Goal: Task Accomplishment & Management: Manage account settings

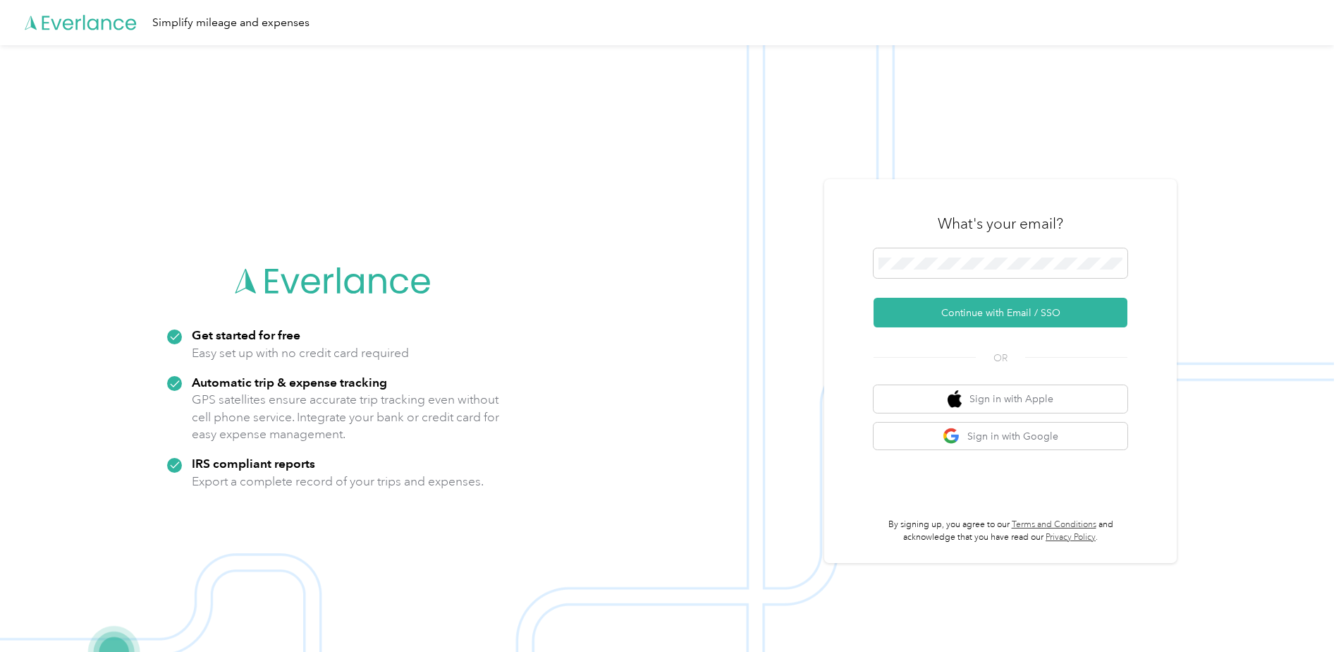
click at [1209, 281] on img at bounding box center [667, 371] width 1334 height 652
click at [936, 304] on button "Continue with Email / SSO" at bounding box center [1001, 313] width 254 height 30
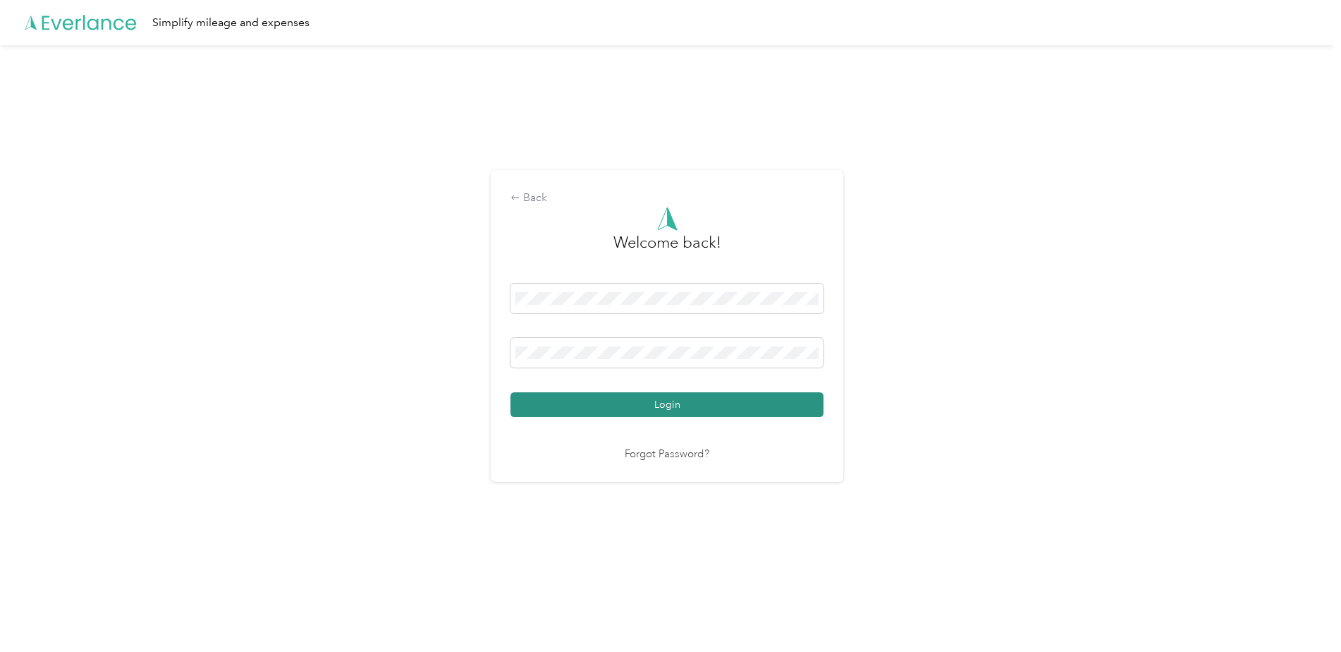
click at [715, 398] on button "Login" at bounding box center [667, 404] width 313 height 25
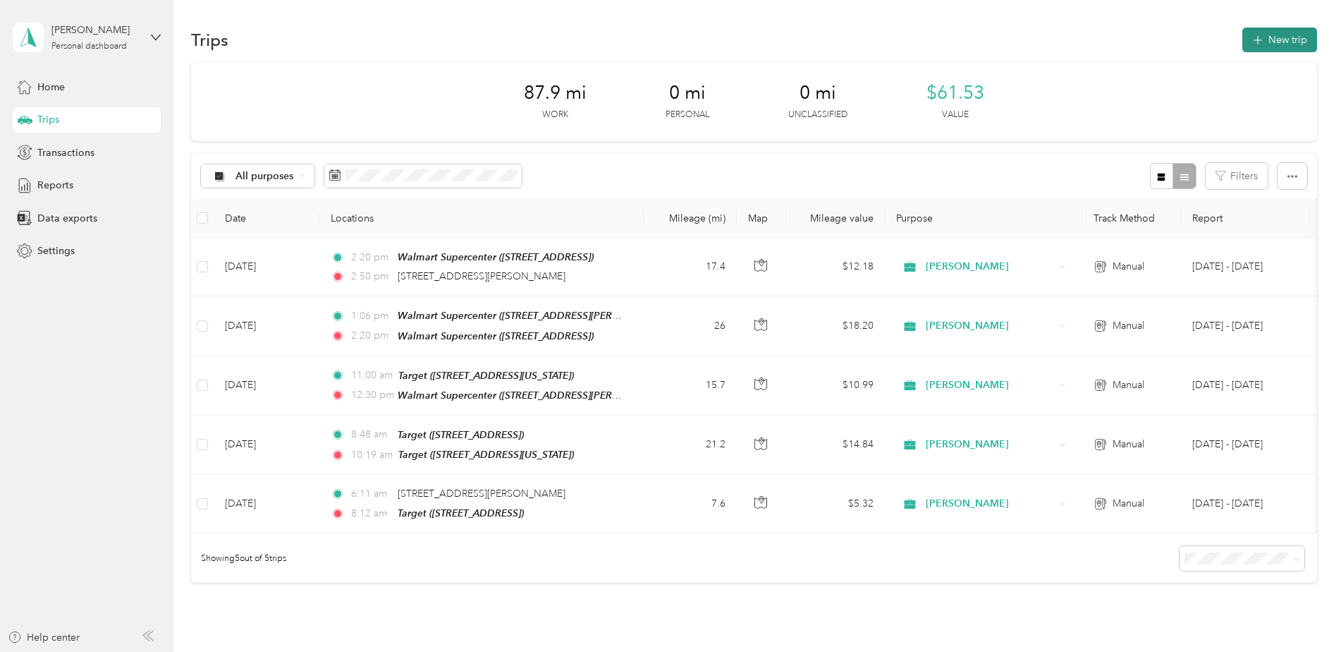
click at [1288, 39] on button "New trip" at bounding box center [1279, 39] width 75 height 25
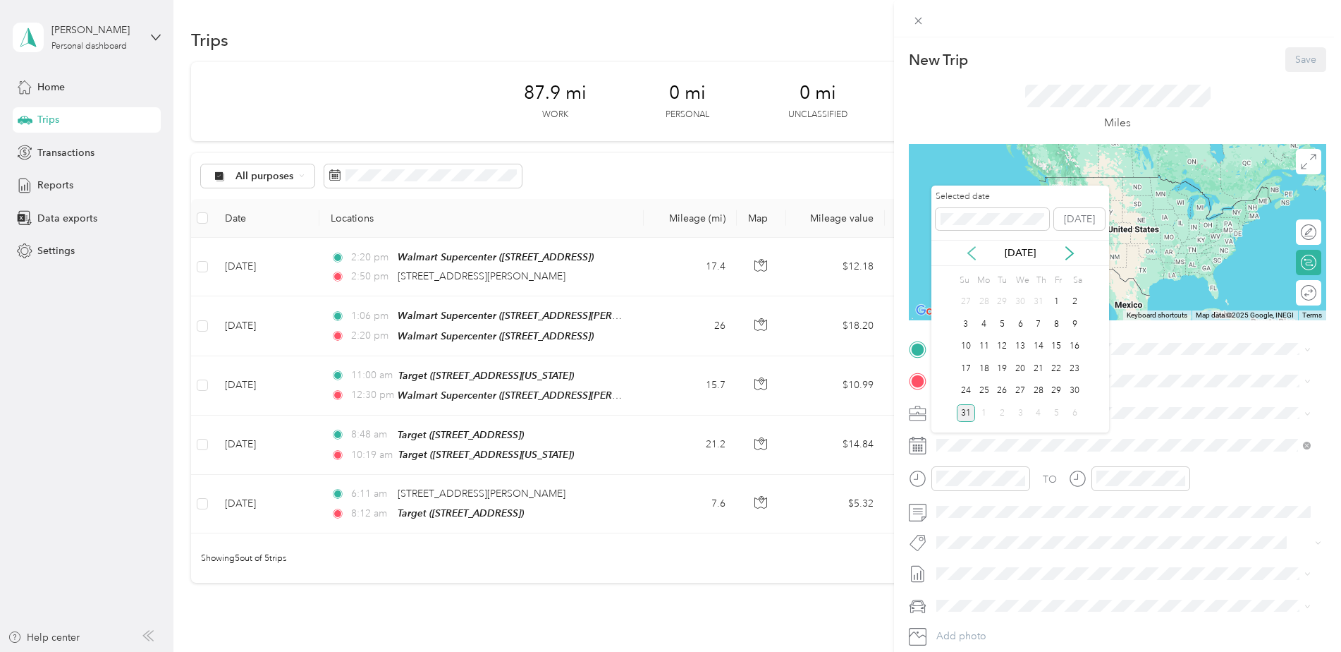
click at [976, 252] on icon at bounding box center [972, 253] width 14 height 14
click at [1001, 396] on div "29" at bounding box center [1002, 391] width 18 height 18
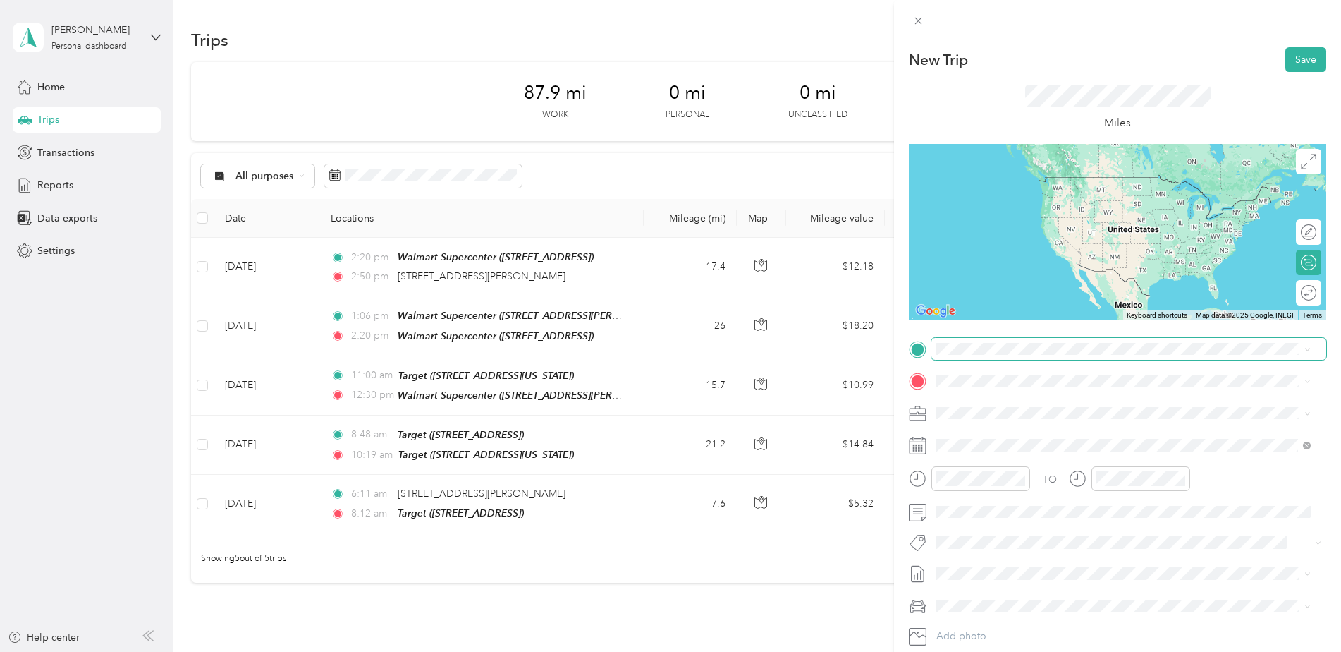
click at [1000, 339] on span at bounding box center [1128, 349] width 395 height 23
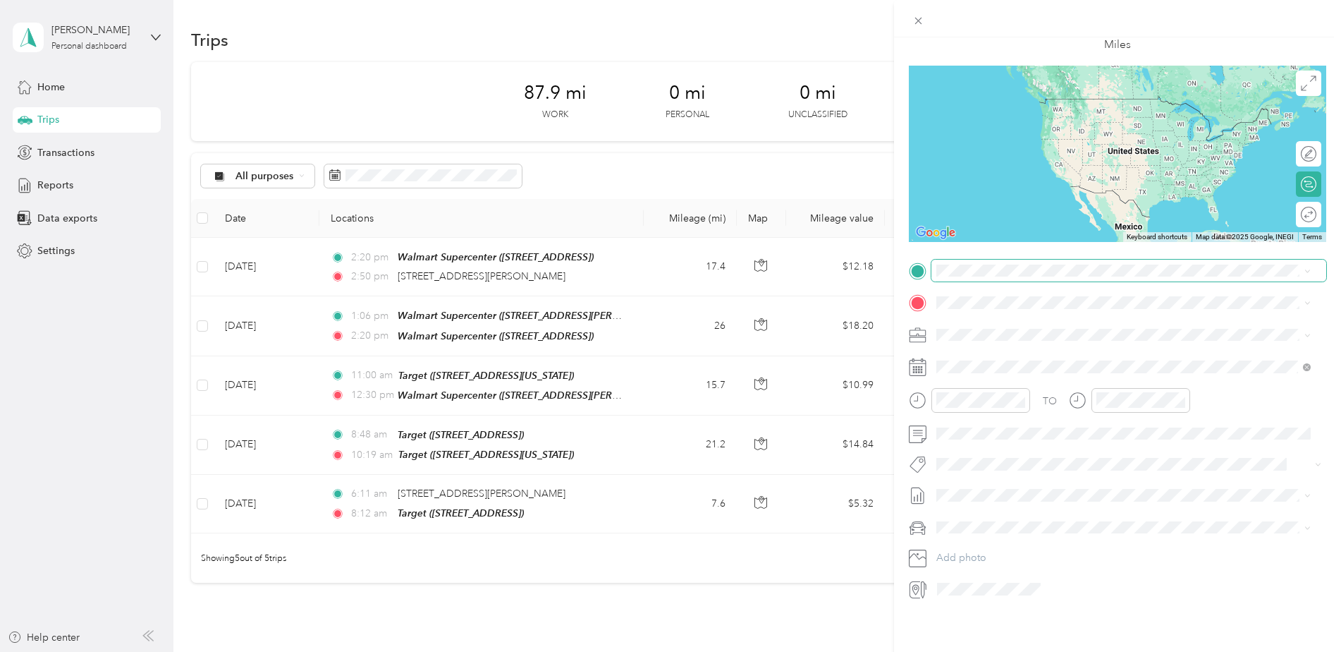
scroll to position [89, 0]
click at [997, 309] on span "[STREET_ADDRESS][PERSON_NAME][US_STATE]" at bounding box center [1072, 311] width 219 height 13
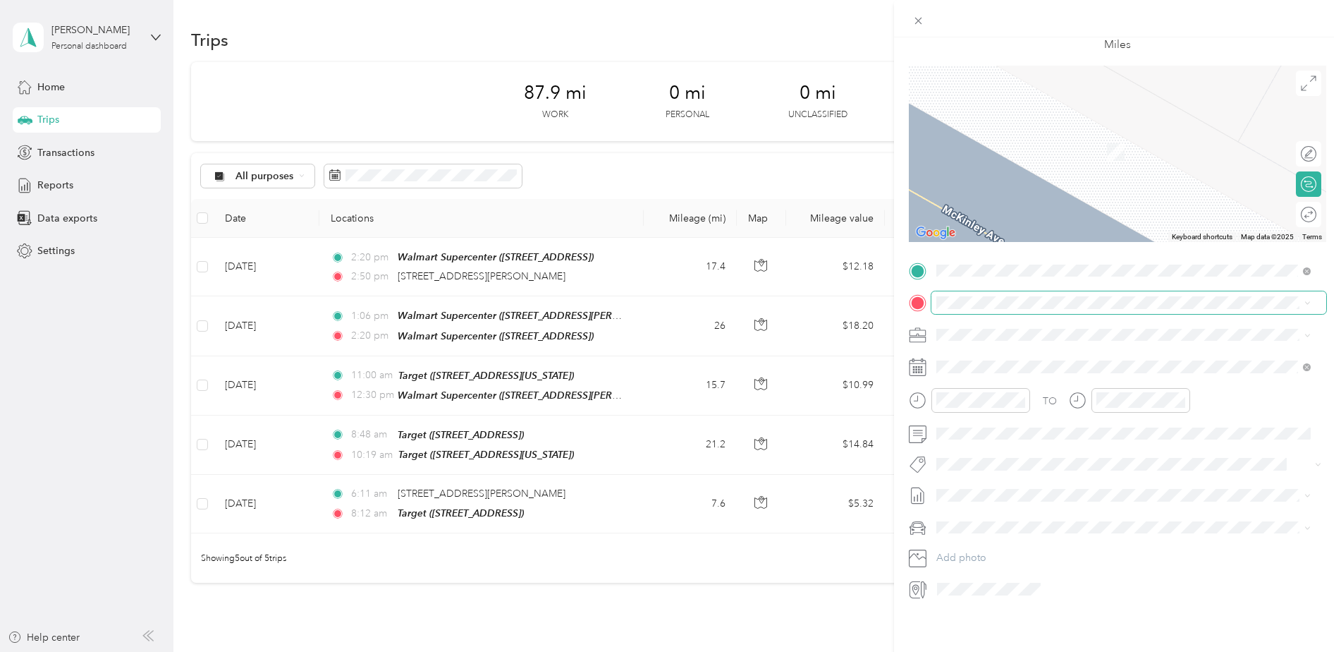
click at [945, 291] on span at bounding box center [1128, 302] width 395 height 23
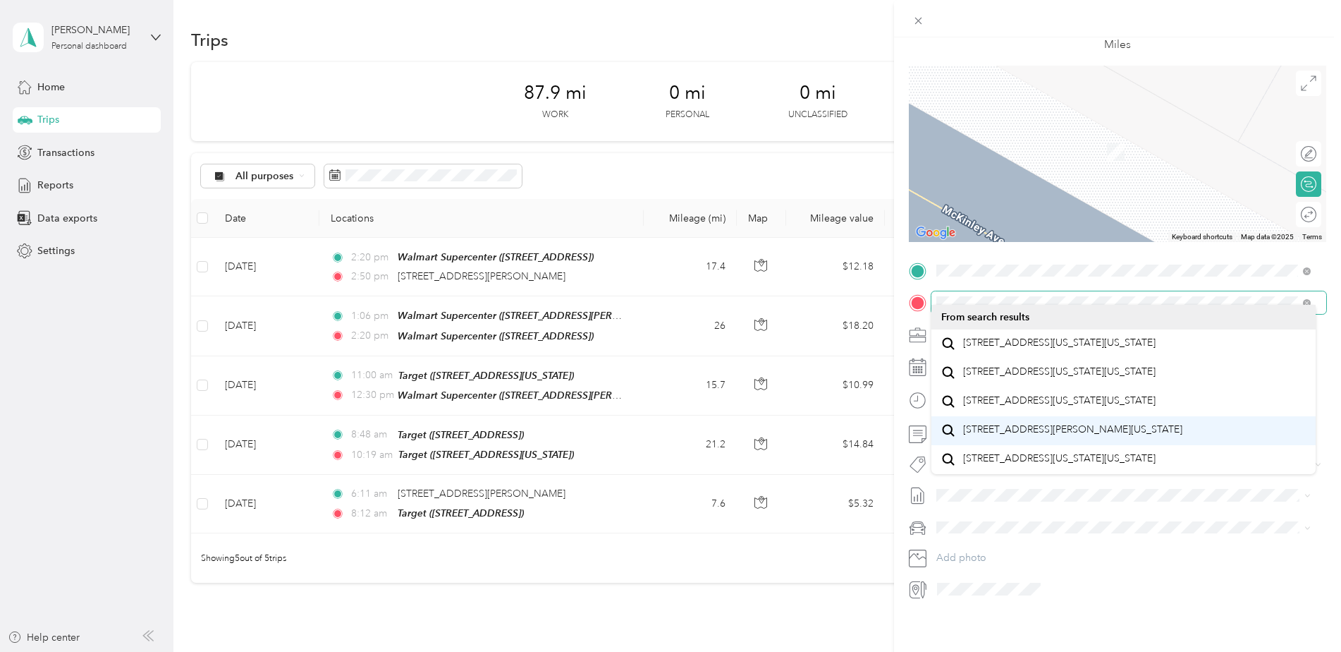
scroll to position [0, 0]
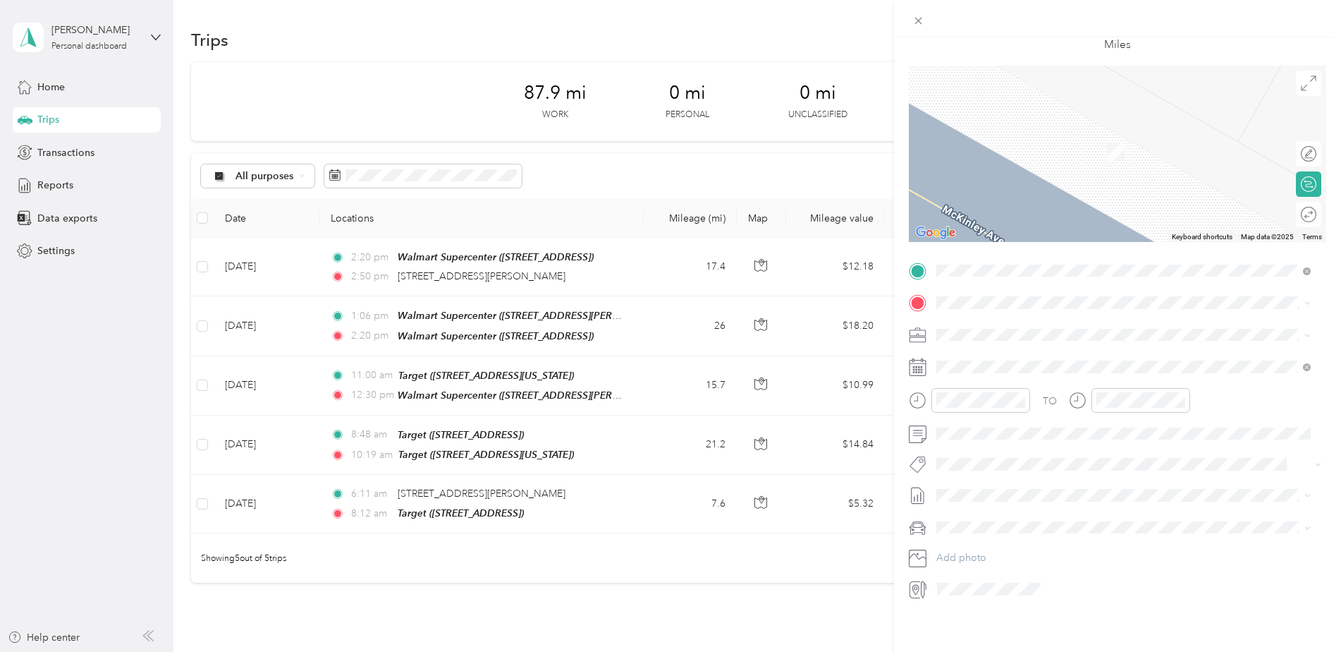
click at [1022, 411] on div "TEAM Walmart Supercenter [STREET_ADDRESS][GEOGRAPHIC_DATA][US_STATE], [GEOGRAPH…" at bounding box center [1036, 405] width 146 height 35
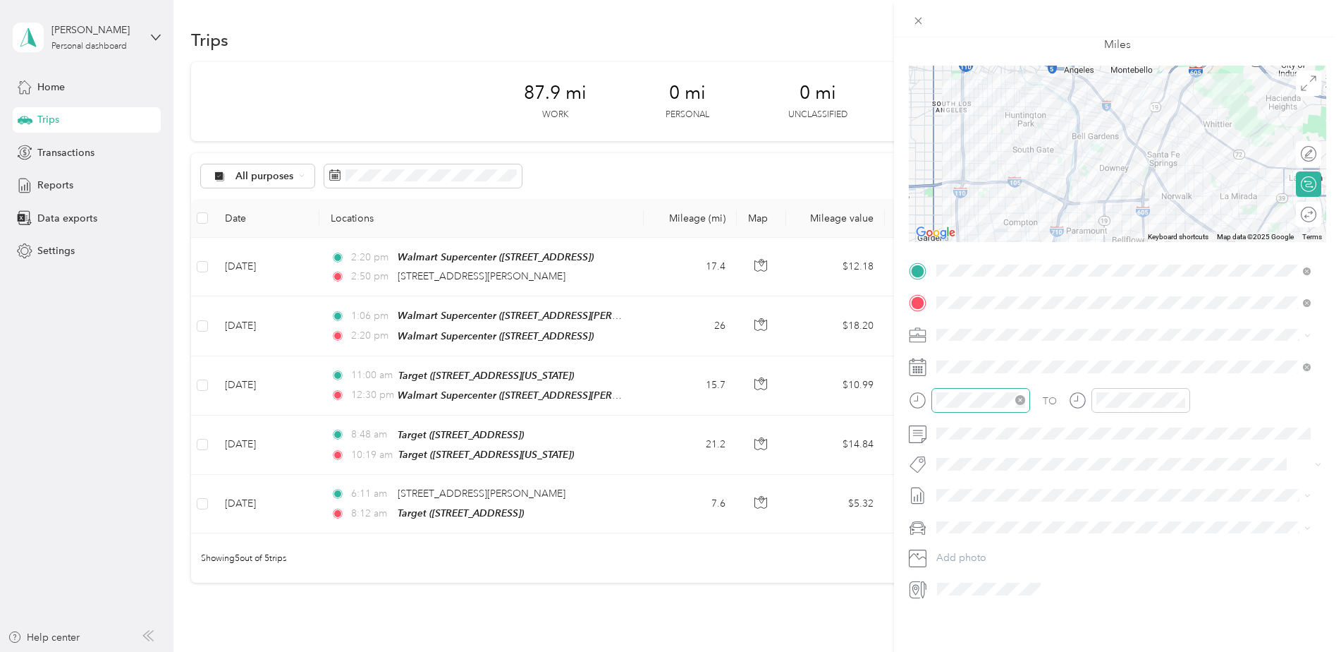
click at [974, 399] on div at bounding box center [980, 400] width 99 height 25
drag, startPoint x: 954, startPoint y: 452, endPoint x: 983, endPoint y: 441, distance: 31.0
click at [955, 452] on div "06" at bounding box center [951, 454] width 34 height 20
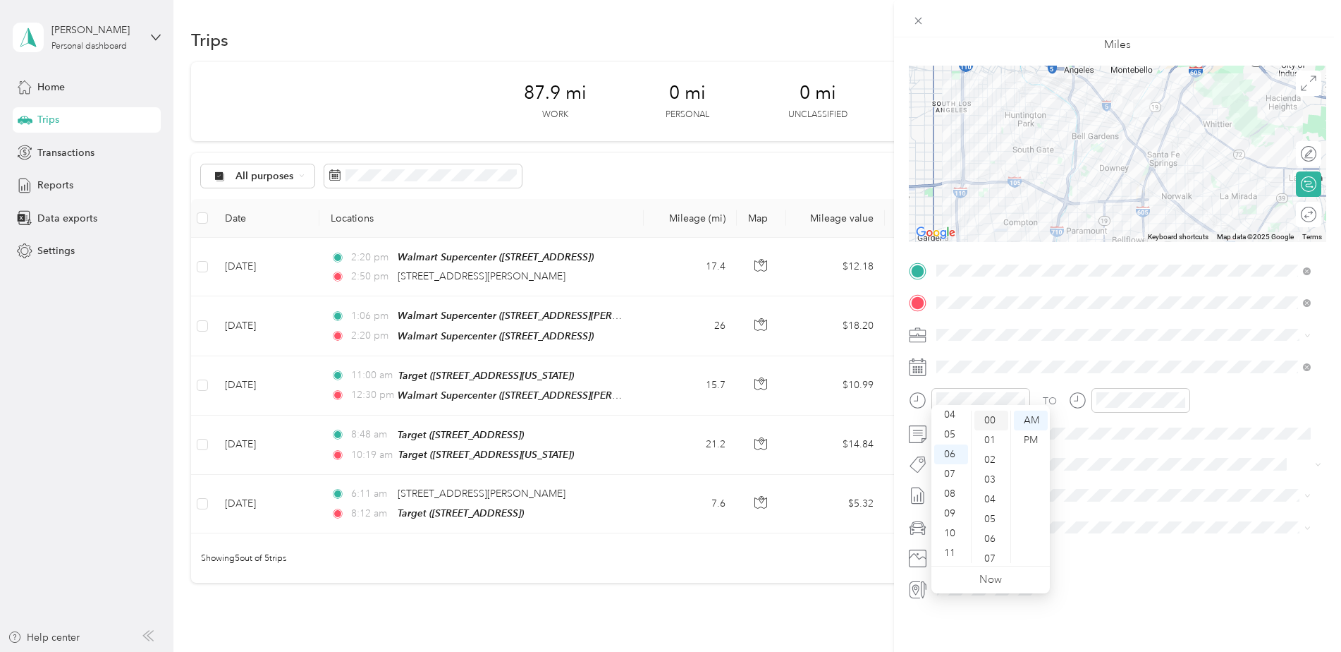
click at [996, 420] on div "00" at bounding box center [991, 420] width 34 height 20
click at [1039, 415] on div "AM" at bounding box center [1031, 420] width 34 height 20
click at [954, 460] on div "06" at bounding box center [951, 454] width 34 height 20
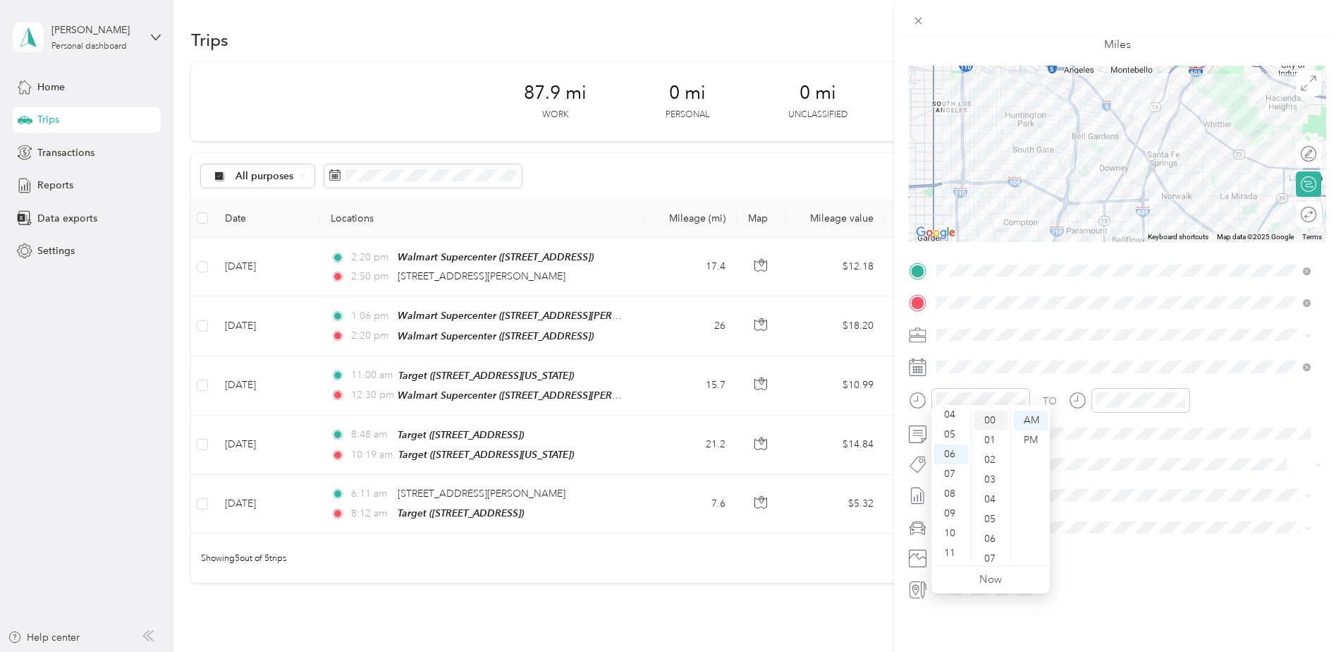
click at [991, 415] on div "00" at bounding box center [991, 420] width 34 height 20
click at [1025, 421] on div "AM" at bounding box center [1031, 420] width 34 height 20
click at [1153, 460] on span at bounding box center [1128, 464] width 395 height 20
click at [1110, 492] on div "08" at bounding box center [1111, 494] width 34 height 20
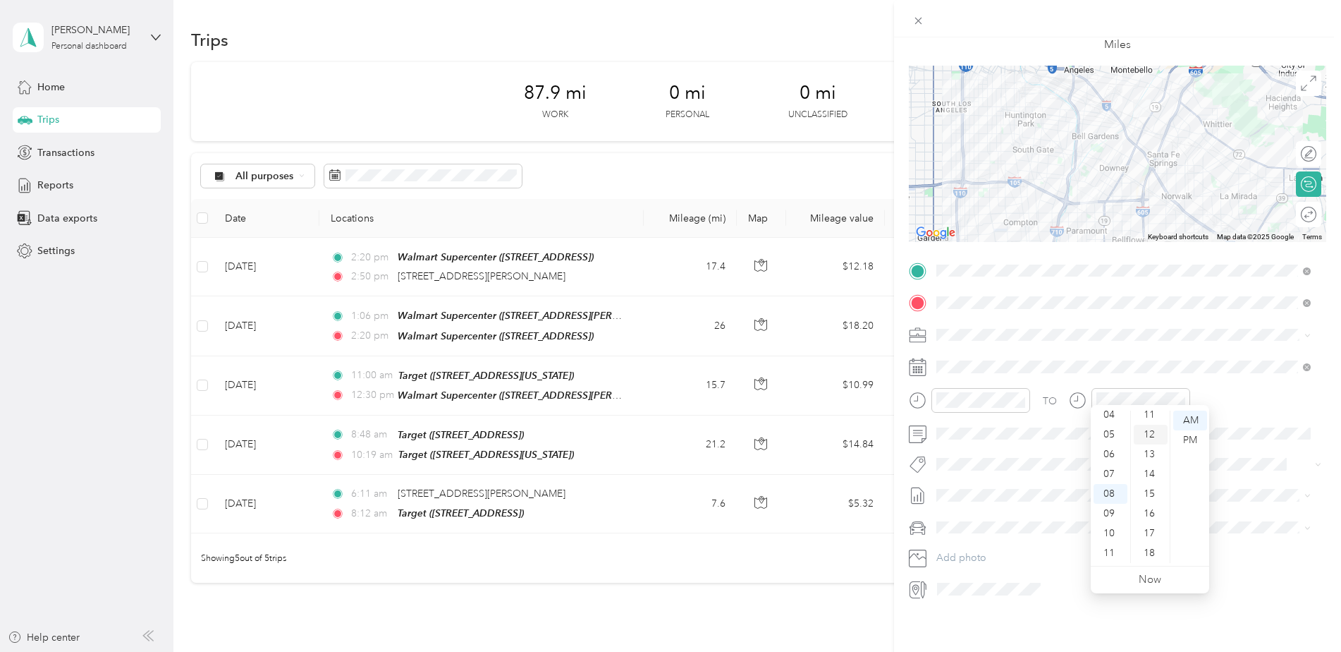
click at [1152, 436] on div "12" at bounding box center [1151, 434] width 34 height 20
click at [1199, 413] on div "AM" at bounding box center [1190, 420] width 34 height 20
click at [1254, 437] on div "TO Add photo" at bounding box center [1117, 429] width 417 height 341
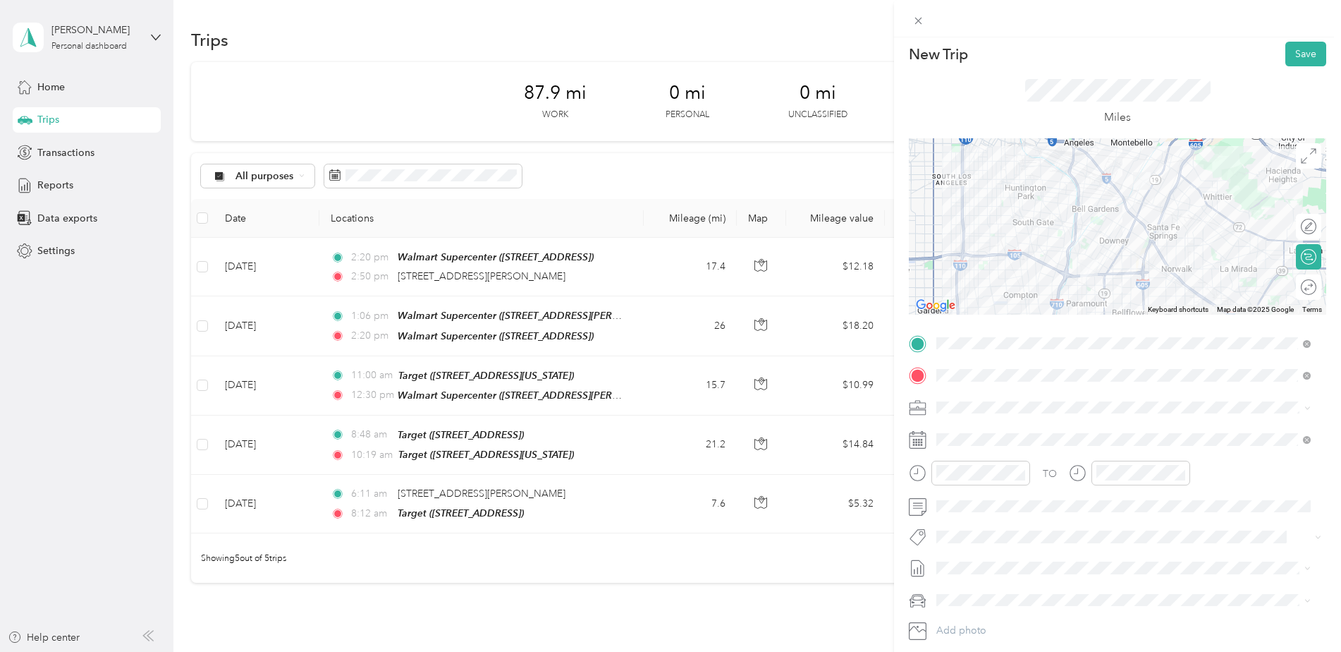
scroll to position [0, 0]
click at [1285, 57] on button "Save" at bounding box center [1305, 59] width 41 height 25
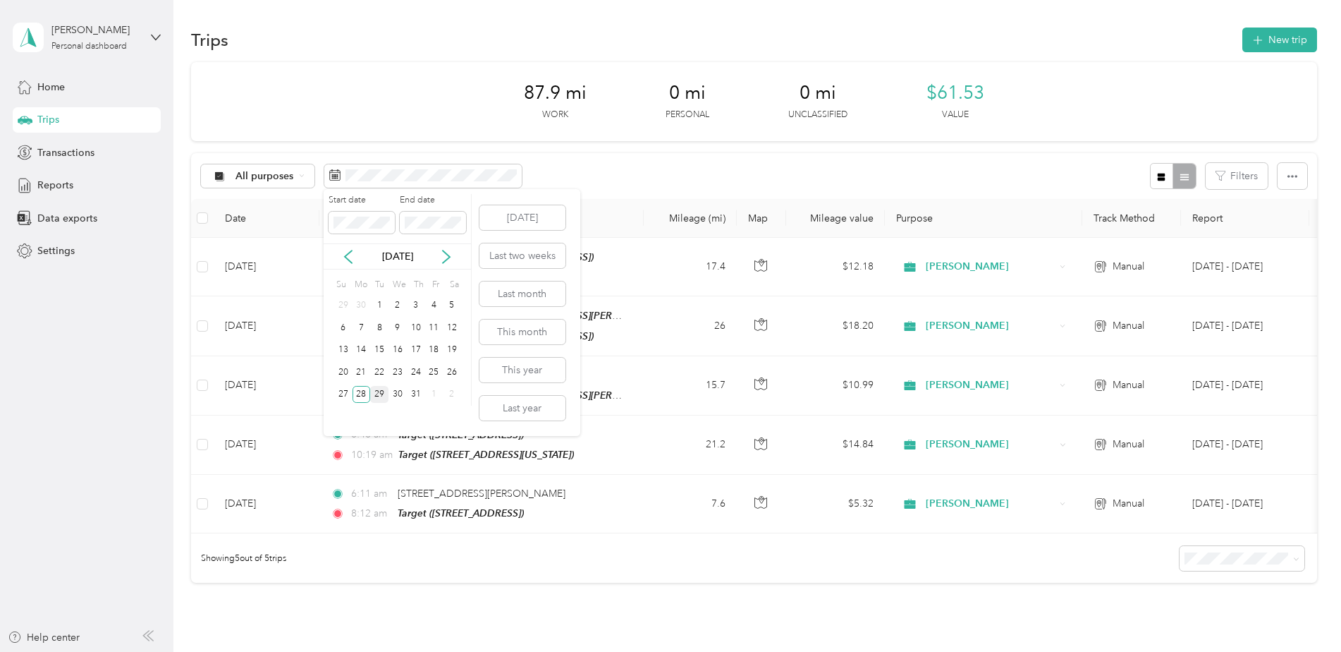
click at [382, 397] on div "29" at bounding box center [379, 395] width 18 height 18
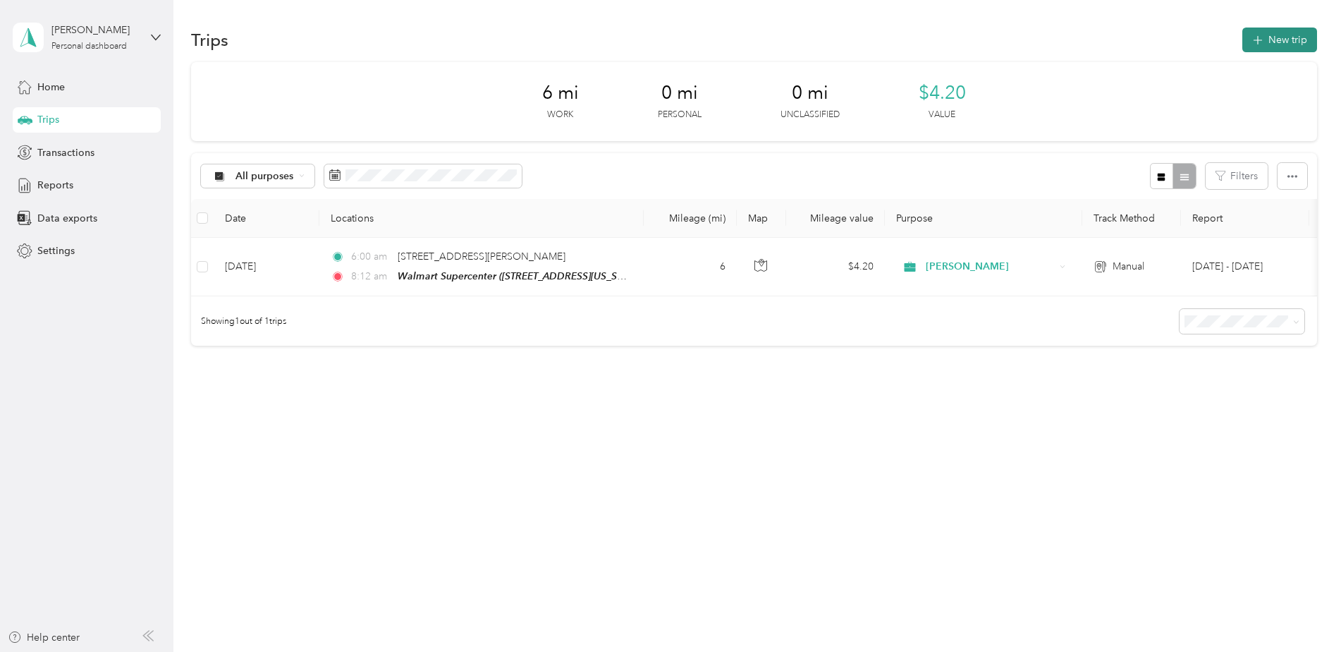
click at [1283, 42] on button "New trip" at bounding box center [1279, 39] width 75 height 25
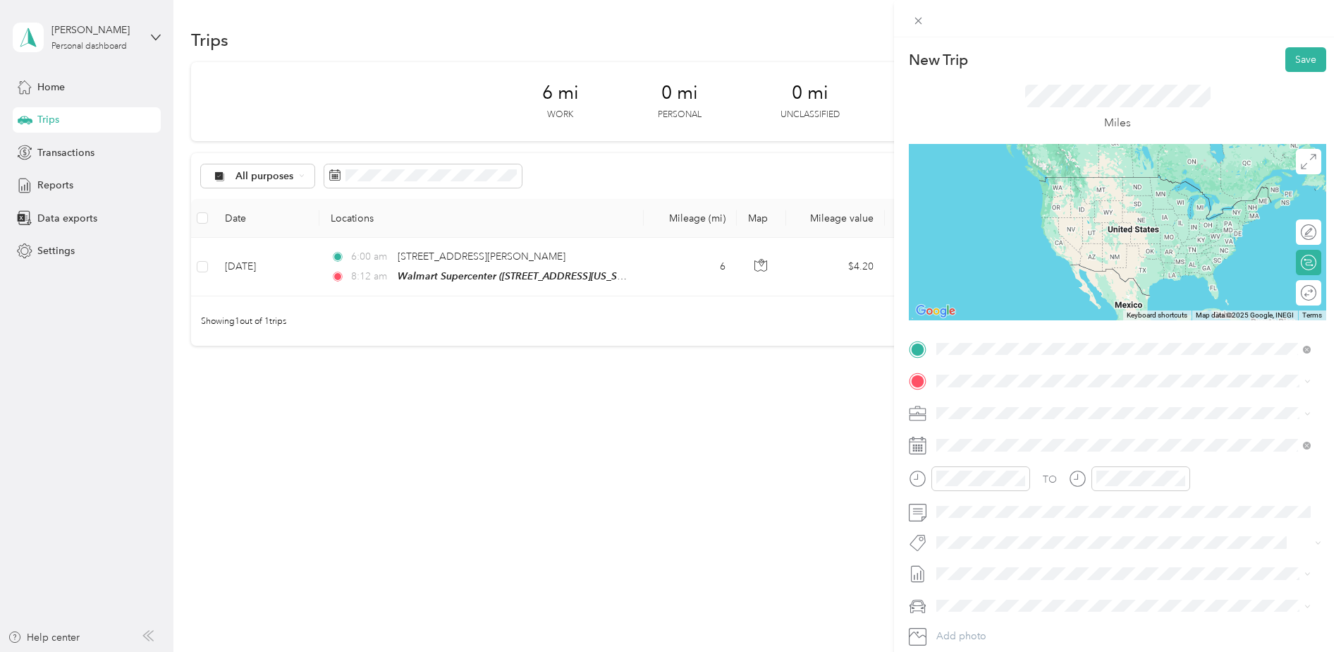
click at [1068, 472] on span "[STREET_ADDRESS][US_STATE]" at bounding box center [1033, 475] width 141 height 12
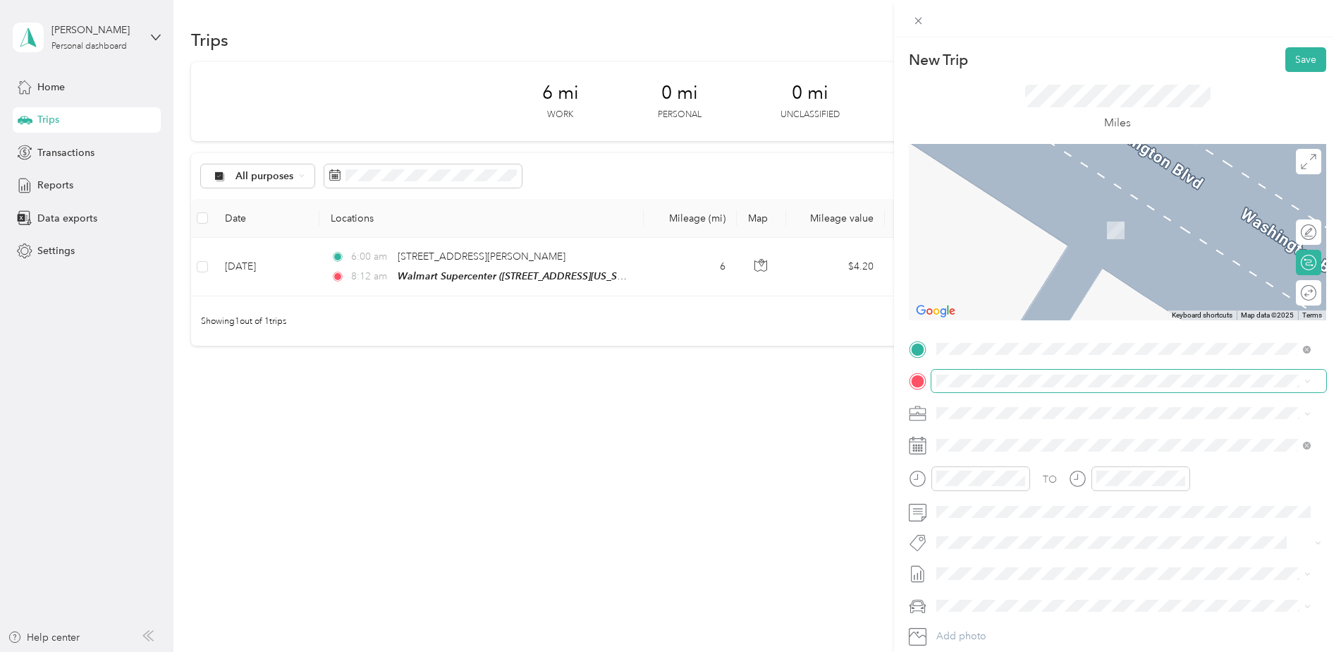
click at [977, 372] on span at bounding box center [1128, 380] width 395 height 23
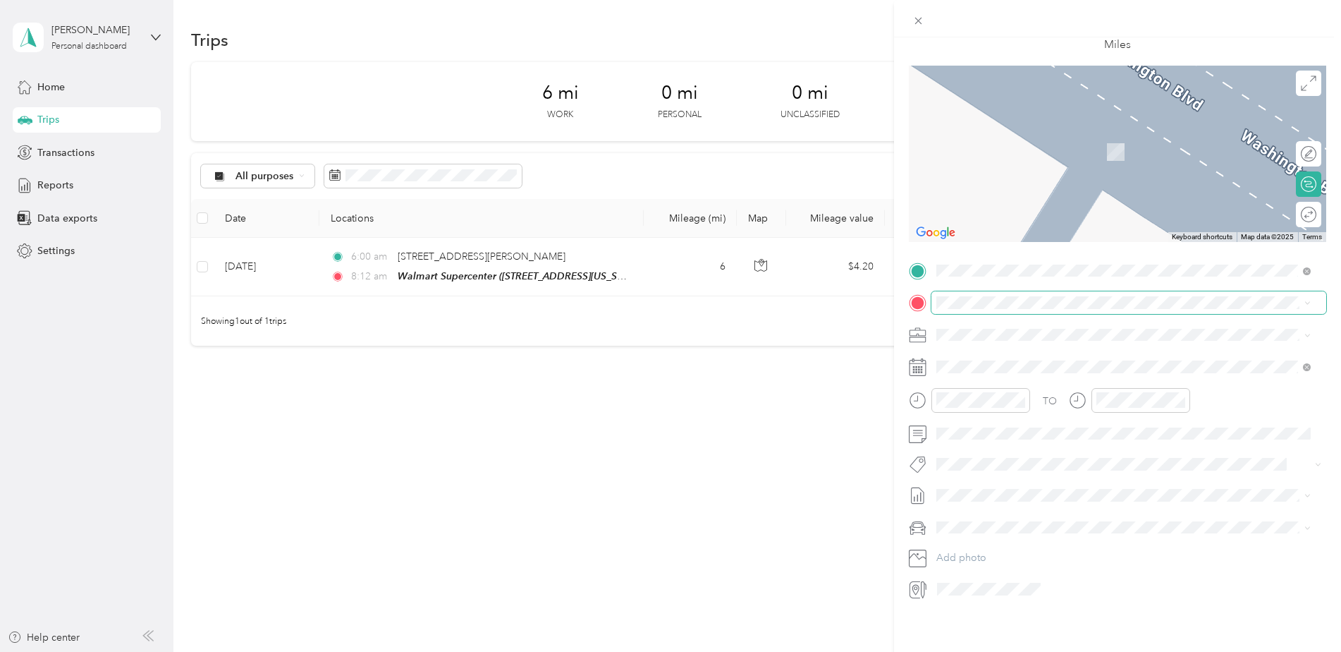
scroll to position [89, 0]
click at [1013, 348] on strong "[PERSON_NAME] Club" at bounding box center [1066, 350] width 108 height 13
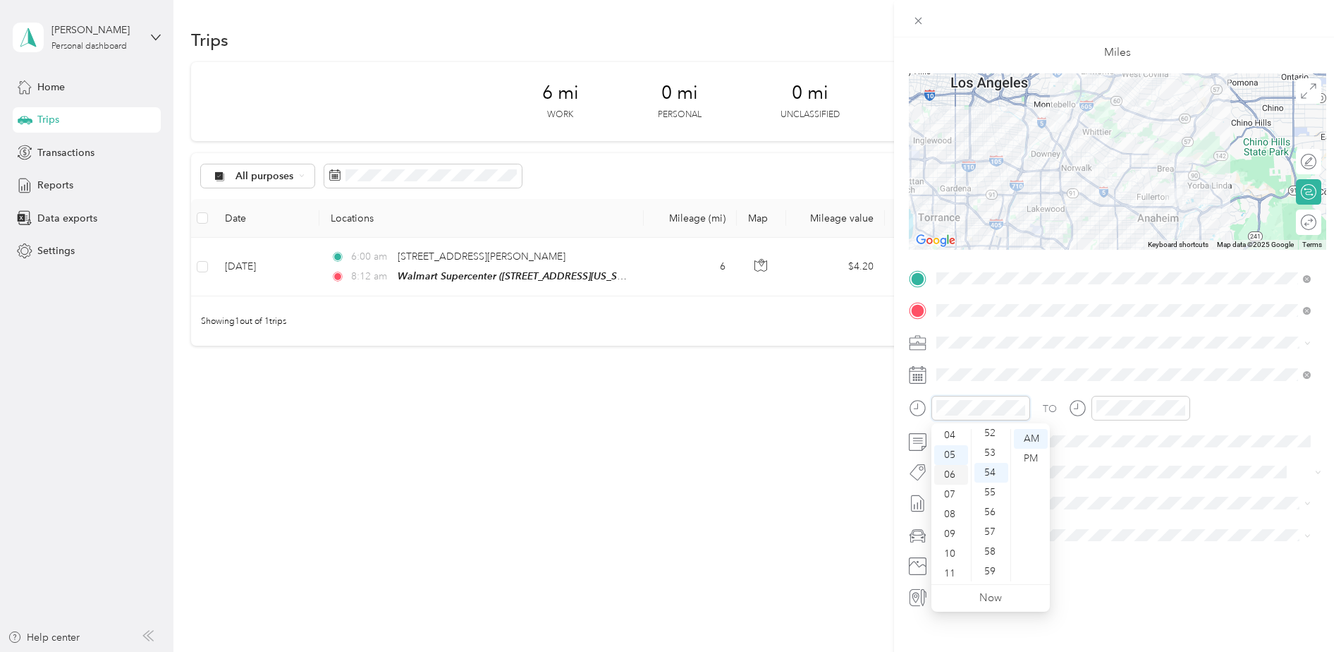
scroll to position [85, 0]
drag, startPoint x: 953, startPoint y: 506, endPoint x: 958, endPoint y: 518, distance: 12.3
click at [954, 511] on div "08" at bounding box center [951, 512] width 34 height 20
click at [994, 486] on div "44" at bounding box center [991, 487] width 34 height 20
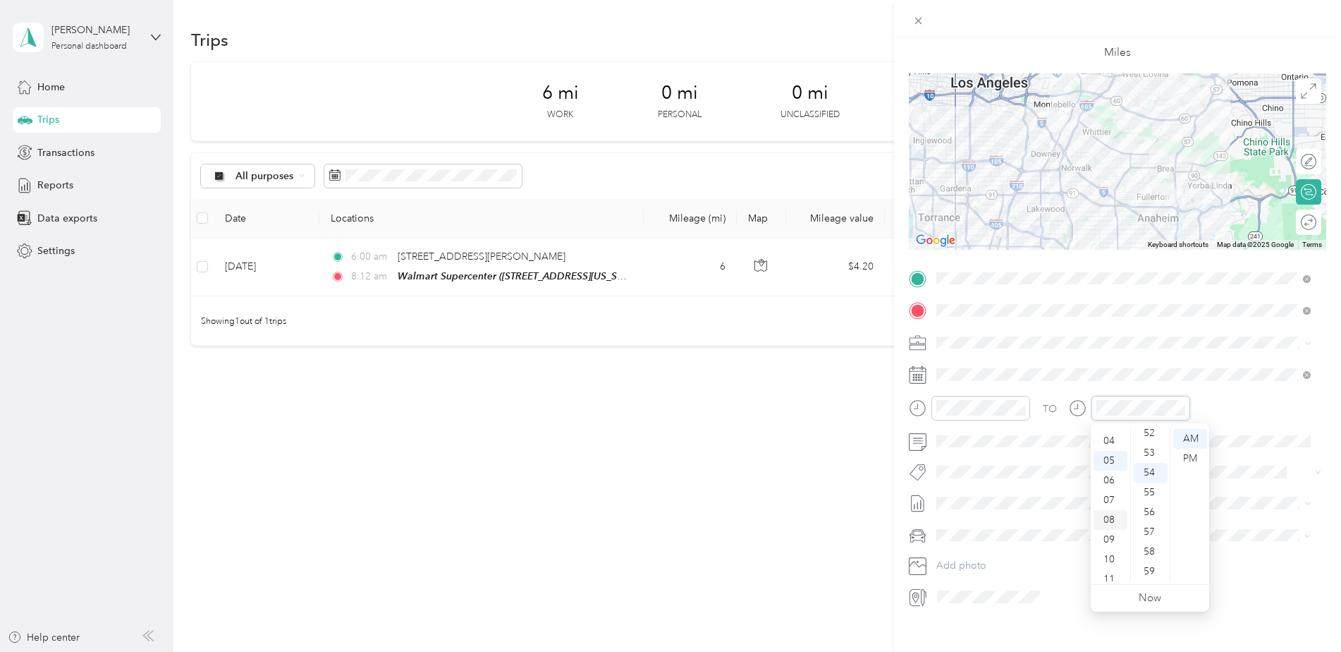
scroll to position [85, 0]
click at [1113, 548] on div "10" at bounding box center [1111, 552] width 34 height 20
drag, startPoint x: 1154, startPoint y: 440, endPoint x: 1166, endPoint y: 443, distance: 12.3
click at [1157, 441] on div "06" at bounding box center [1151, 442] width 34 height 20
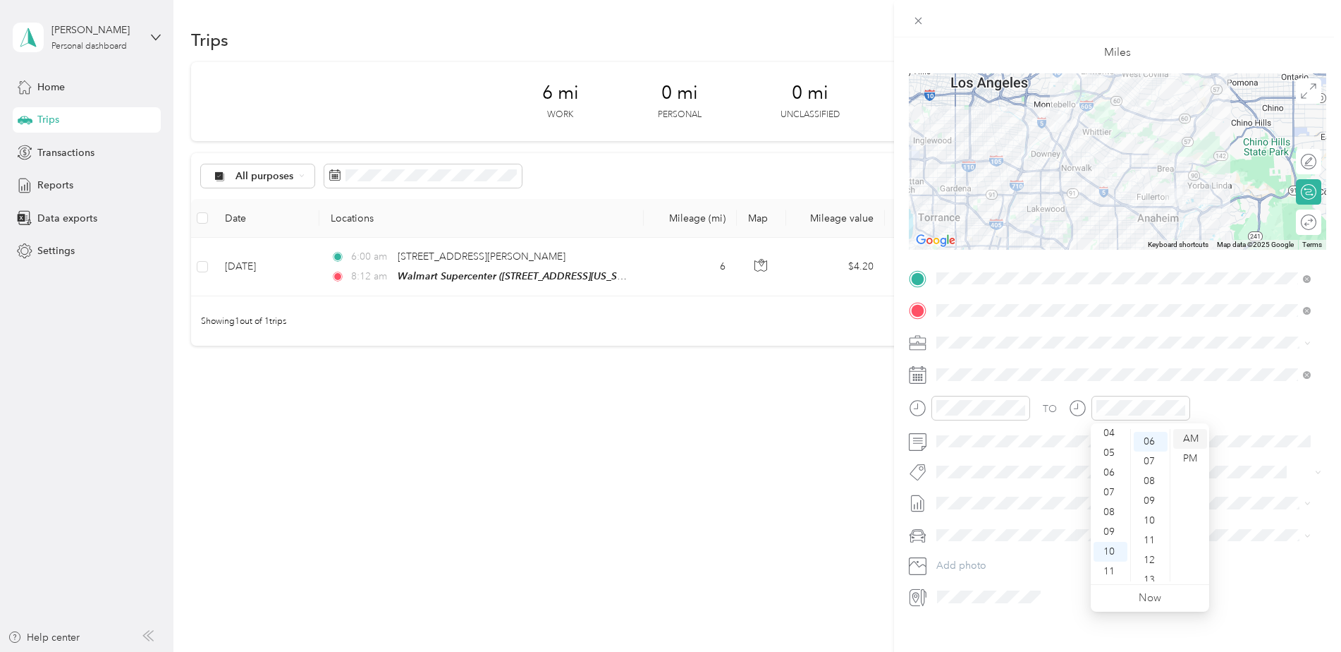
scroll to position [118, 0]
click at [1197, 435] on div "AM" at bounding box center [1190, 439] width 34 height 20
click at [1292, 471] on span at bounding box center [1116, 472] width 371 height 15
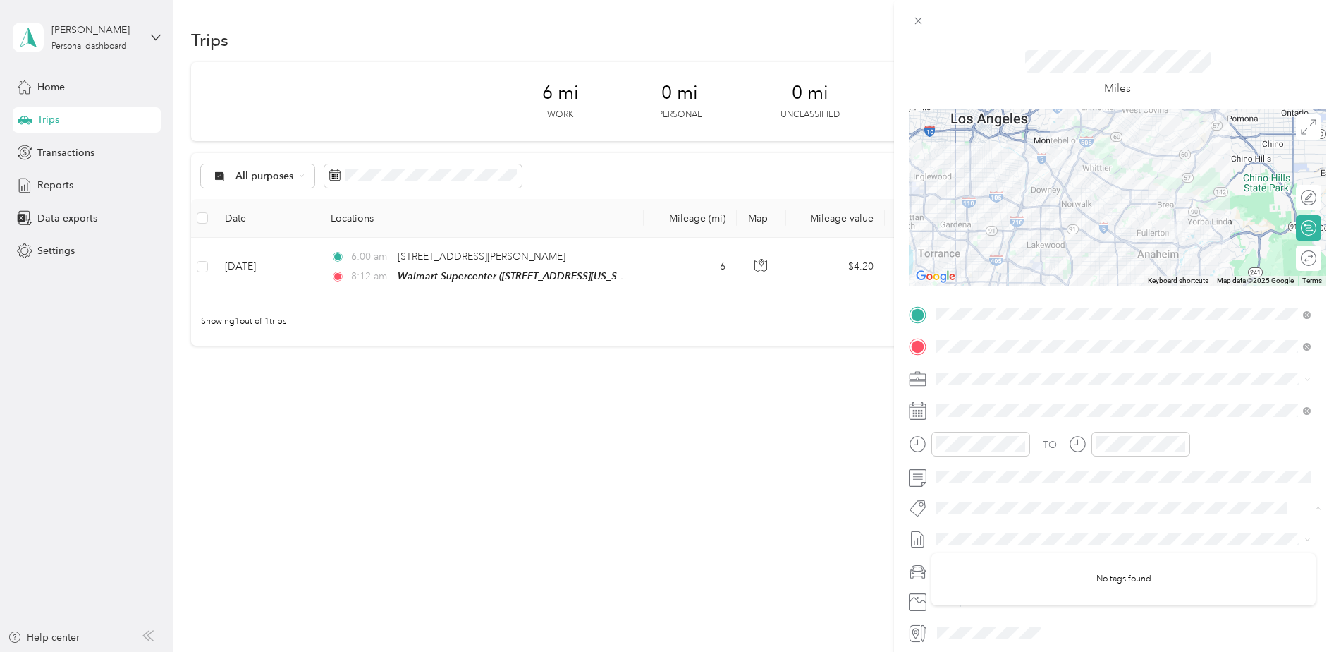
scroll to position [0, 0]
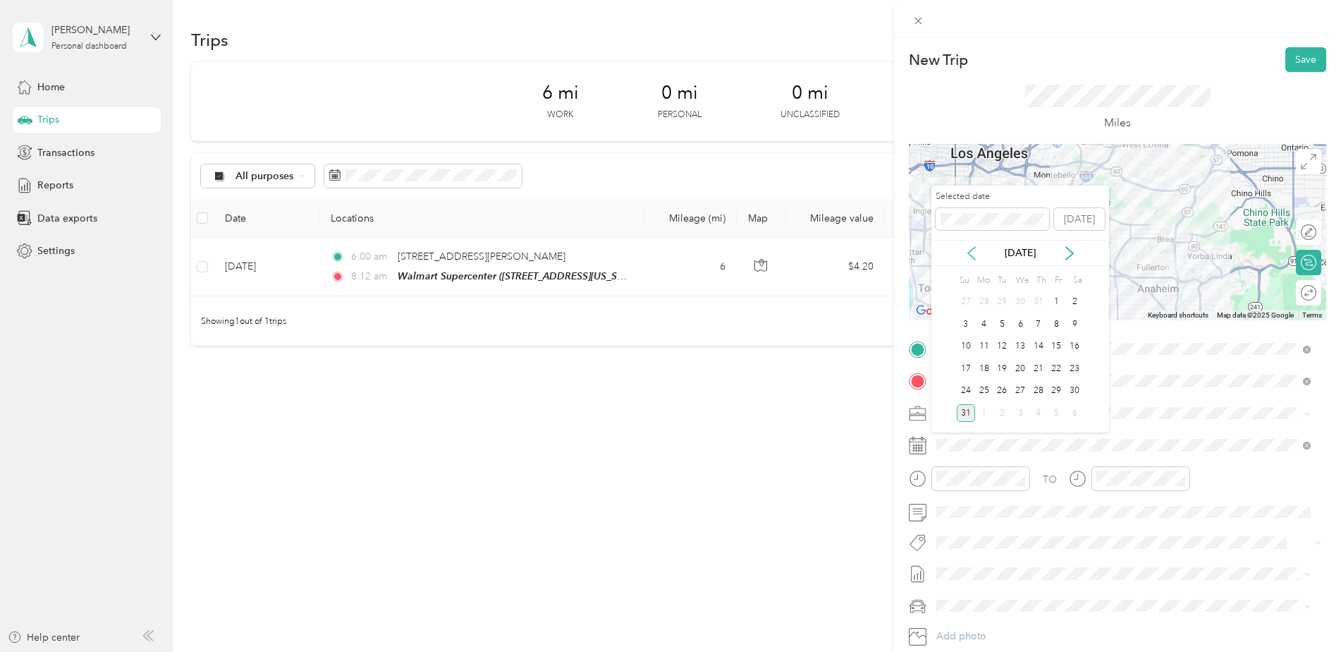
click at [970, 259] on icon at bounding box center [972, 253] width 14 height 14
click at [1005, 389] on div "29" at bounding box center [1002, 391] width 18 height 18
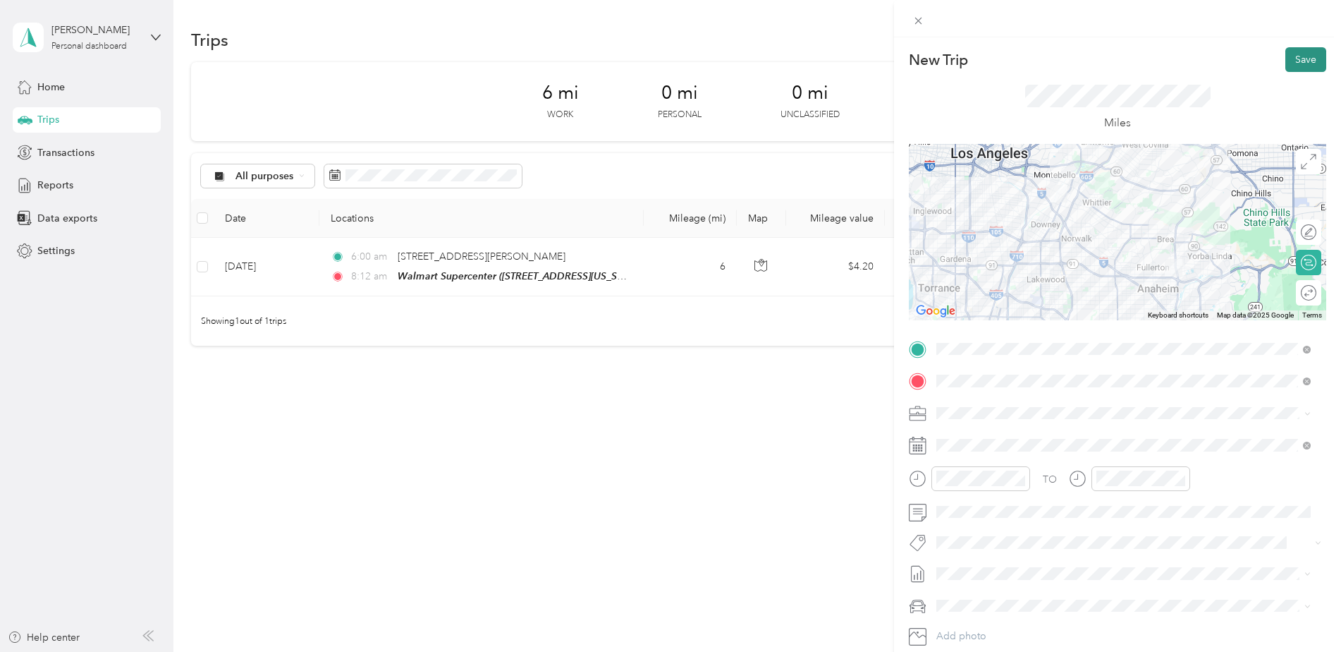
click at [1290, 56] on button "Save" at bounding box center [1305, 59] width 41 height 25
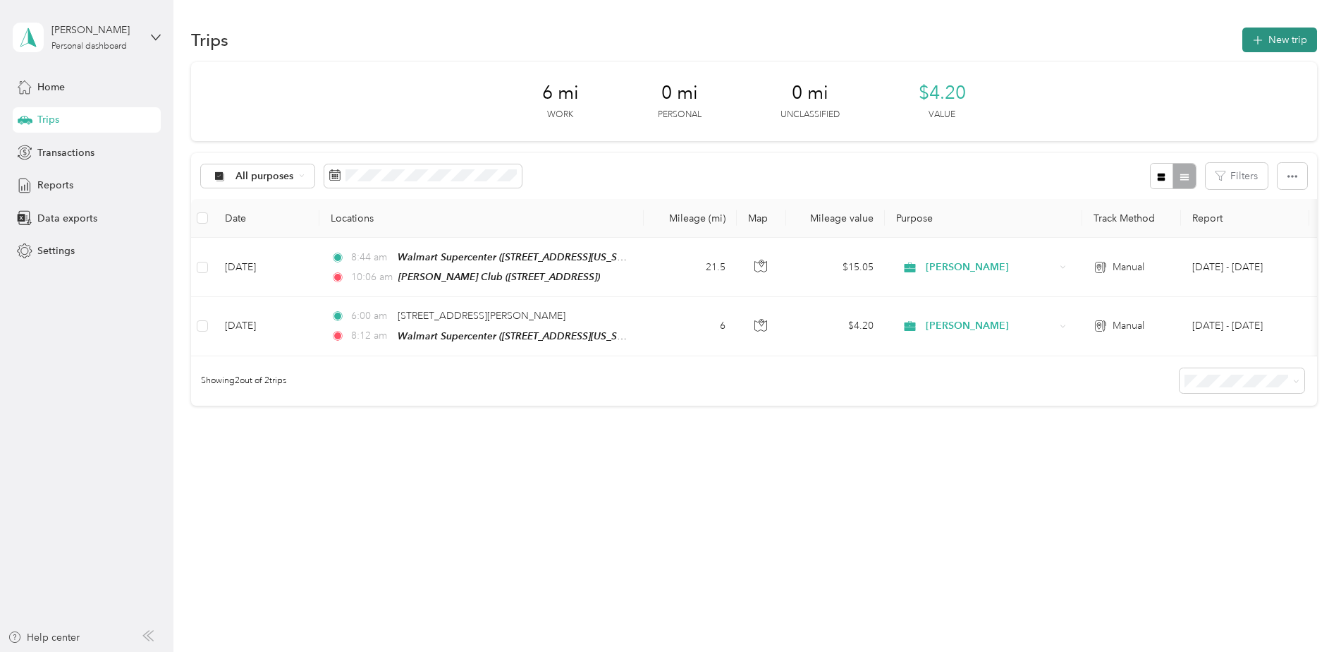
click at [1282, 42] on button "New trip" at bounding box center [1279, 39] width 75 height 25
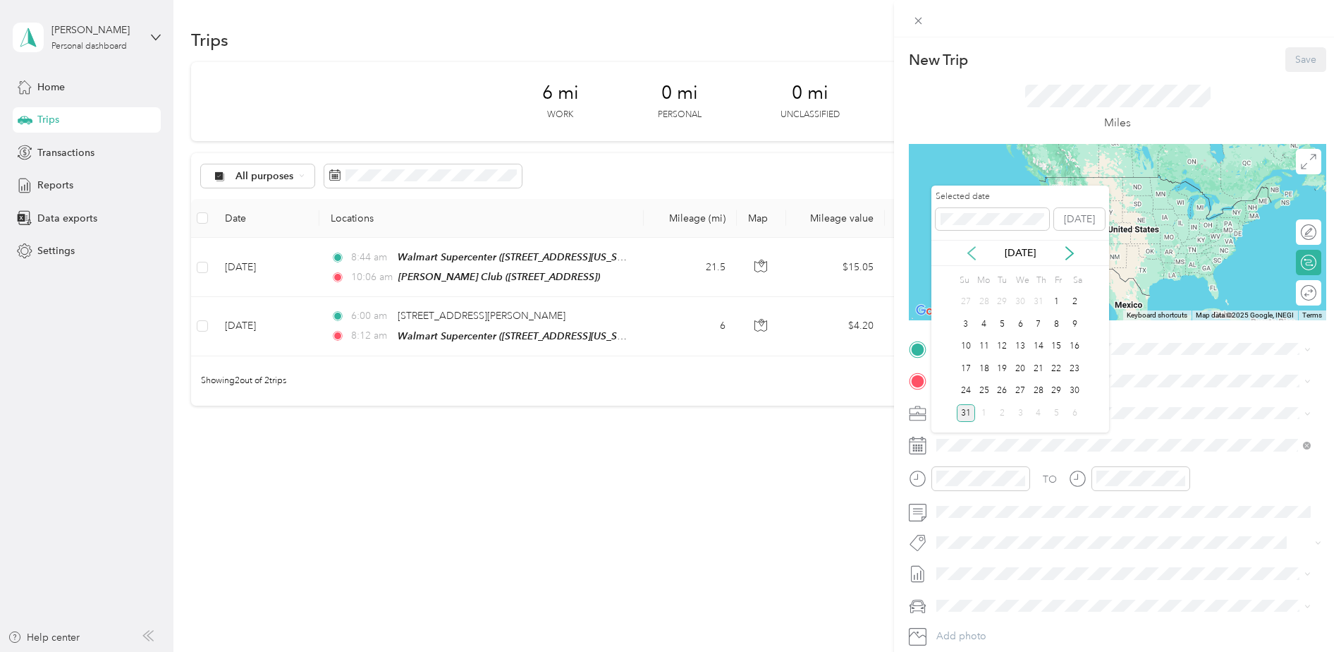
click at [970, 253] on icon at bounding box center [972, 253] width 14 height 14
click at [1005, 393] on div "29" at bounding box center [1002, 391] width 18 height 18
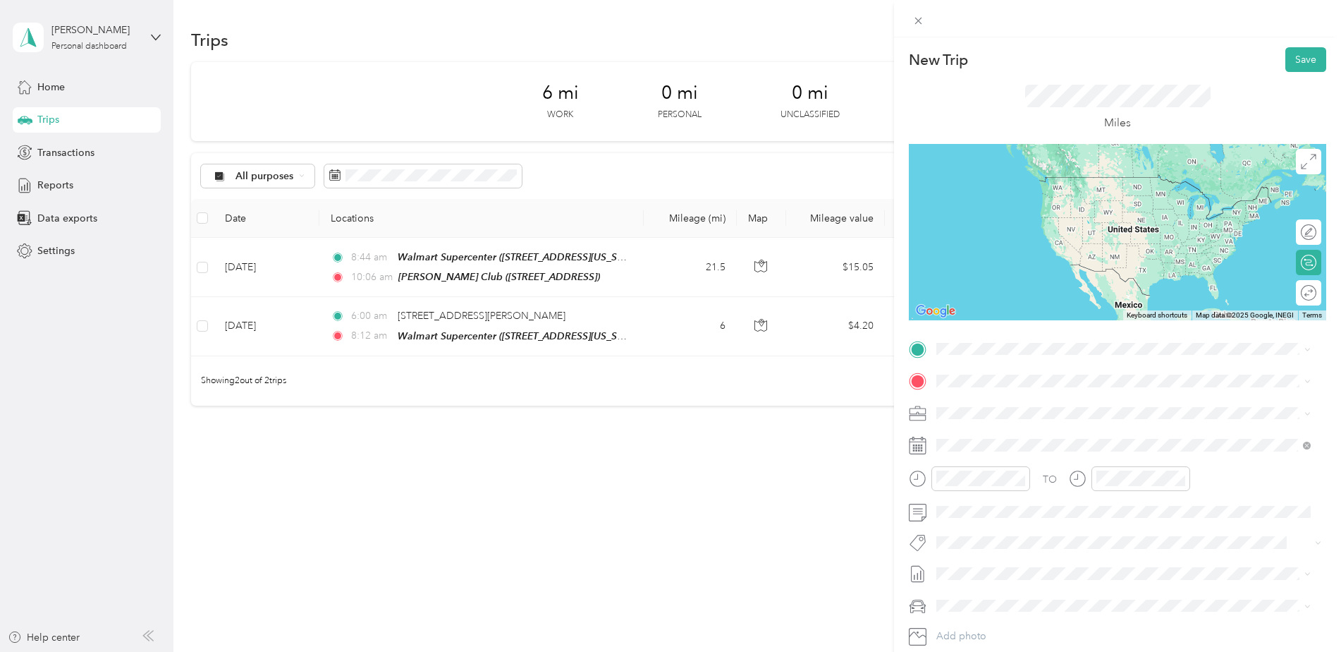
click at [1065, 454] on div "TEAM [PERSON_NAME] Club" at bounding box center [1041, 454] width 157 height 18
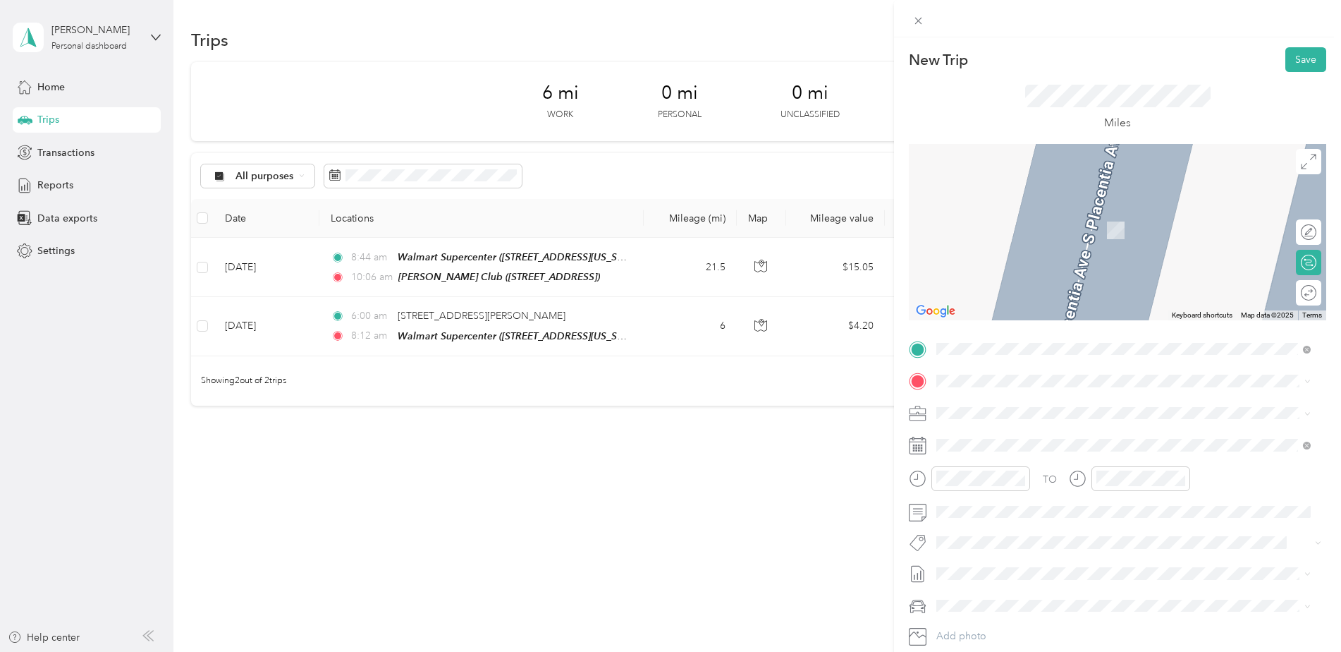
click at [1004, 497] on div "TEAM Walmart Supercenter [STREET_ADDRESS]" at bounding box center [1036, 491] width 146 height 35
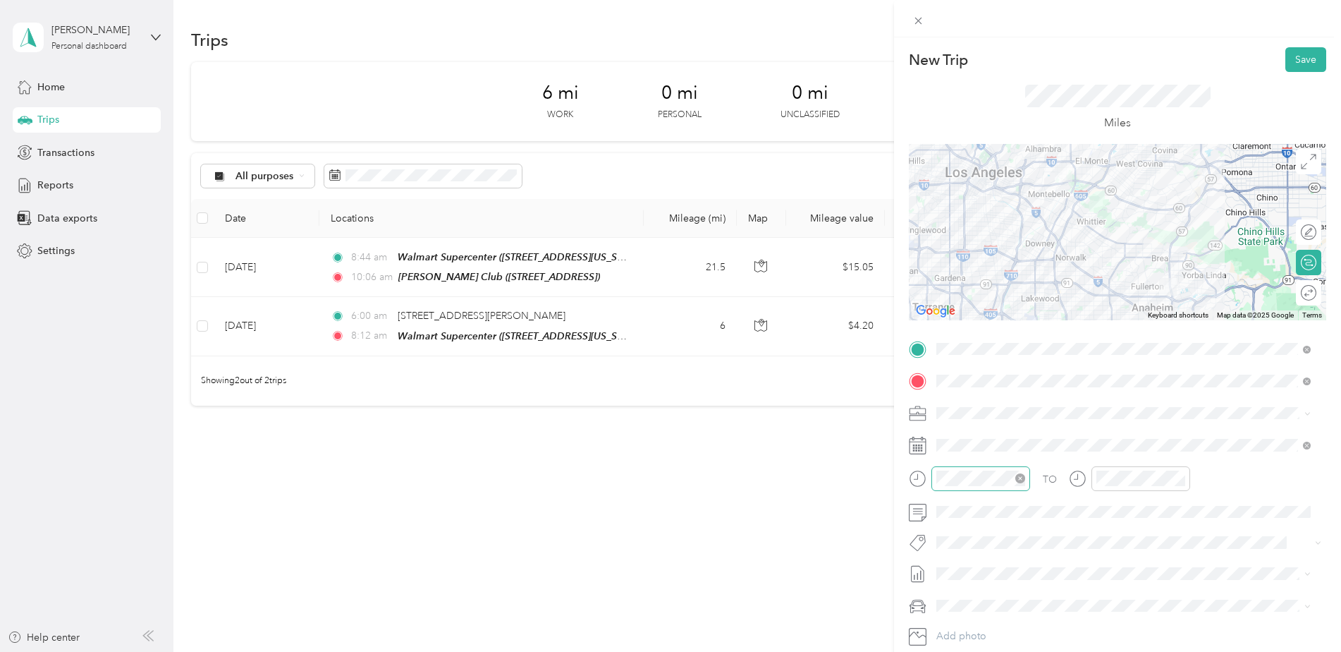
click at [989, 467] on div at bounding box center [980, 478] width 99 height 25
click at [953, 403] on div "10" at bounding box center [951, 403] width 34 height 20
click at [998, 297] on div "53" at bounding box center [991, 304] width 34 height 20
click at [1037, 282] on div "AM" at bounding box center [1031, 290] width 34 height 20
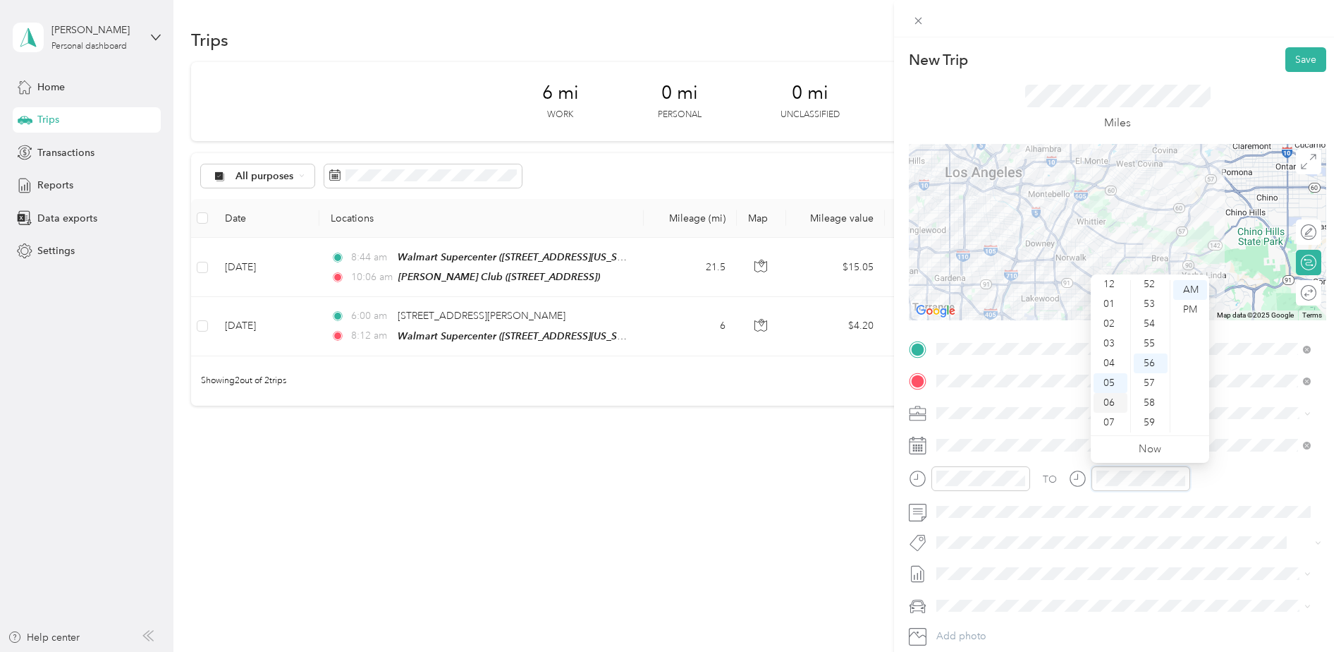
scroll to position [0, 0]
click at [1112, 283] on div "12" at bounding box center [1111, 290] width 34 height 20
click at [1146, 369] on div "35" at bounding box center [1151, 372] width 34 height 20
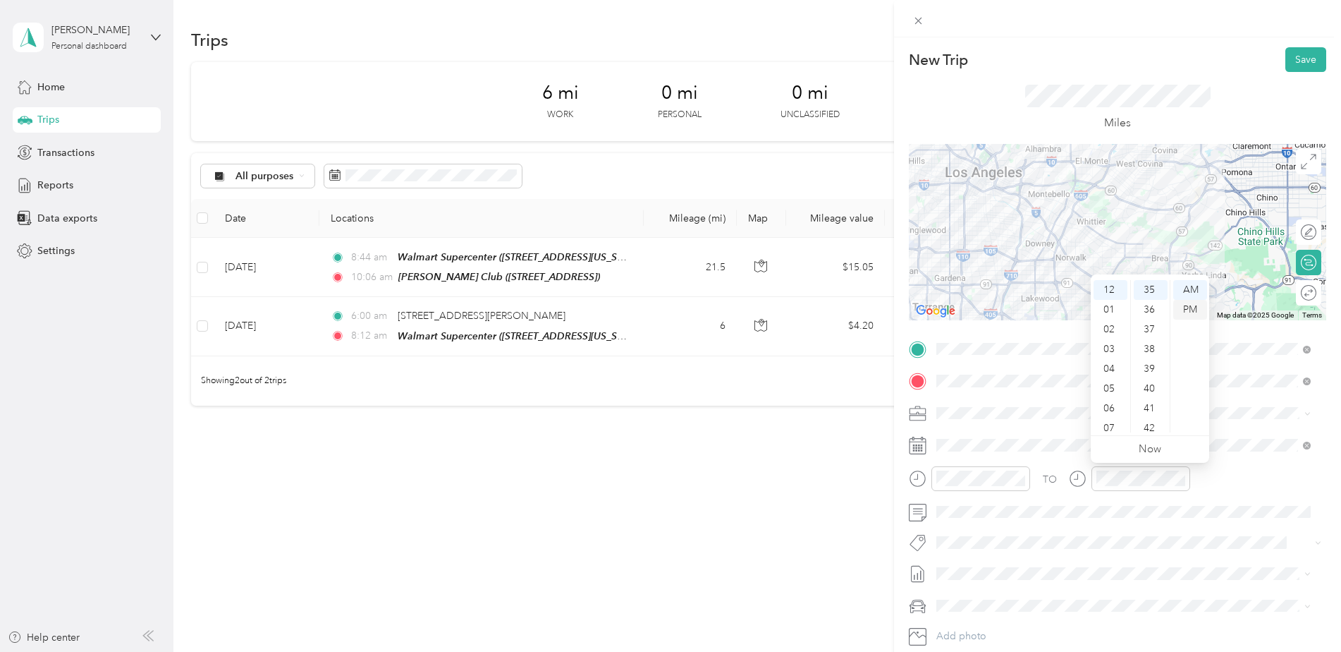
click at [1198, 307] on div "PM" at bounding box center [1190, 310] width 34 height 20
click at [1221, 494] on div "TO" at bounding box center [1117, 483] width 417 height 35
click at [1301, 51] on button "Save" at bounding box center [1305, 59] width 41 height 25
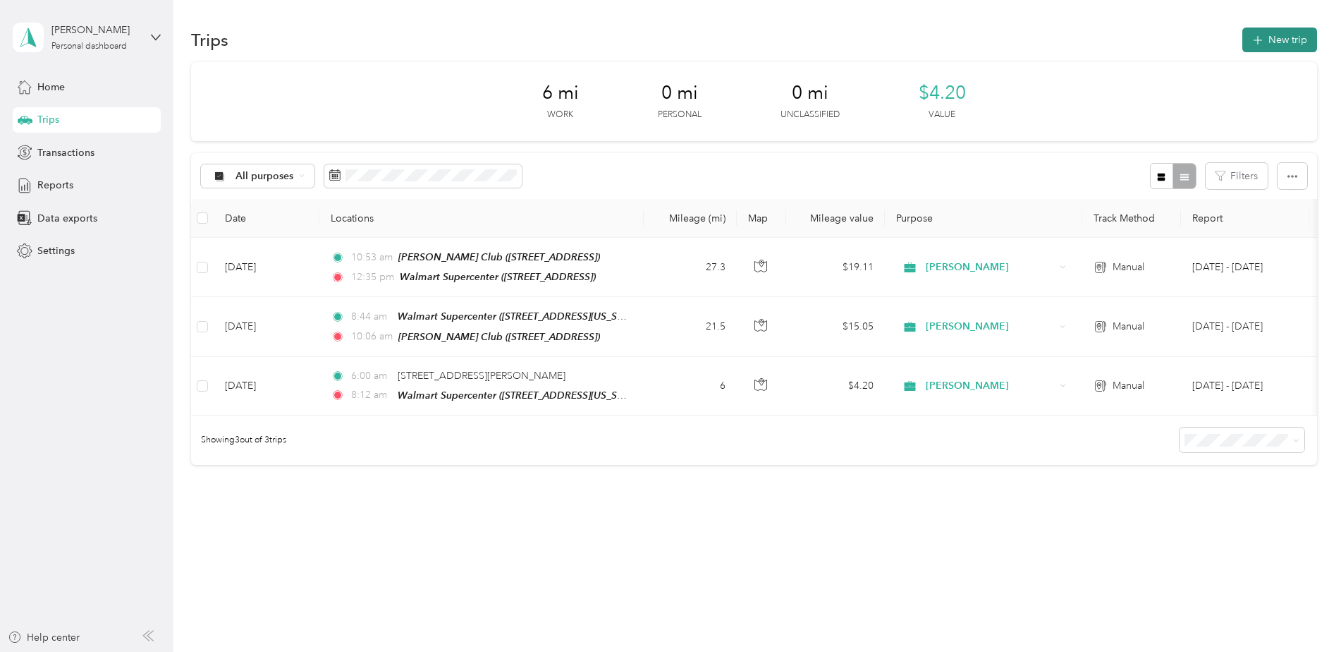
click at [1279, 42] on button "New trip" at bounding box center [1279, 39] width 75 height 25
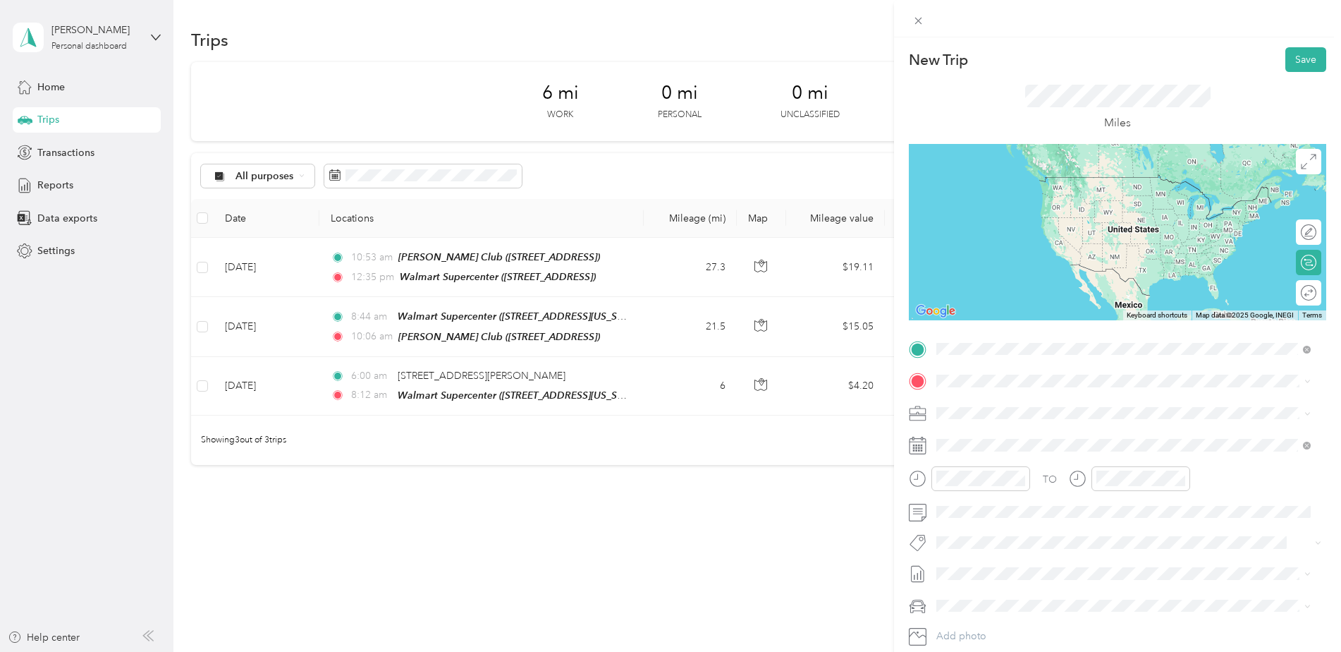
click at [1003, 456] on button "TEAM" at bounding box center [985, 457] width 44 height 18
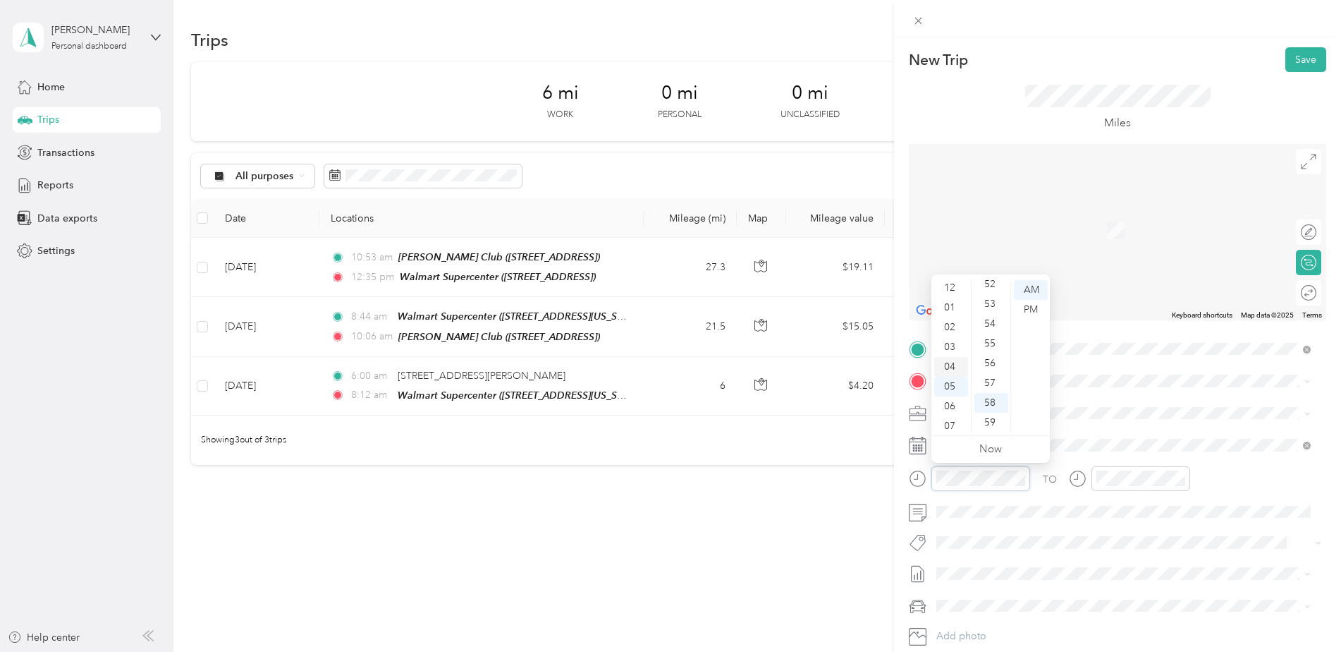
scroll to position [0, 0]
click at [955, 307] on div "01" at bounding box center [951, 310] width 34 height 20
click at [990, 326] on div "22" at bounding box center [991, 327] width 34 height 20
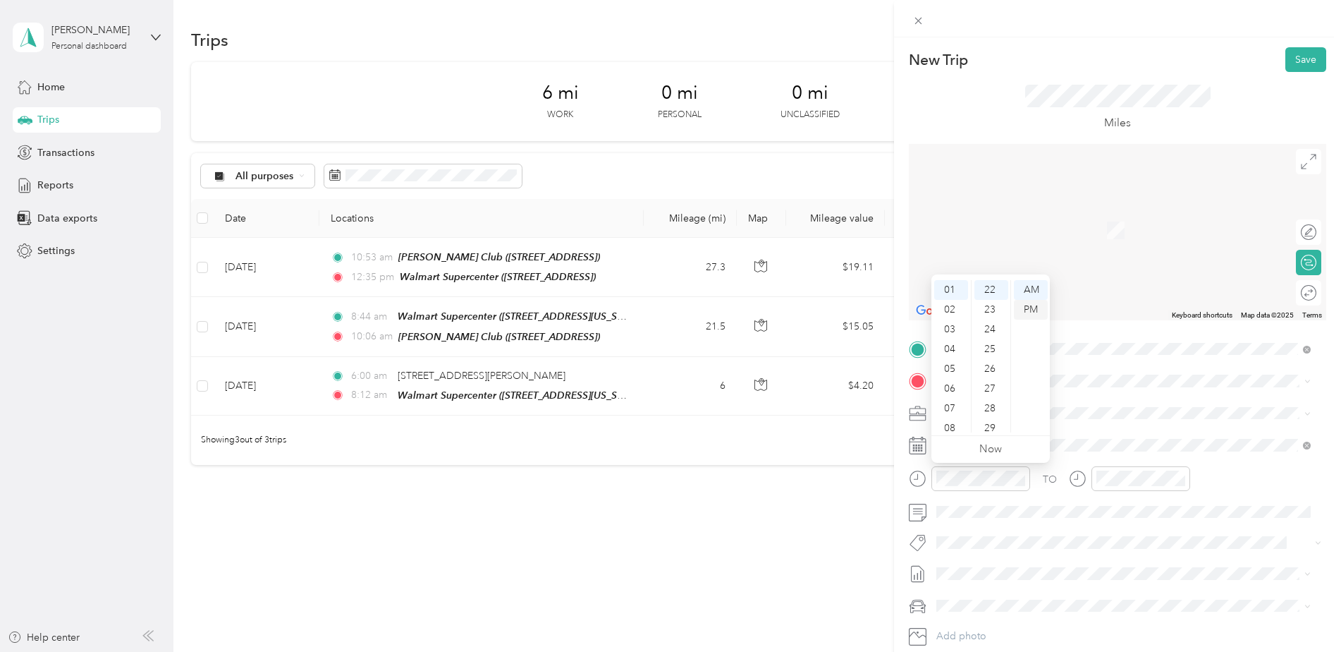
click at [1033, 309] on div "PM" at bounding box center [1031, 310] width 34 height 20
click at [1116, 322] on div "02" at bounding box center [1111, 329] width 34 height 20
click at [1151, 414] on div "30" at bounding box center [1151, 414] width 34 height 20
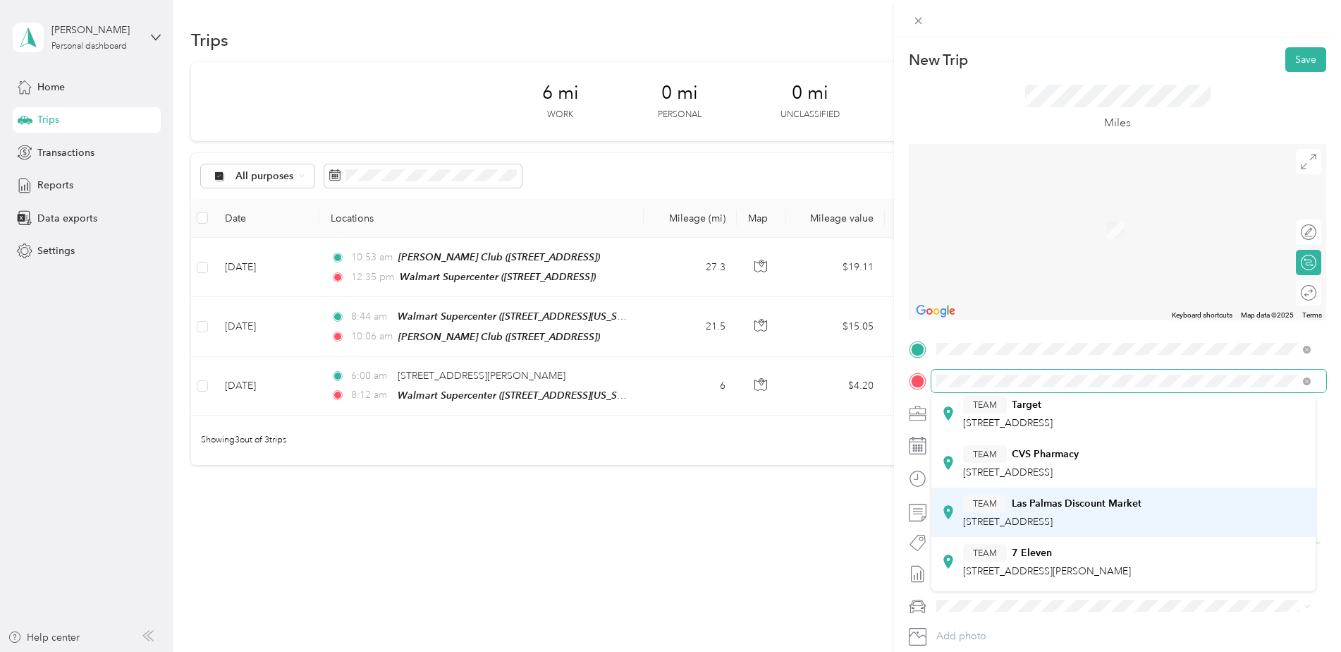
scroll to position [0, 0]
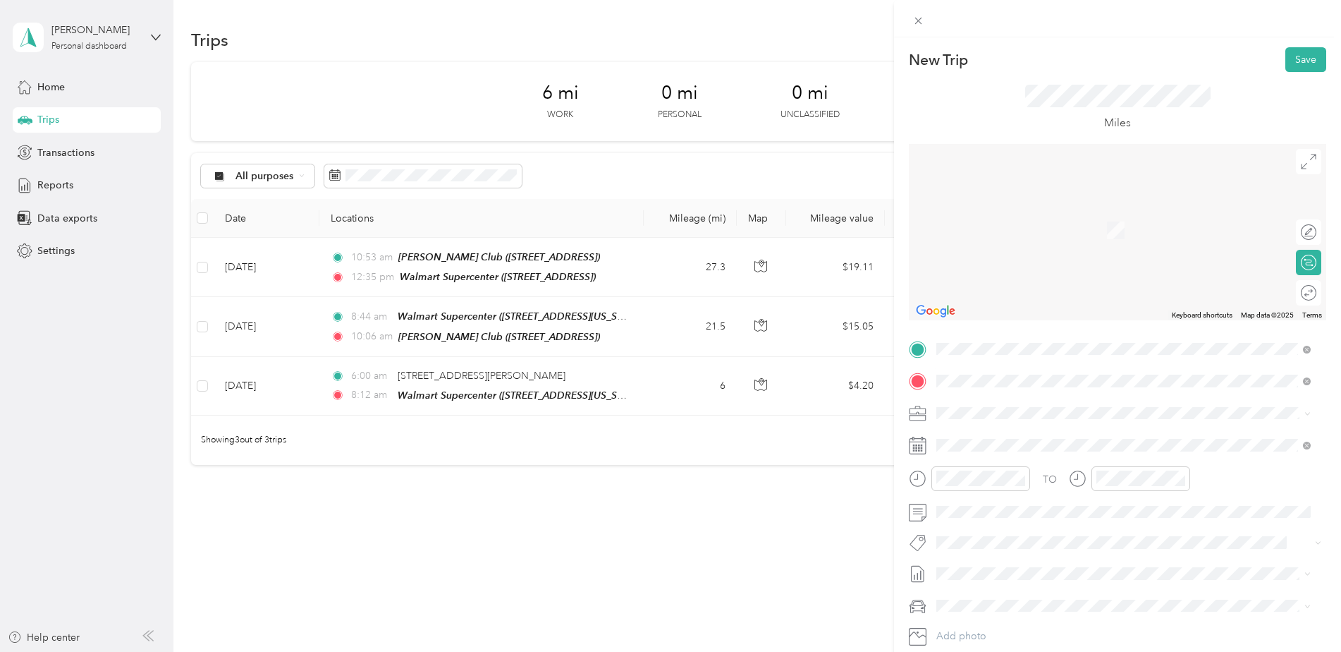
click at [1053, 444] on div "TEAM Target" at bounding box center [1008, 439] width 90 height 18
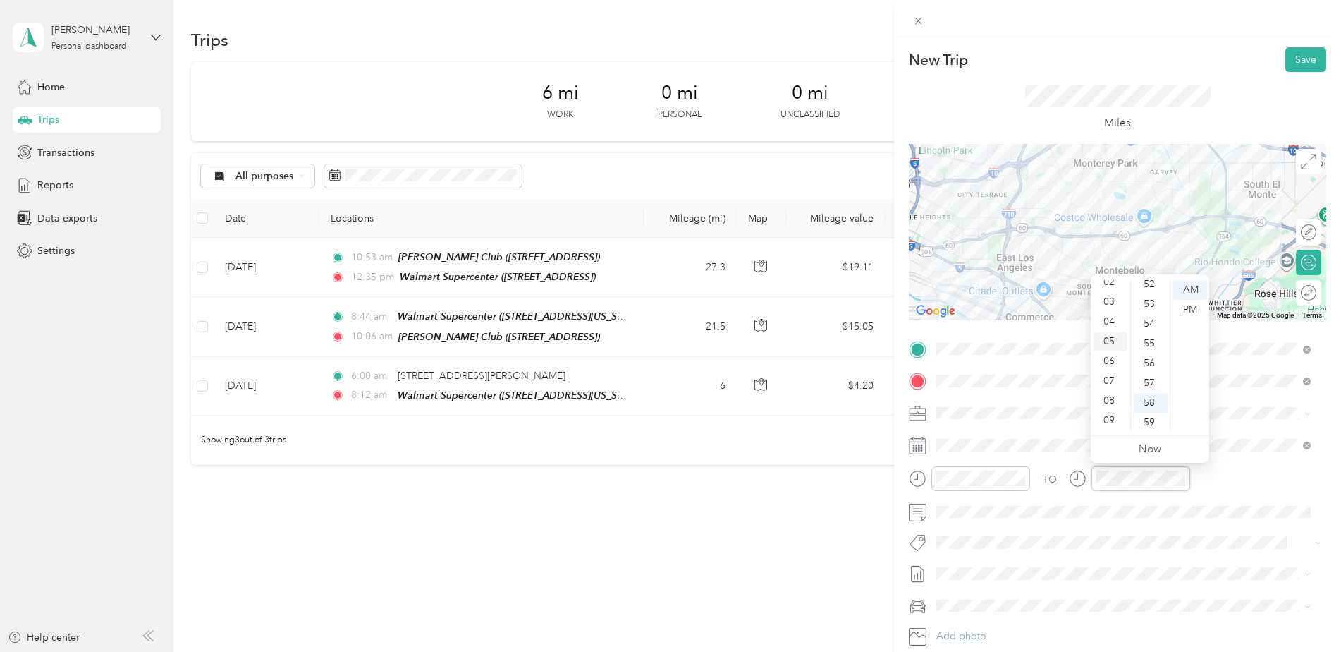
scroll to position [14, 0]
click at [1115, 316] on div "02" at bounding box center [1111, 315] width 34 height 20
click at [1155, 341] on div "30" at bounding box center [1151, 344] width 34 height 20
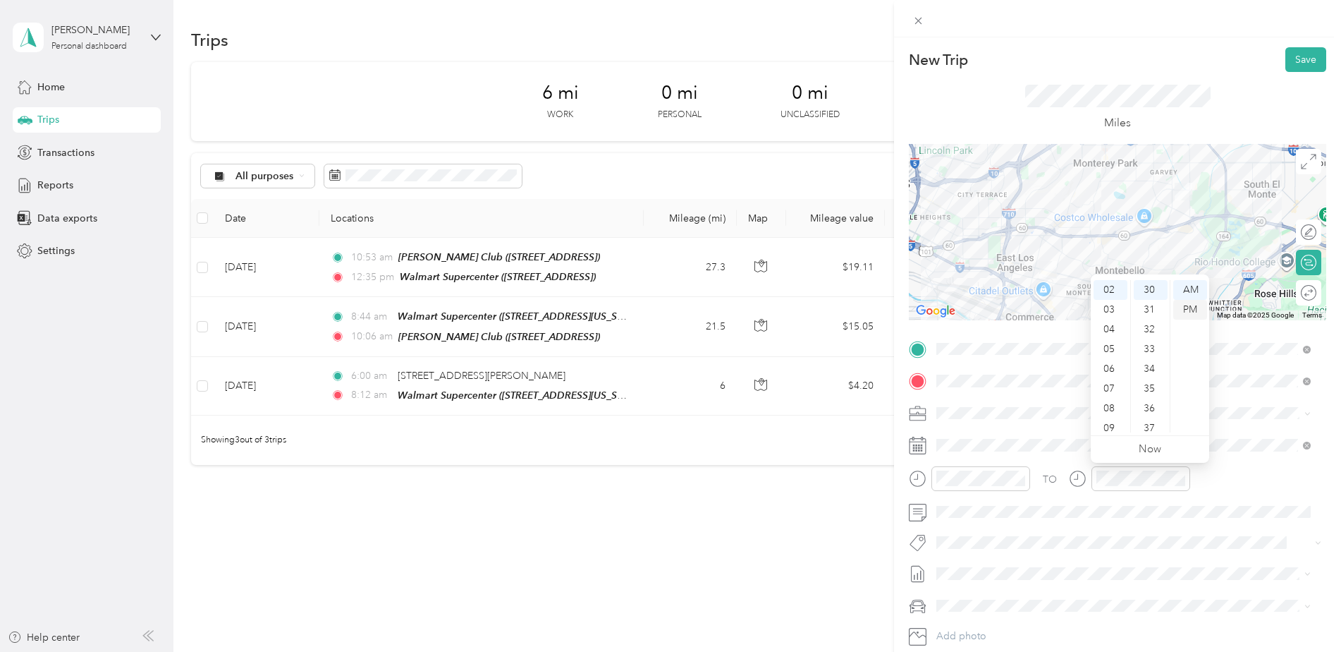
click at [1192, 312] on div "PM" at bounding box center [1190, 310] width 34 height 20
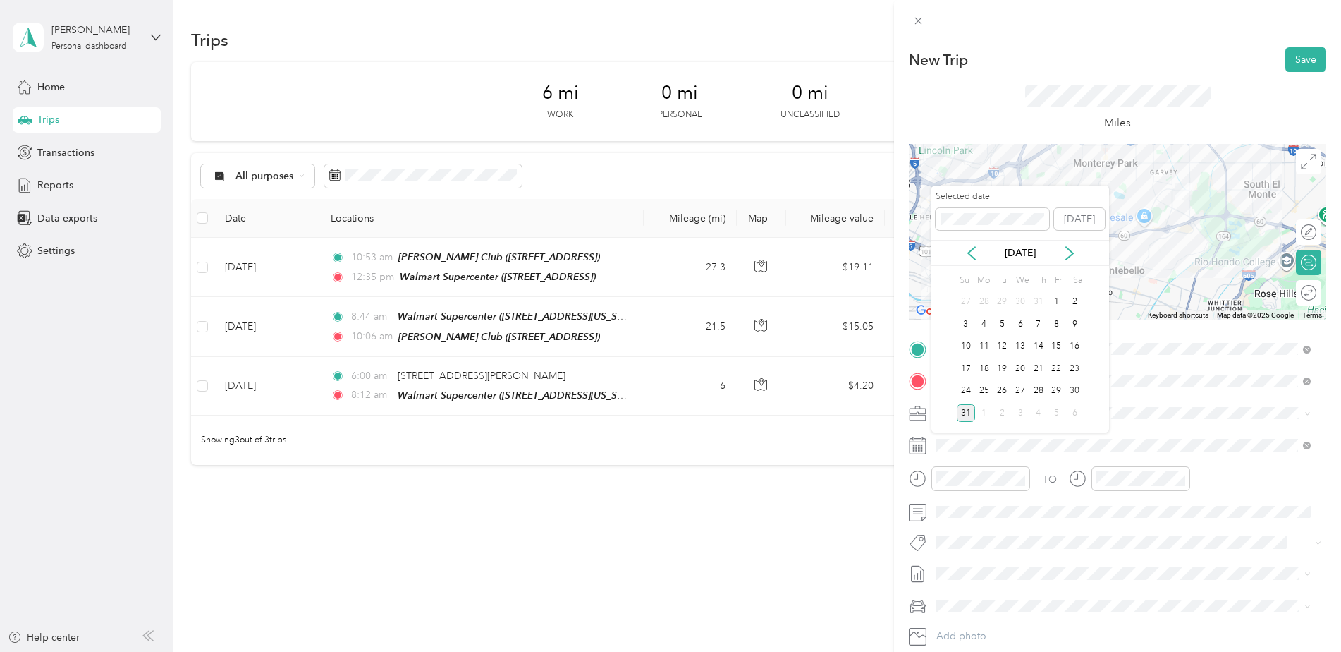
click at [972, 261] on div "[DATE]" at bounding box center [1020, 253] width 178 height 26
click at [974, 251] on icon at bounding box center [972, 253] width 14 height 14
click at [1009, 388] on div "29" at bounding box center [1002, 391] width 18 height 18
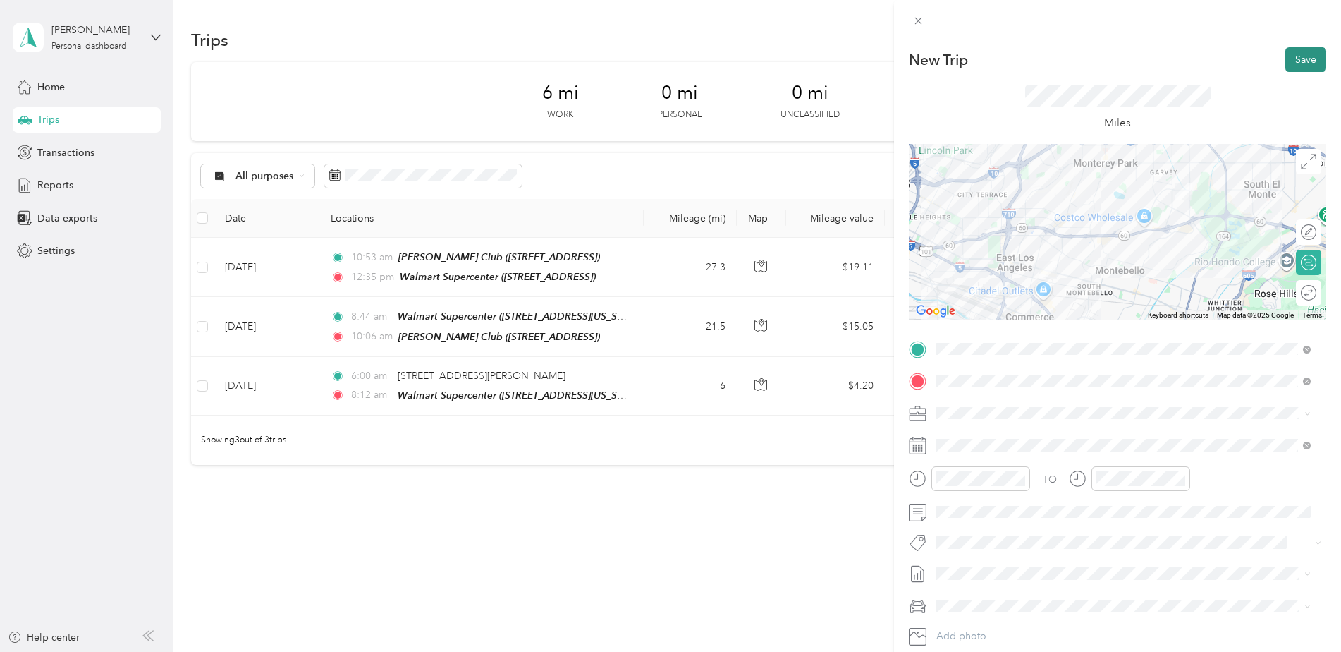
click at [1292, 54] on button "Save" at bounding box center [1305, 59] width 41 height 25
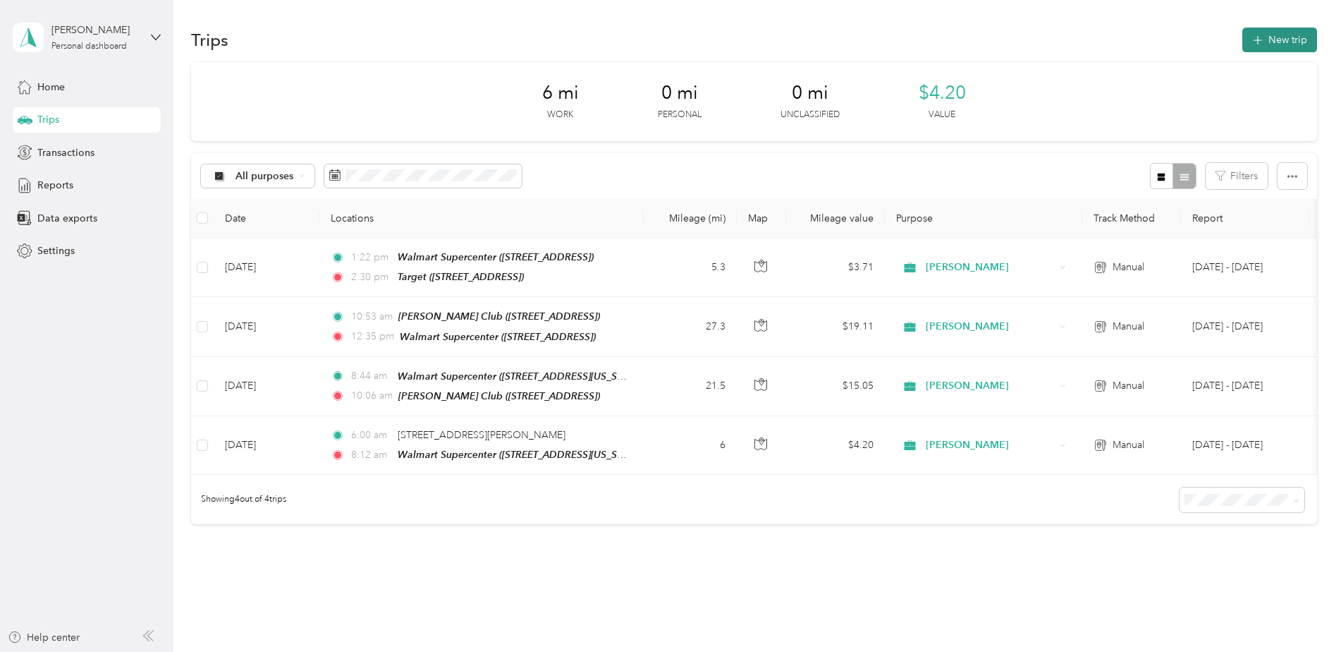
click at [1288, 35] on button "New trip" at bounding box center [1279, 39] width 75 height 25
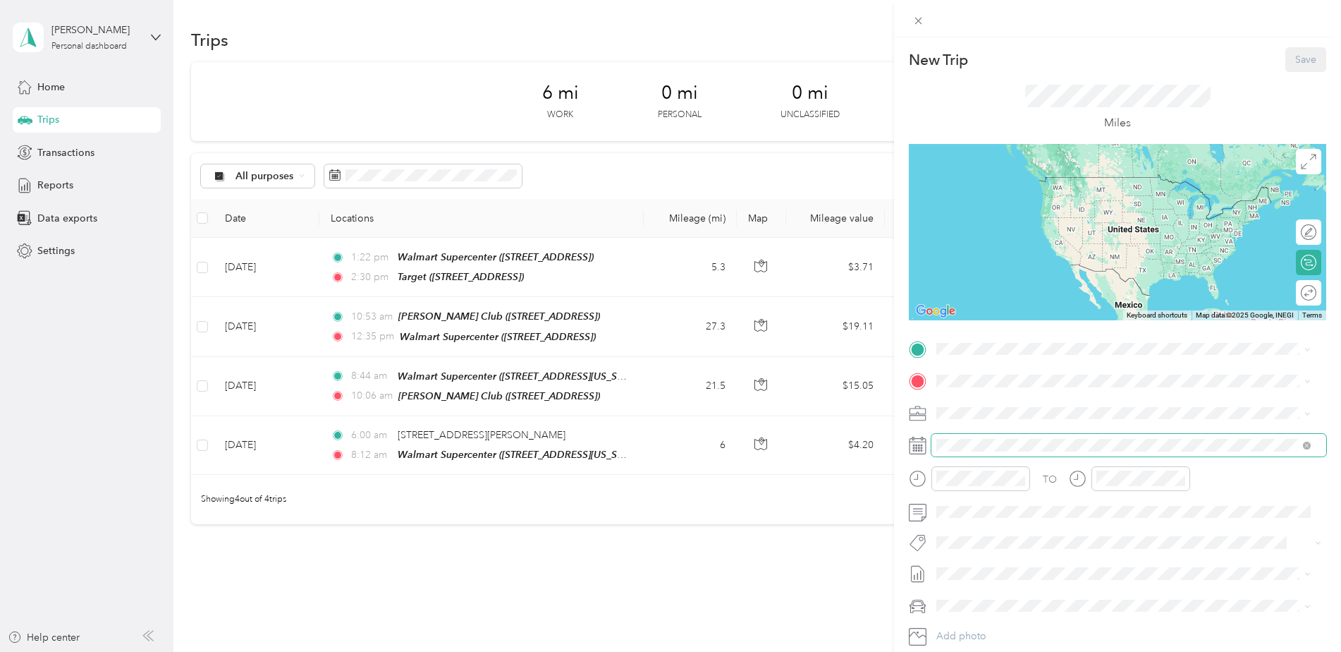
click at [967, 436] on span at bounding box center [1128, 445] width 395 height 23
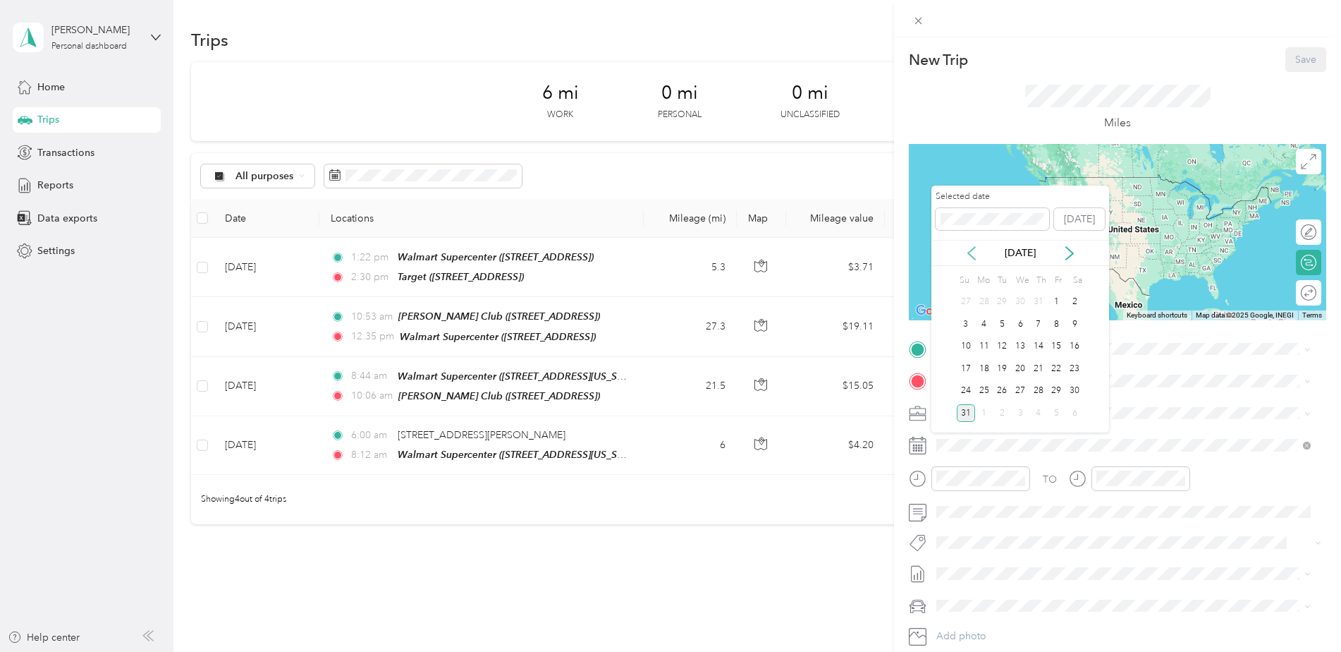
click at [968, 248] on icon at bounding box center [972, 253] width 14 height 14
click at [1001, 393] on div "29" at bounding box center [1002, 391] width 18 height 18
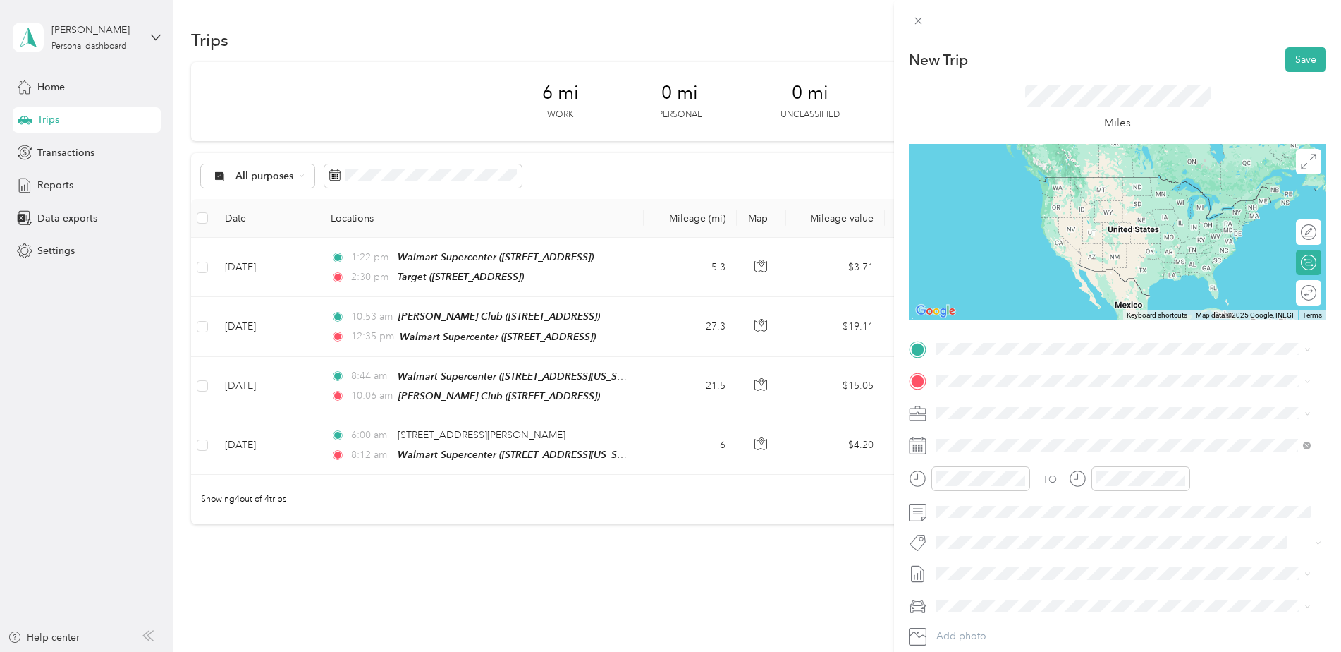
click at [991, 423] on span "[STREET_ADDRESS]" at bounding box center [1008, 423] width 90 height 12
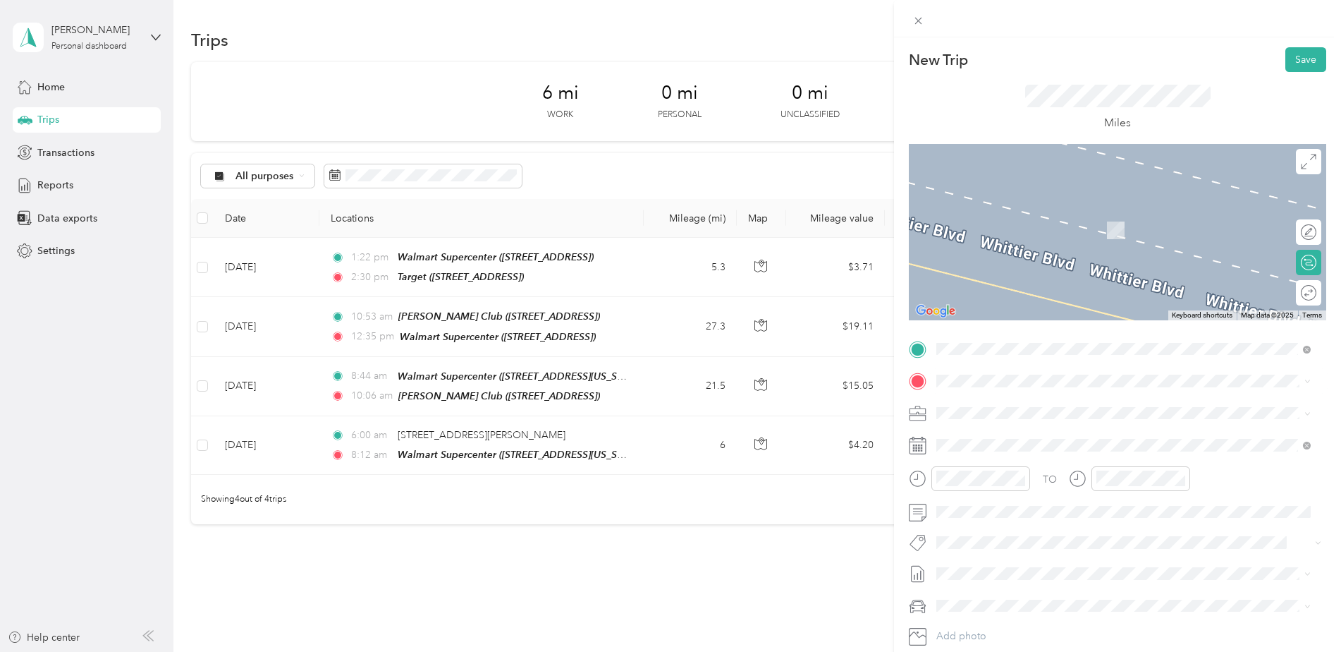
click at [1017, 433] on span "[STREET_ADDRESS][PERSON_NAME][US_STATE]" at bounding box center [1072, 427] width 219 height 13
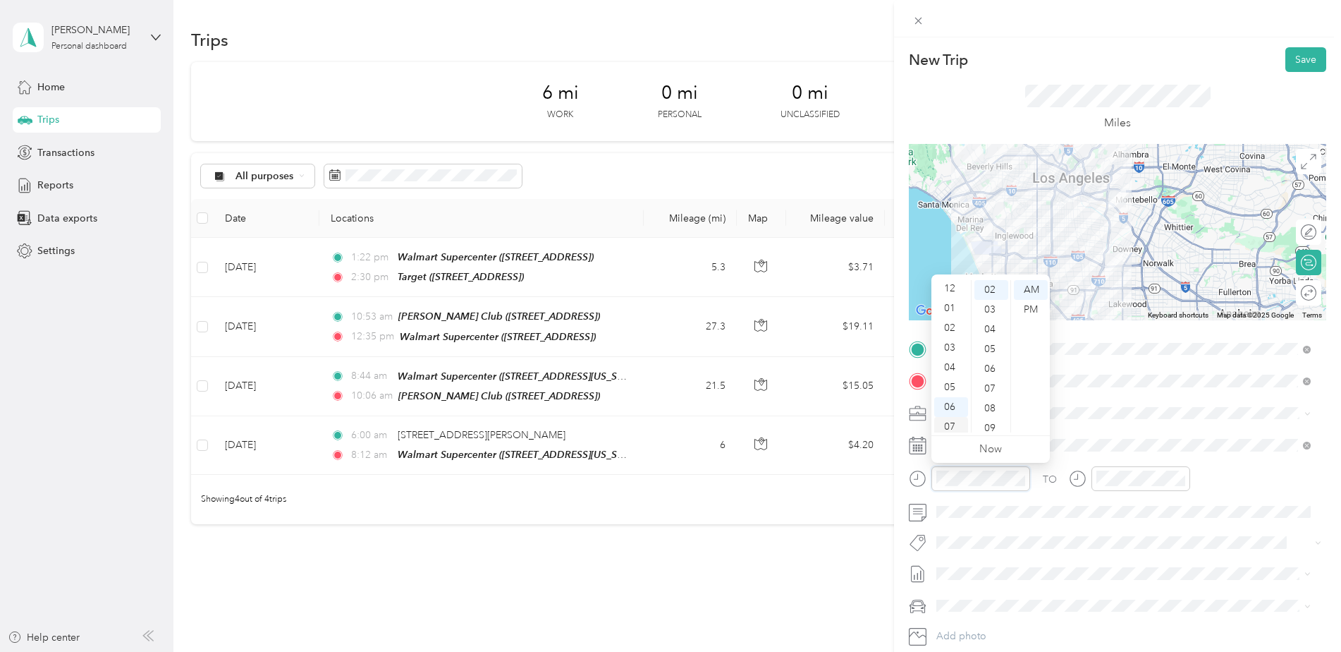
scroll to position [0, 0]
click at [949, 334] on div "02" at bounding box center [951, 329] width 34 height 20
click at [989, 337] on div "33" at bounding box center [991, 338] width 34 height 20
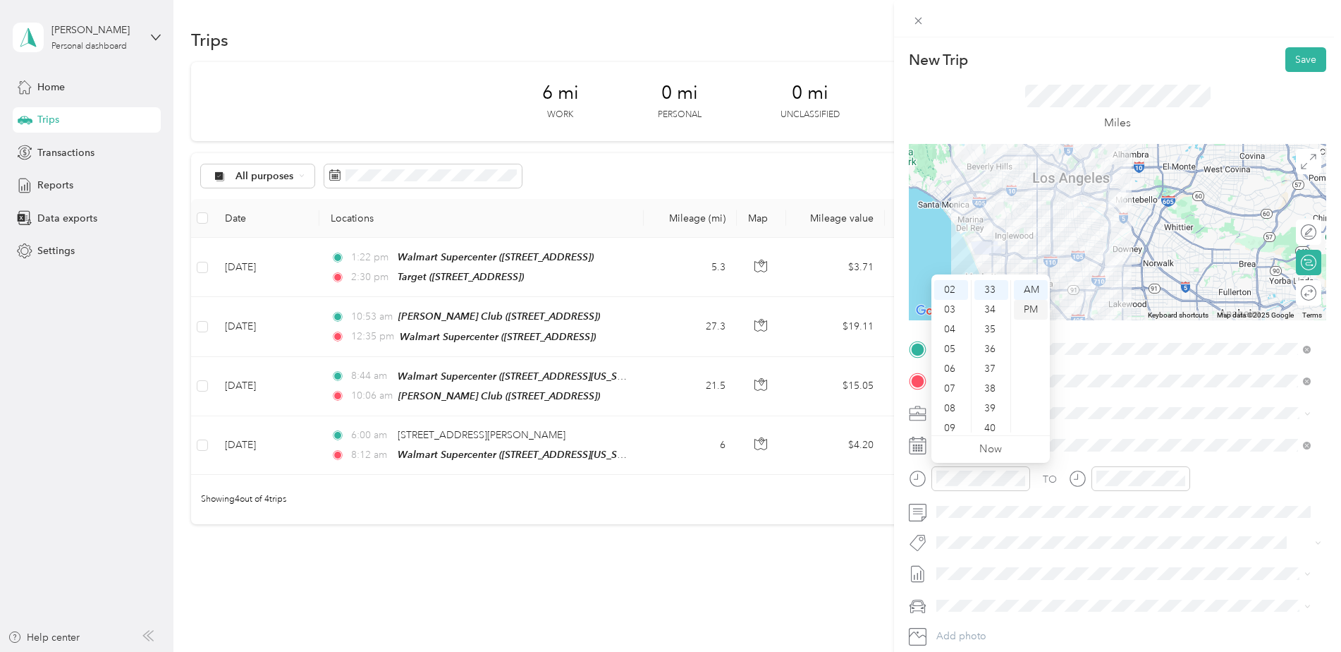
click at [1026, 310] on div "PM" at bounding box center [1031, 310] width 34 height 20
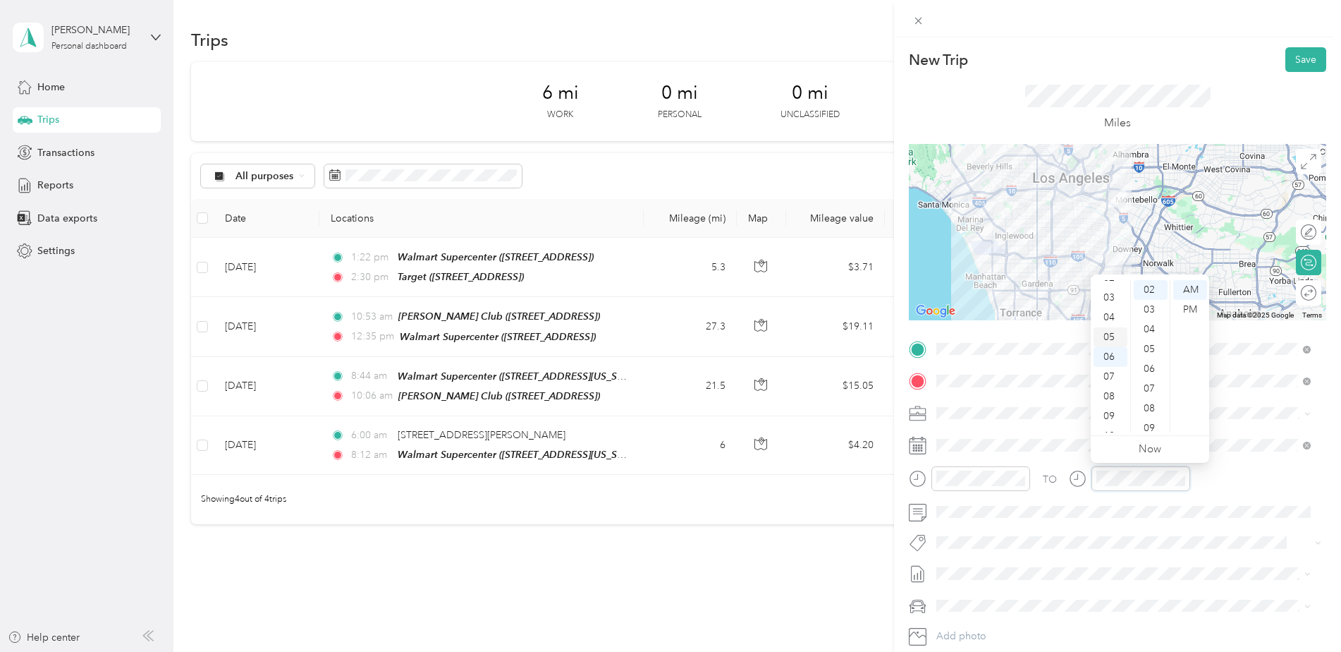
scroll to position [0, 0]
click at [1110, 334] on div "02" at bounding box center [1111, 329] width 34 height 20
click at [1145, 337] on div "55" at bounding box center [1151, 344] width 34 height 20
click at [1192, 309] on div "PM" at bounding box center [1190, 310] width 34 height 20
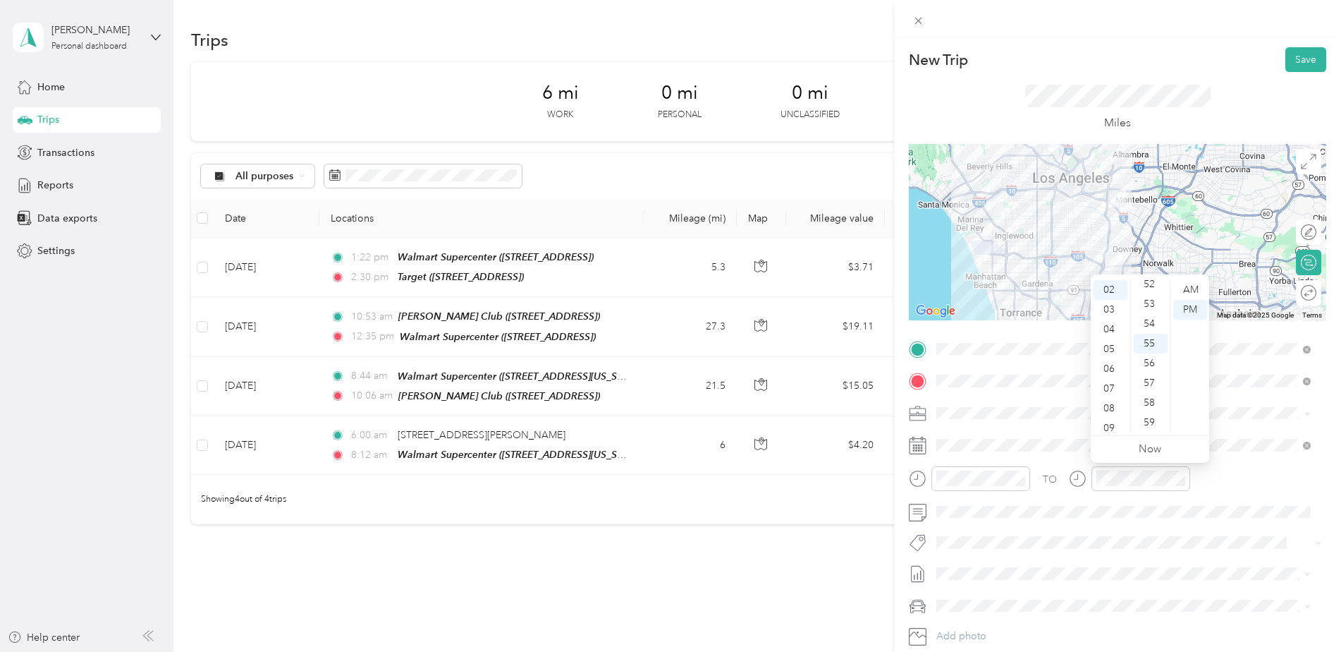
click at [1199, 475] on div "TO" at bounding box center [1117, 483] width 417 height 35
click at [1288, 56] on button "Save" at bounding box center [1305, 59] width 41 height 25
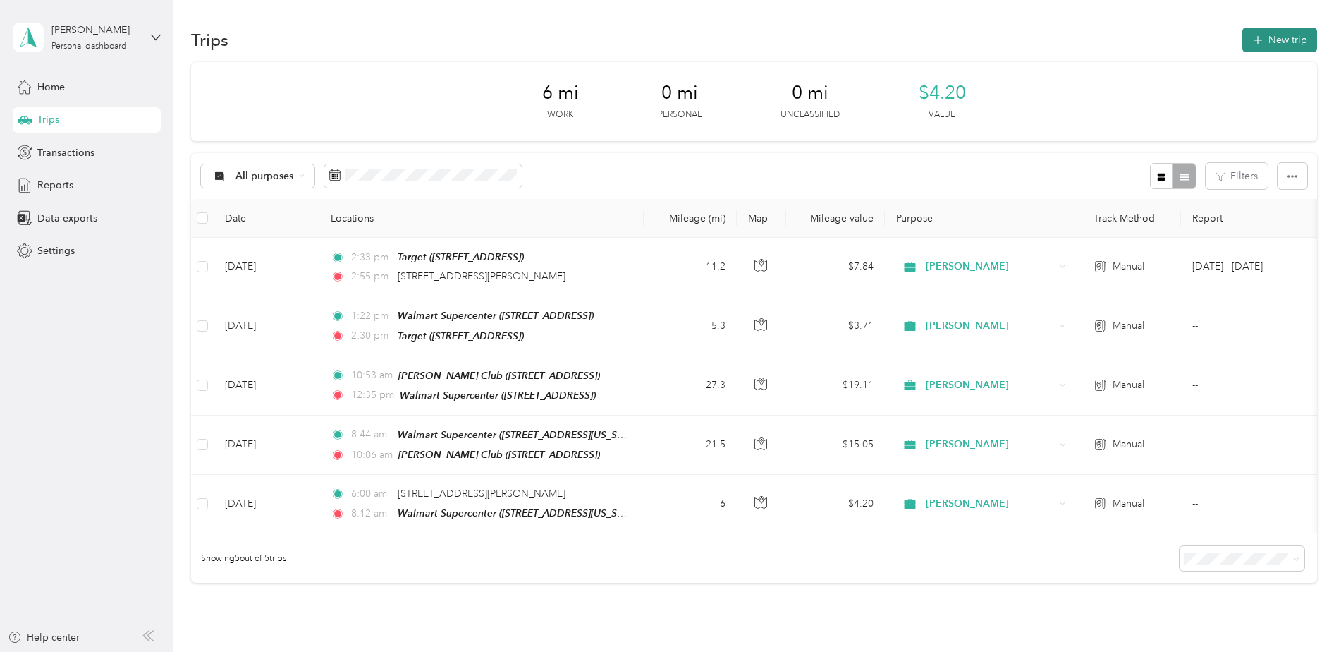
click at [1282, 37] on button "New trip" at bounding box center [1279, 39] width 75 height 25
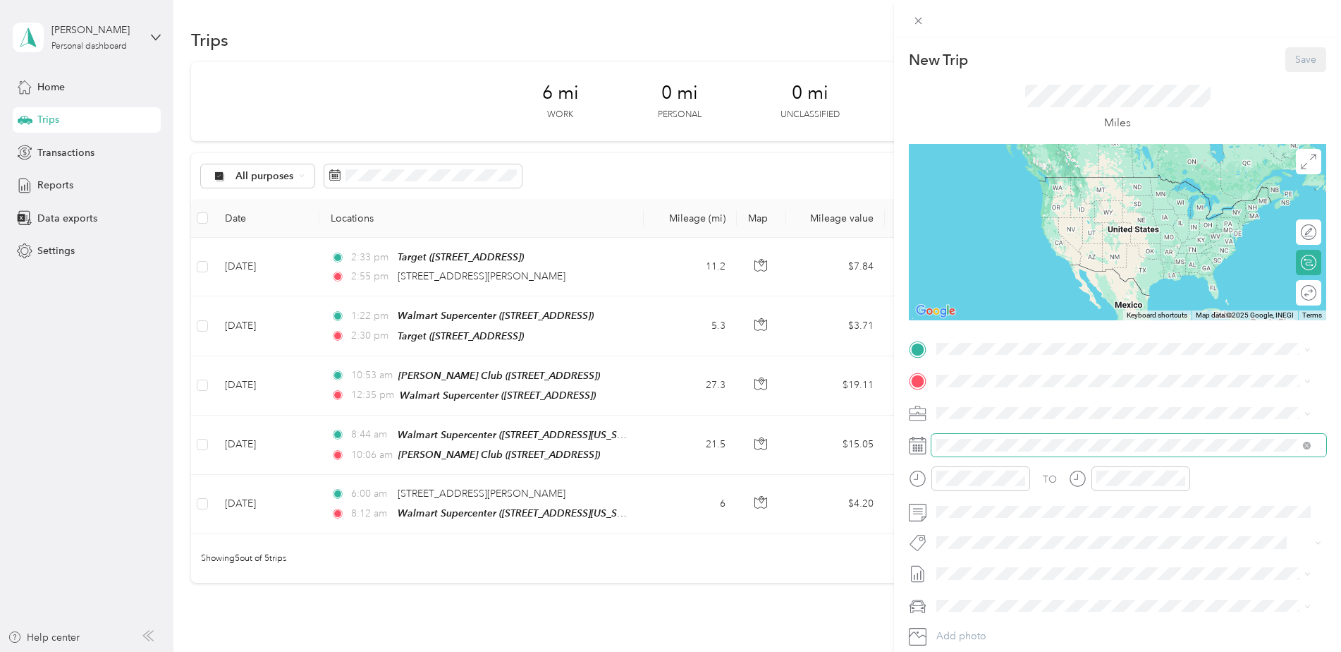
click at [988, 436] on span at bounding box center [1128, 445] width 395 height 23
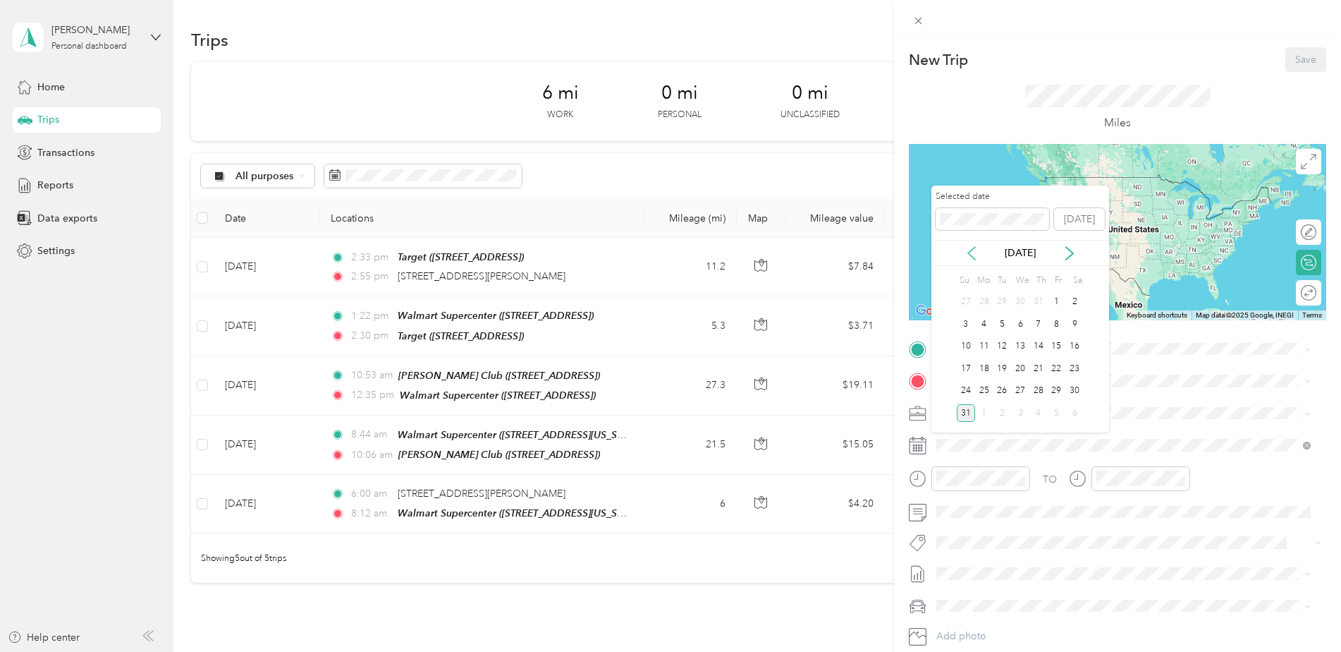
click at [970, 255] on icon at bounding box center [971, 253] width 7 height 13
click at [1019, 391] on div "30" at bounding box center [1020, 391] width 18 height 18
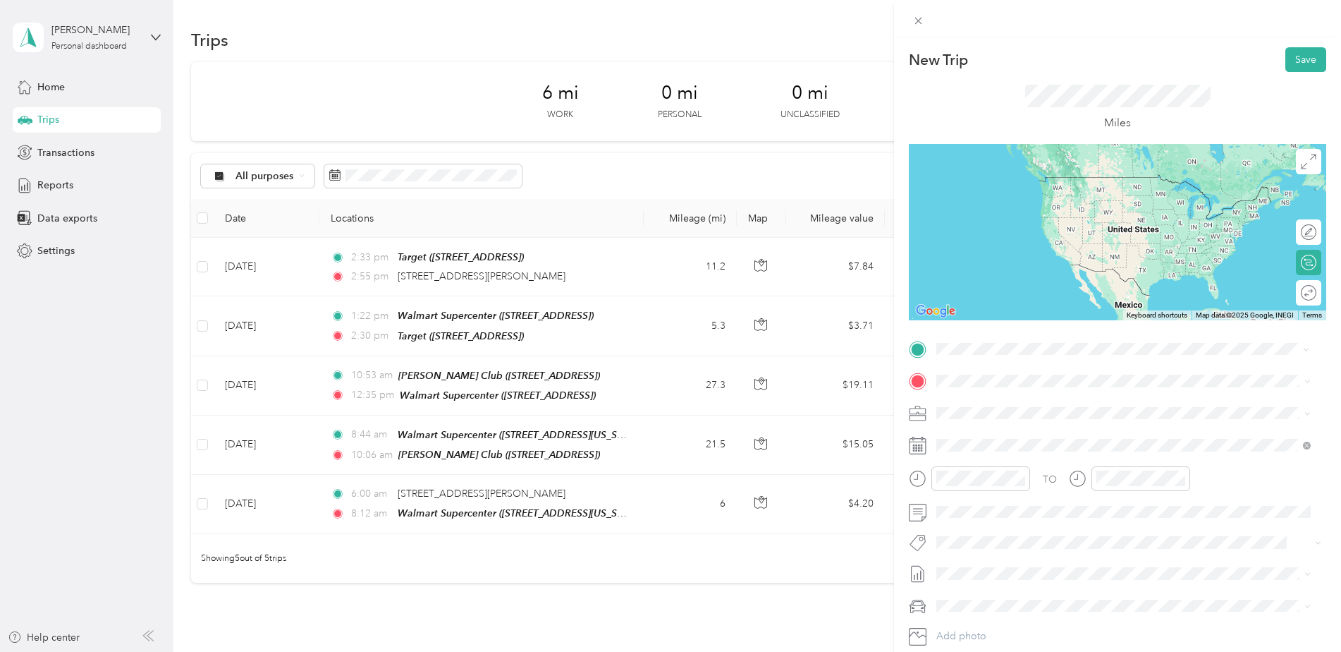
click at [992, 406] on span "[STREET_ADDRESS][PERSON_NAME][US_STATE]" at bounding box center [1072, 399] width 219 height 13
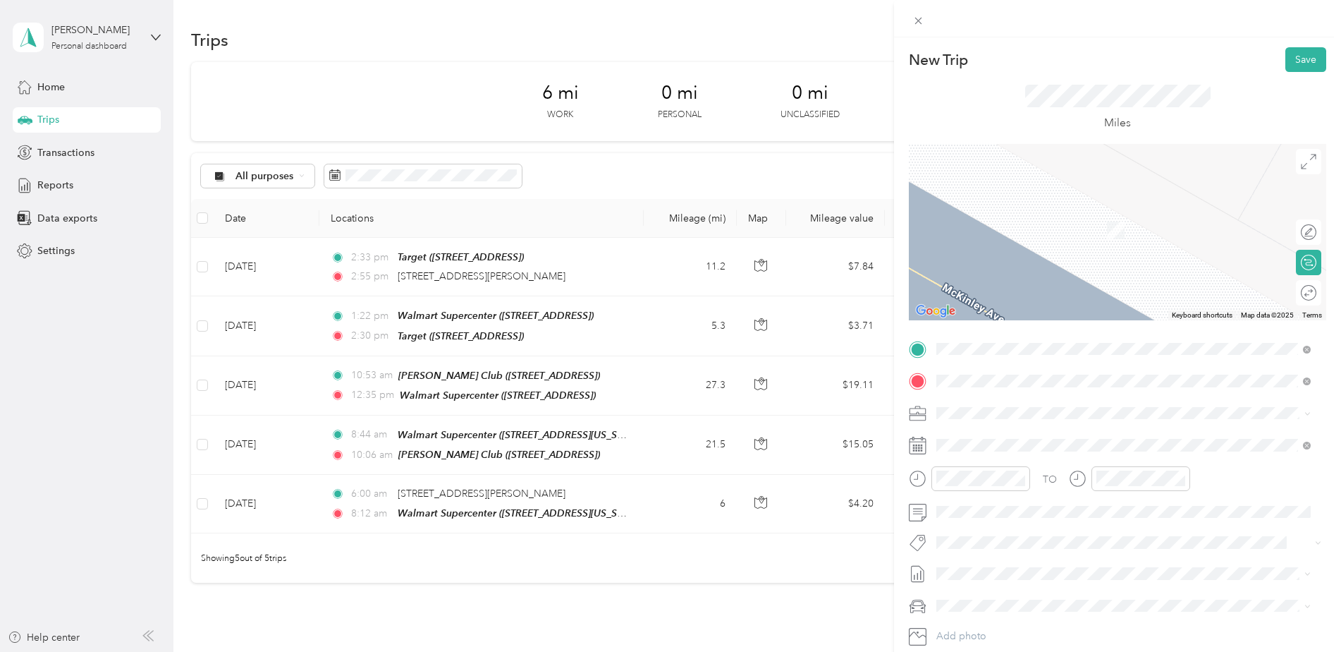
click at [971, 481] on button "TEAM" at bounding box center [985, 488] width 44 height 18
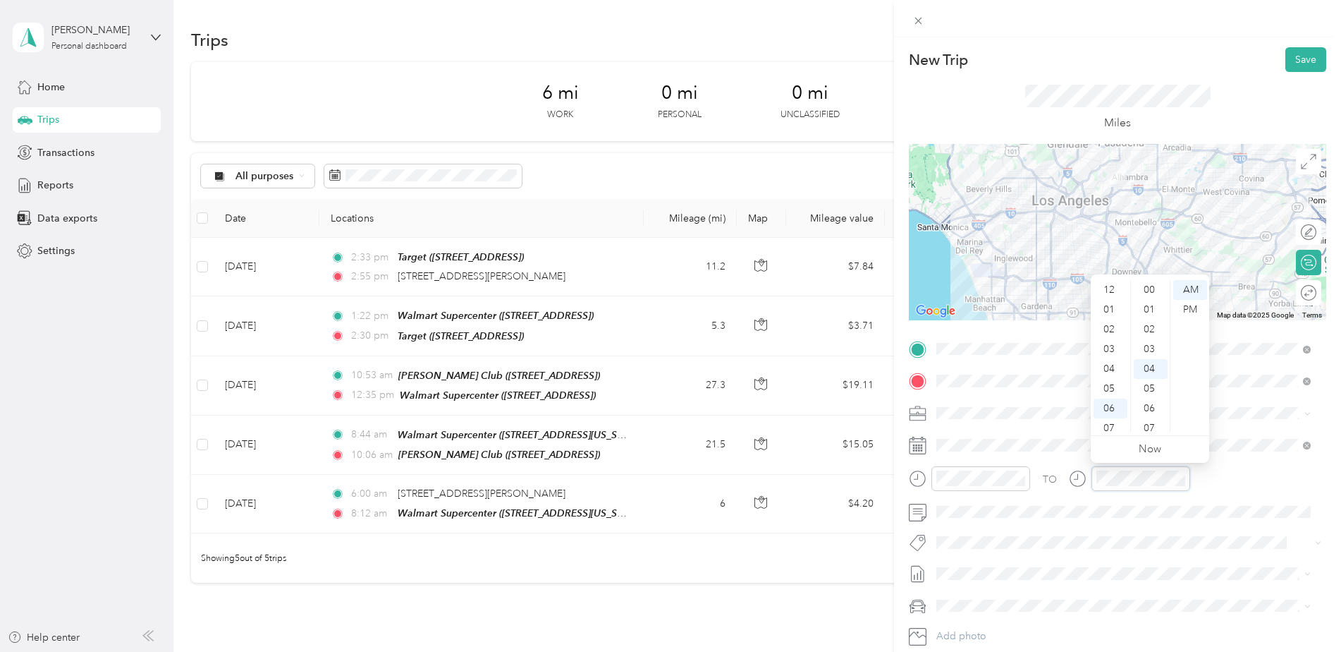
scroll to position [79, 0]
click at [1120, 360] on div "08" at bounding box center [1111, 363] width 34 height 20
click at [1152, 381] on div "30" at bounding box center [1151, 380] width 34 height 20
click at [1147, 520] on span at bounding box center [1128, 512] width 395 height 23
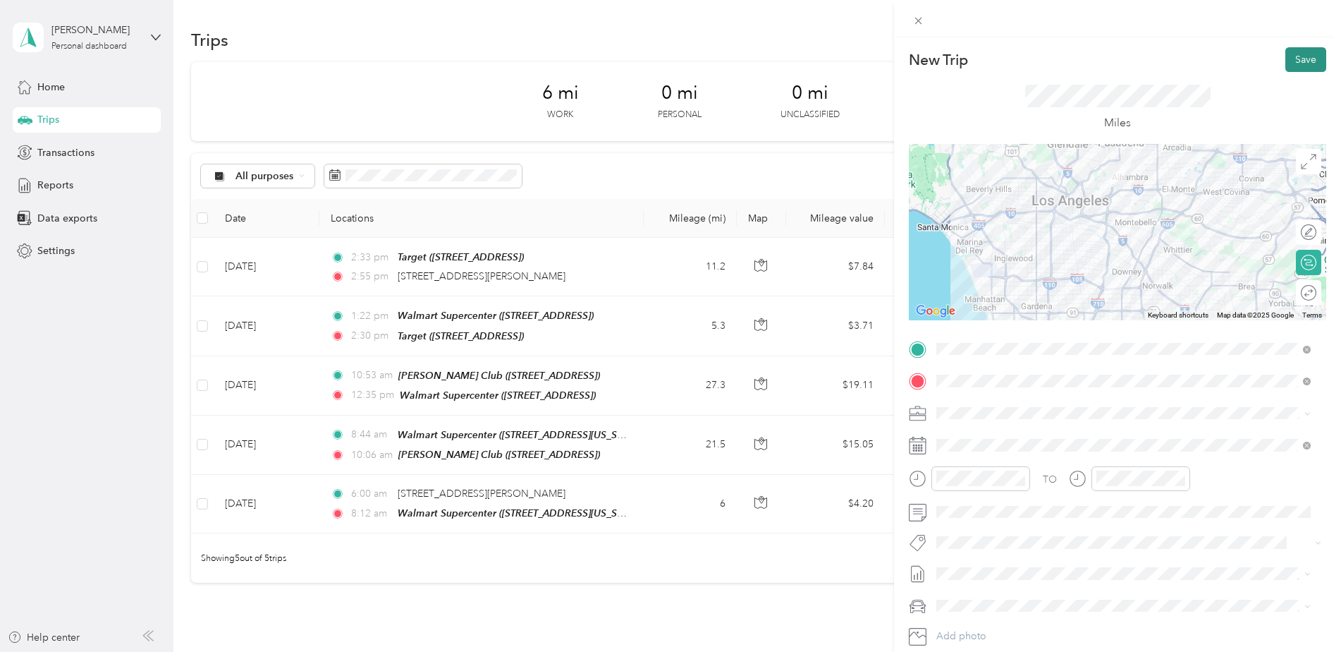
click at [1285, 49] on button "Save" at bounding box center [1305, 59] width 41 height 25
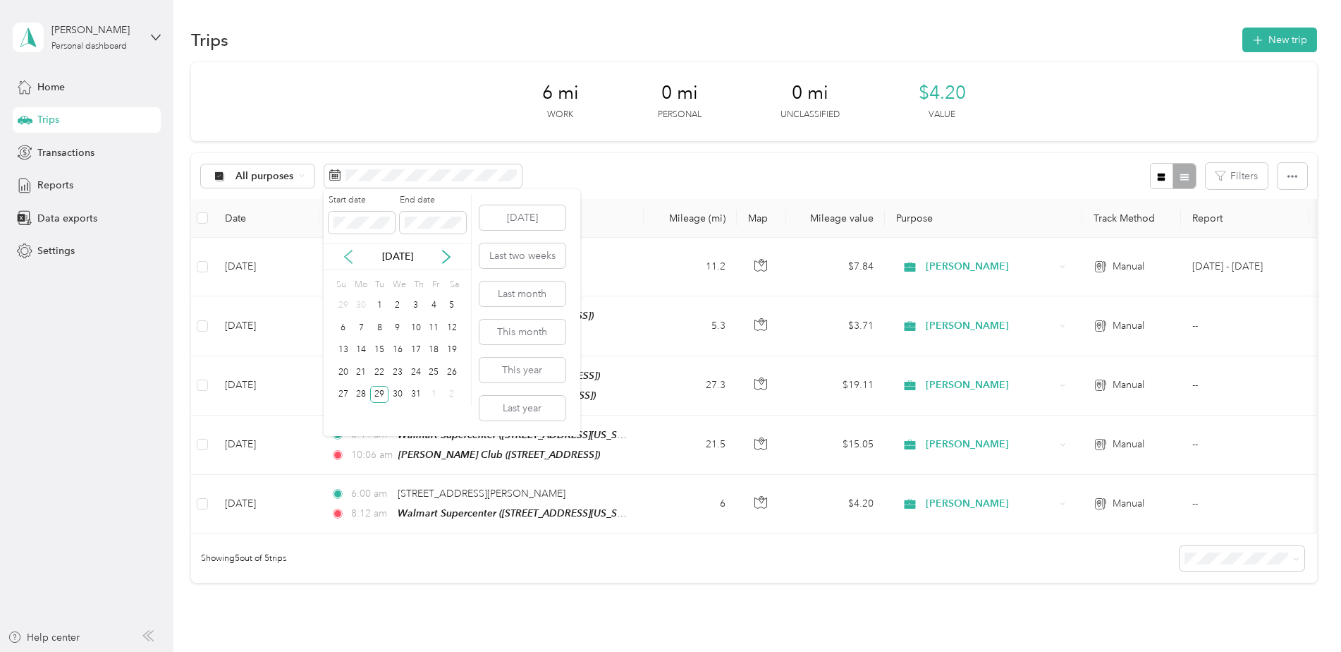
click at [353, 260] on icon at bounding box center [348, 257] width 14 height 14
click at [448, 257] on icon at bounding box center [446, 257] width 14 height 14
click at [392, 390] on div "30" at bounding box center [398, 395] width 18 height 18
click at [394, 390] on div "30" at bounding box center [398, 395] width 18 height 18
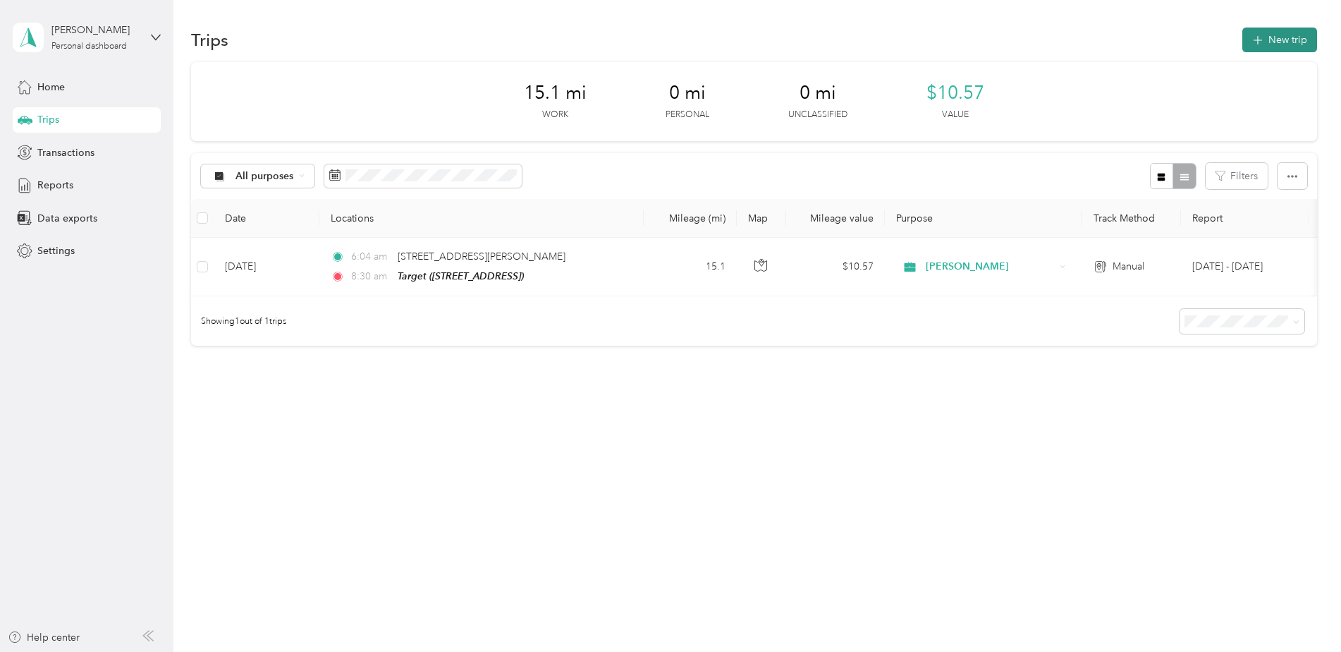
click at [1292, 35] on button "New trip" at bounding box center [1279, 39] width 75 height 25
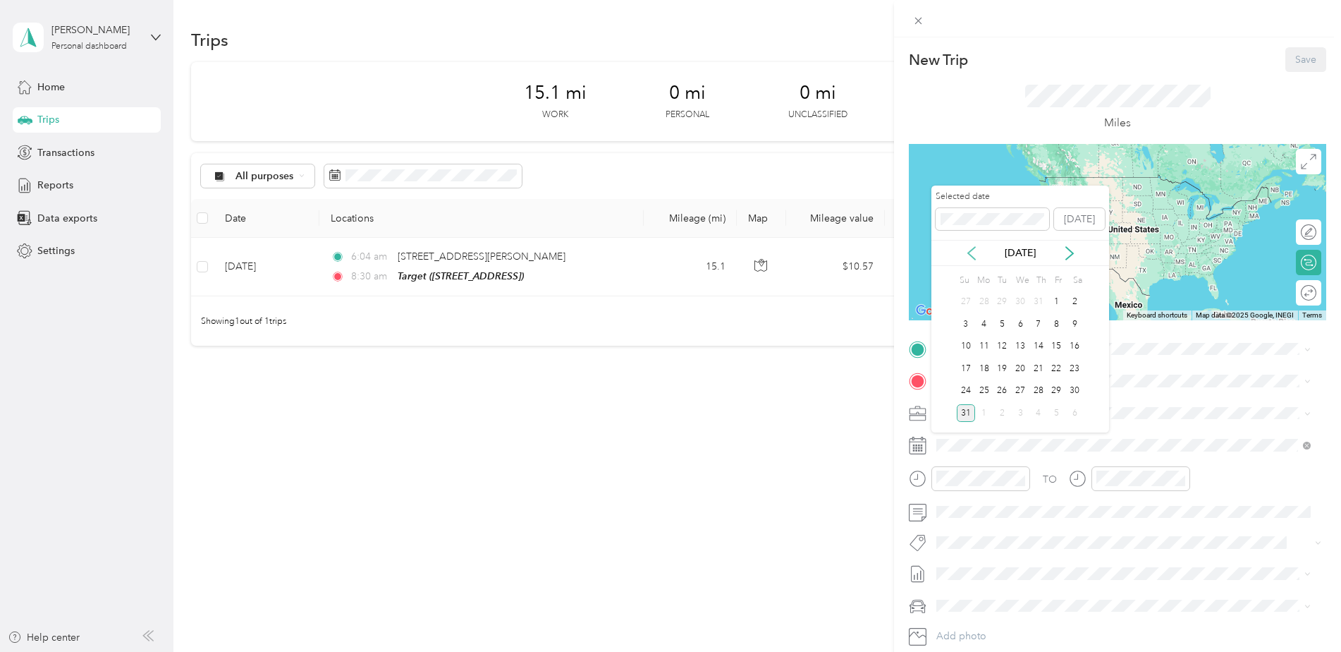
click at [978, 255] on icon at bounding box center [972, 253] width 14 height 14
click at [1019, 395] on div "30" at bounding box center [1020, 391] width 18 height 18
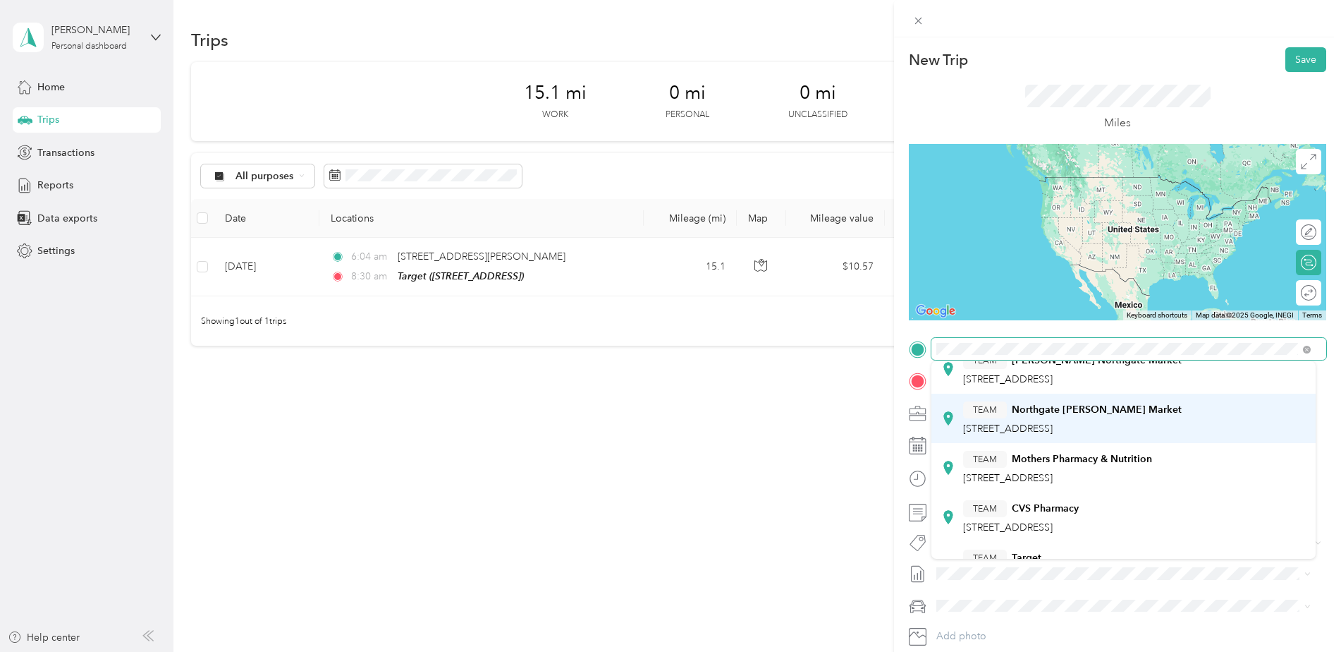
scroll to position [71, 0]
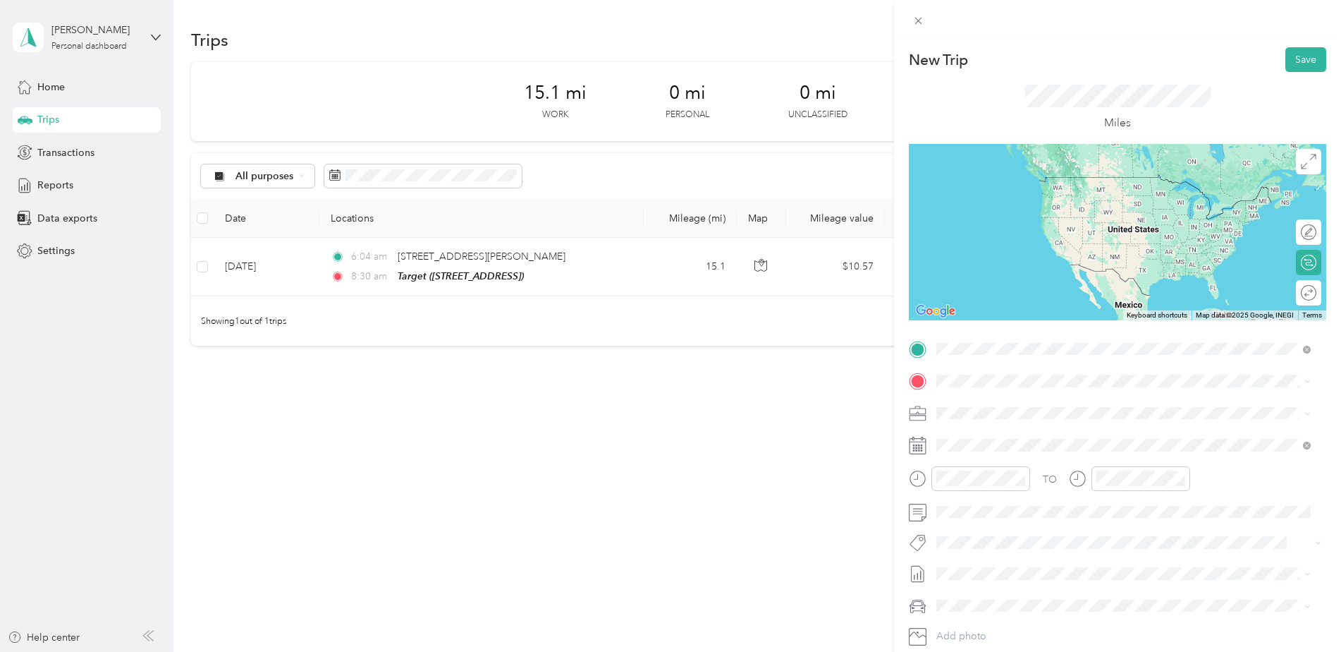
click at [1013, 535] on div "TEAM Target" at bounding box center [1008, 534] width 90 height 18
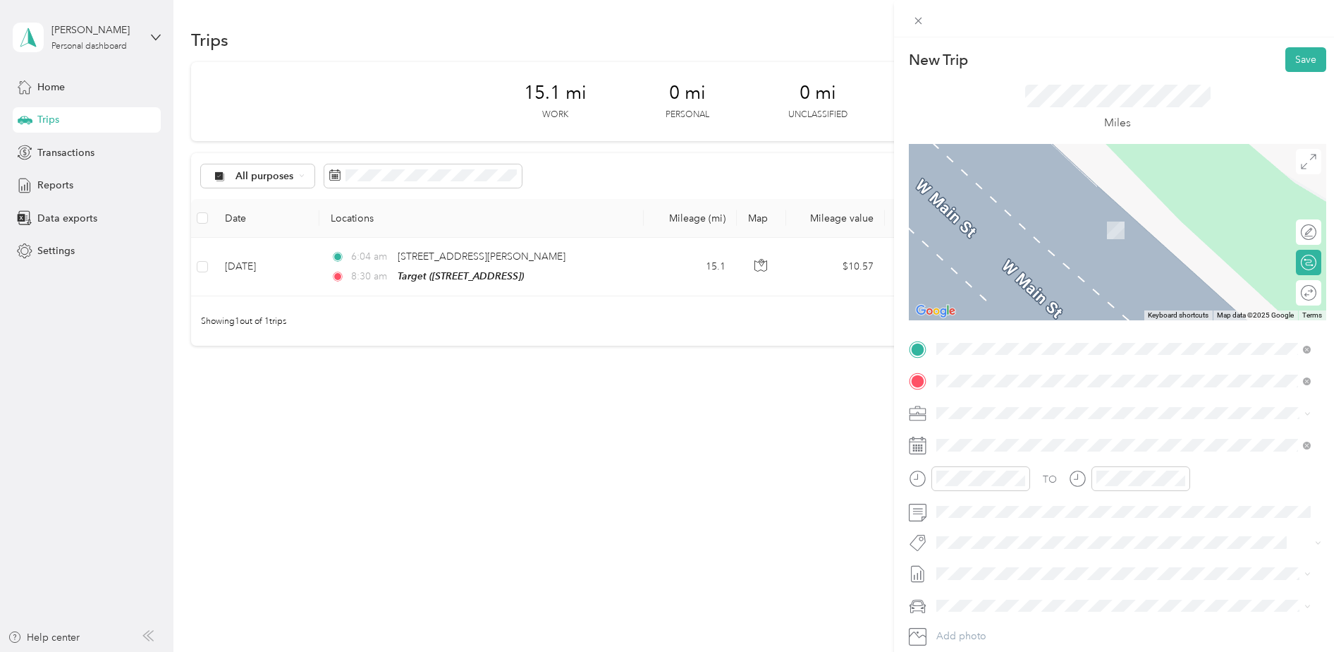
click at [959, 546] on div "TEAM Target [STREET_ADDRESS][US_STATE]" at bounding box center [1123, 546] width 365 height 39
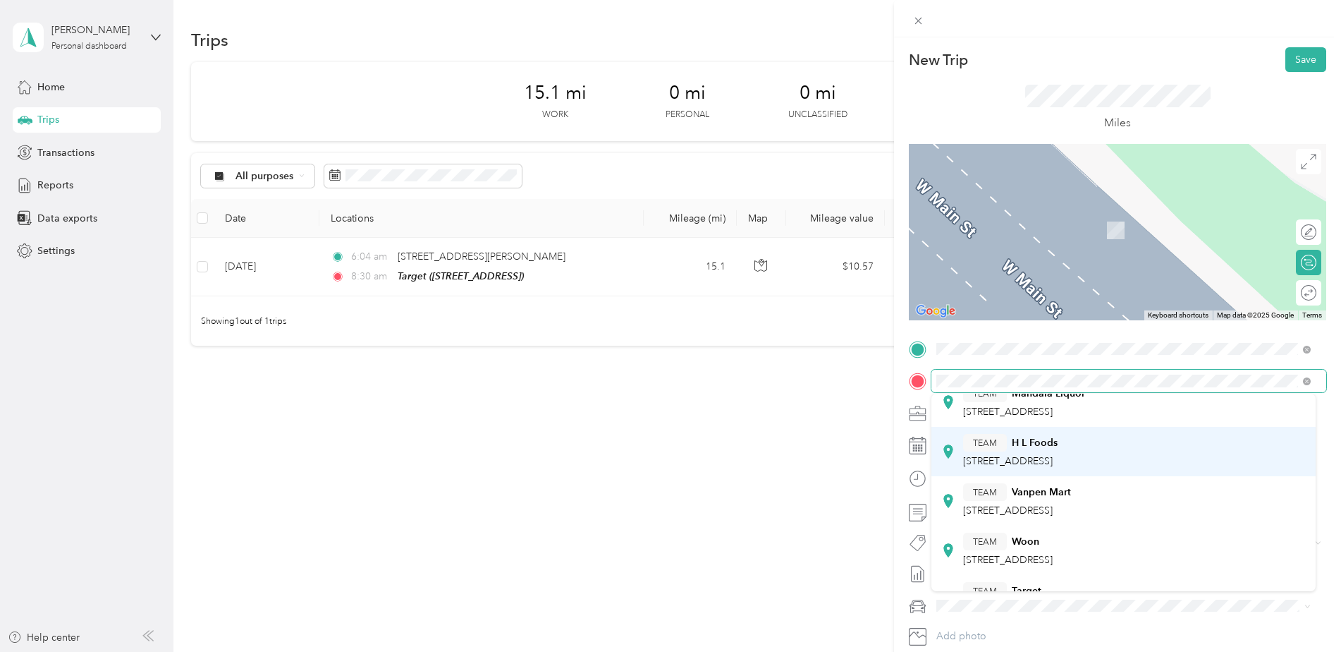
scroll to position [141, 0]
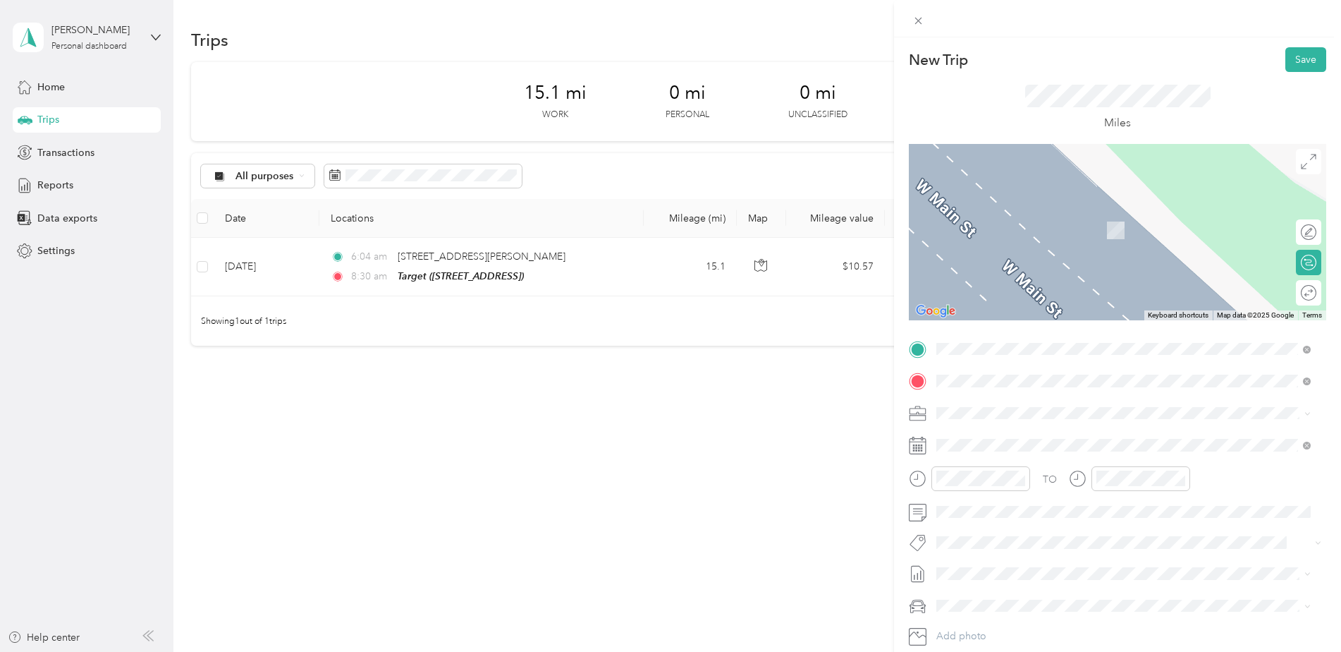
click at [1052, 494] on div "TEAM Target" at bounding box center [1047, 496] width 168 height 18
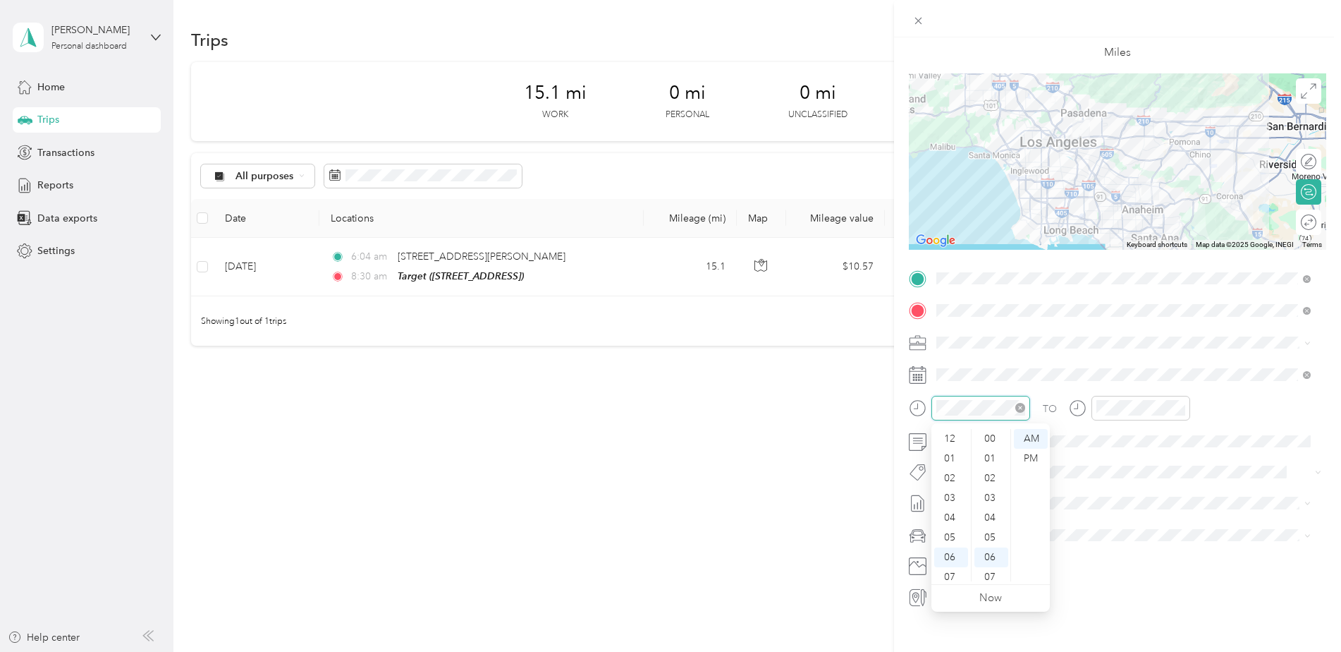
scroll to position [85, 0]
click at [945, 531] on div "09" at bounding box center [951, 532] width 34 height 20
click at [993, 429] on div "20" at bounding box center [991, 433] width 34 height 20
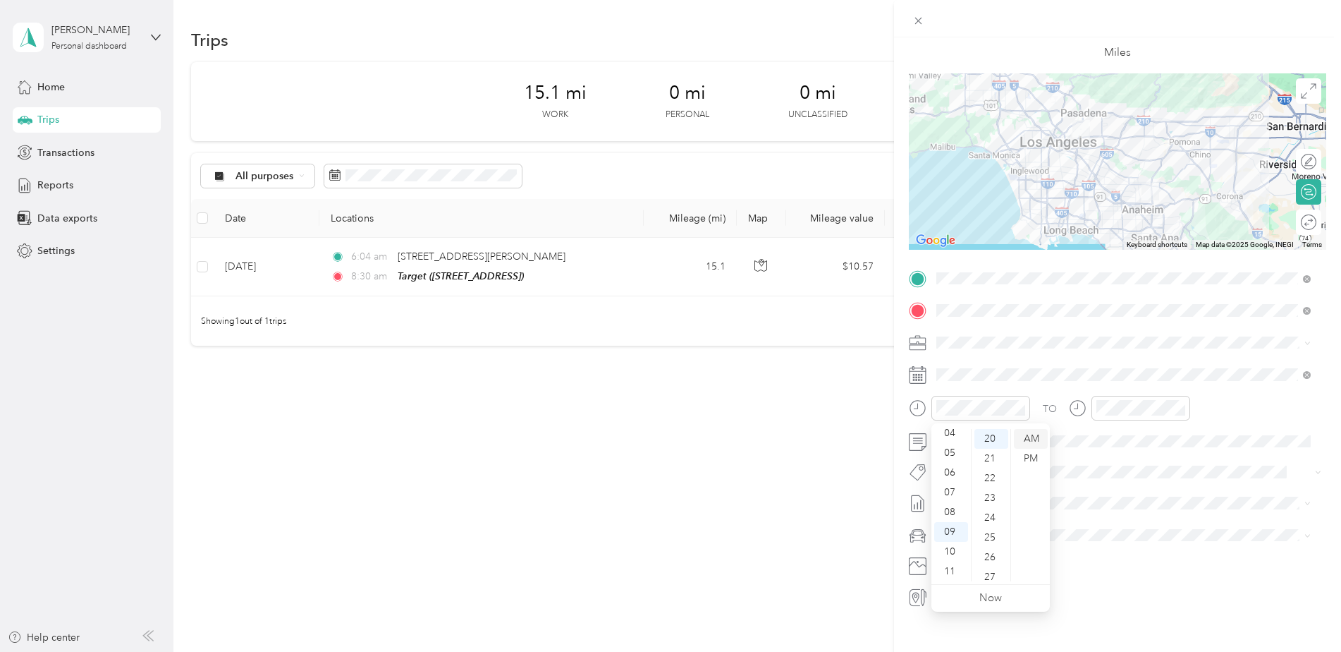
click at [1039, 430] on div "AM" at bounding box center [1031, 439] width 34 height 20
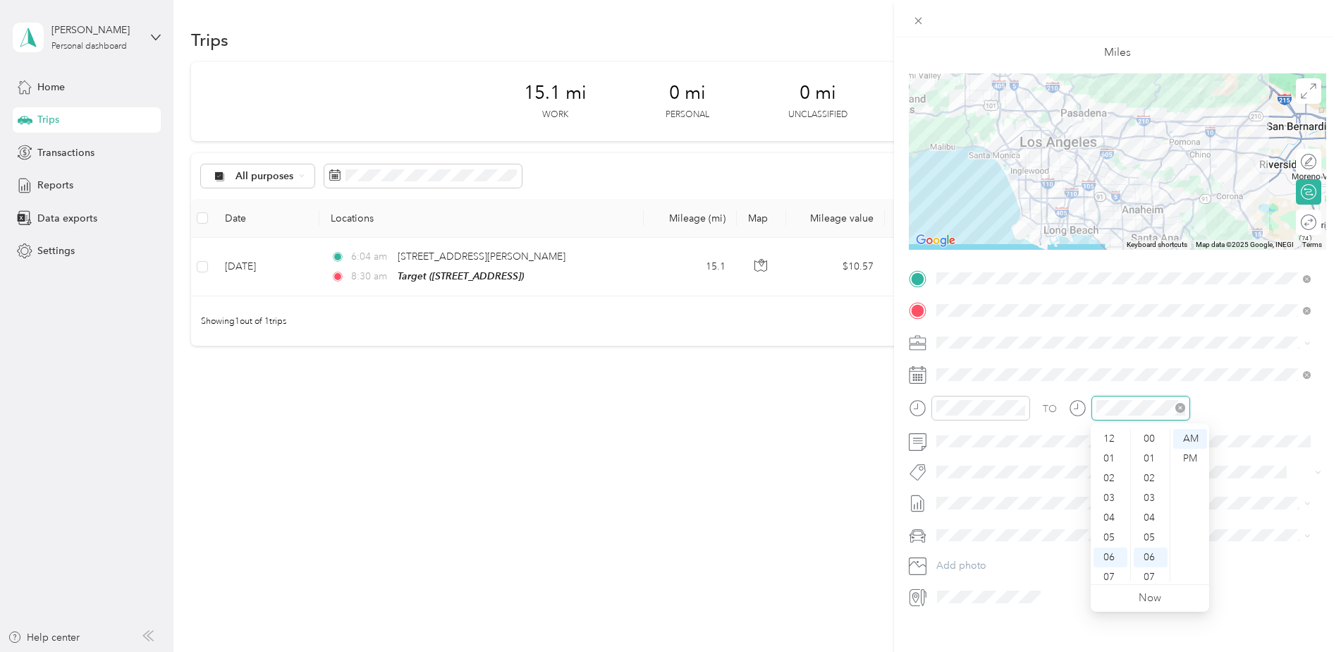
scroll to position [85, 0]
click at [1114, 571] on div "11" at bounding box center [1111, 571] width 34 height 20
click at [1153, 457] on div "50" at bounding box center [1151, 461] width 34 height 20
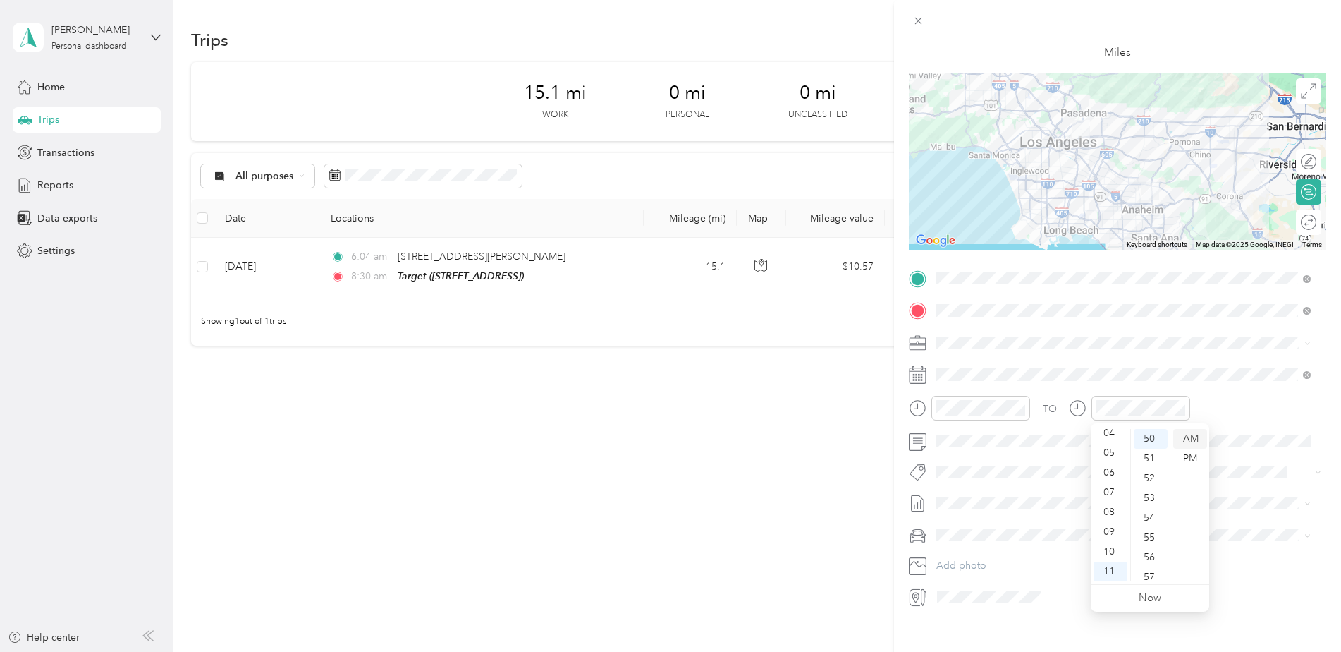
click at [1192, 438] on div "AM" at bounding box center [1190, 439] width 34 height 20
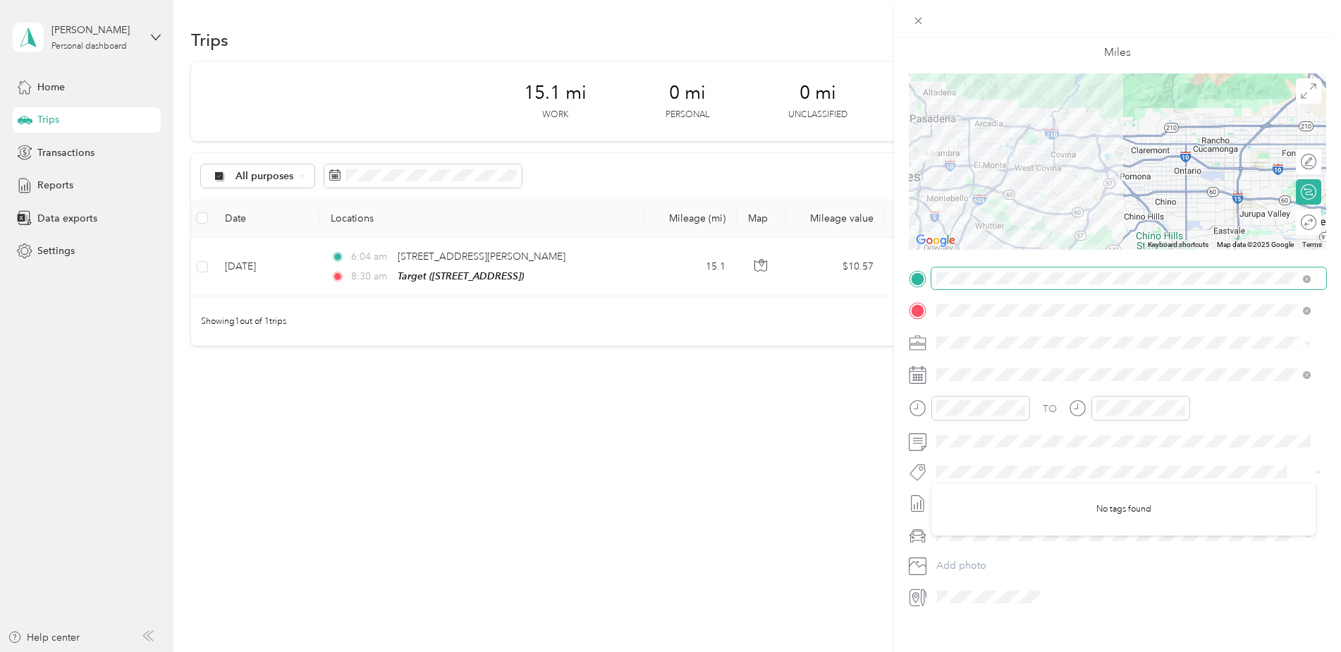
scroll to position [0, 0]
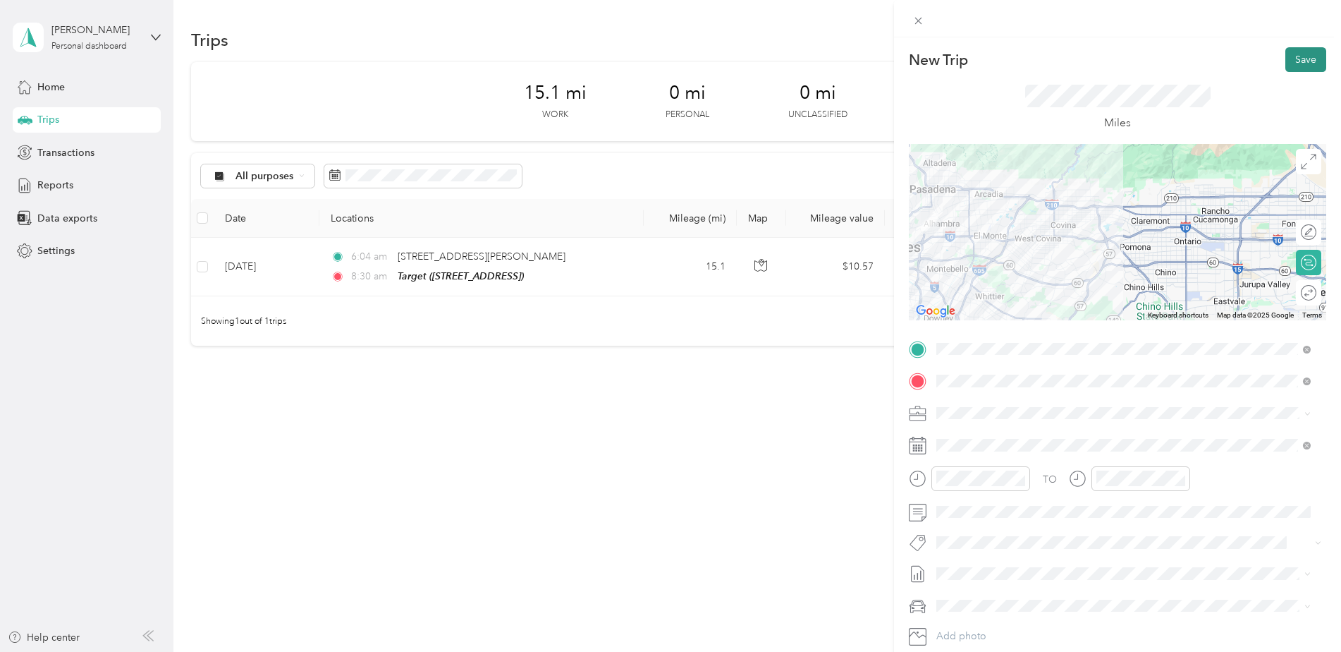
click at [1293, 60] on button "Save" at bounding box center [1305, 59] width 41 height 25
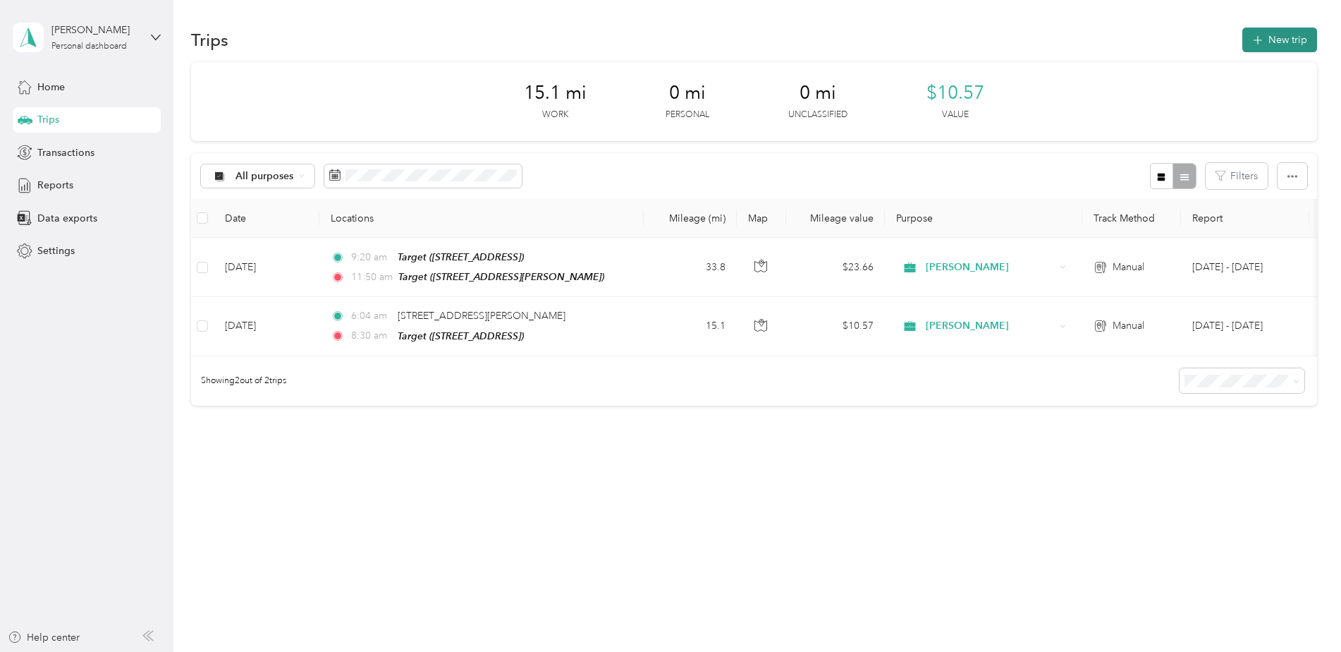
drag, startPoint x: 1293, startPoint y: 51, endPoint x: 1292, endPoint y: 42, distance: 8.5
click at [1292, 42] on button "New trip" at bounding box center [1279, 39] width 75 height 25
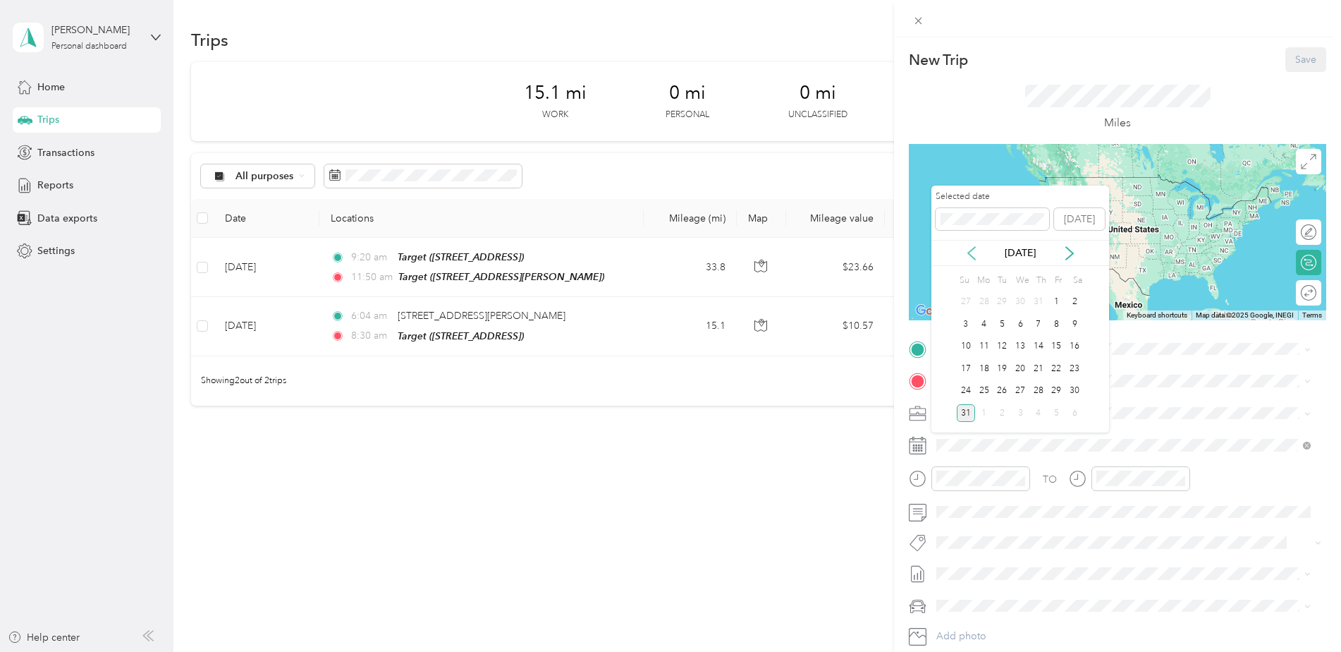
click at [969, 246] on icon at bounding box center [972, 253] width 14 height 14
click at [1027, 389] on div "30" at bounding box center [1020, 391] width 18 height 18
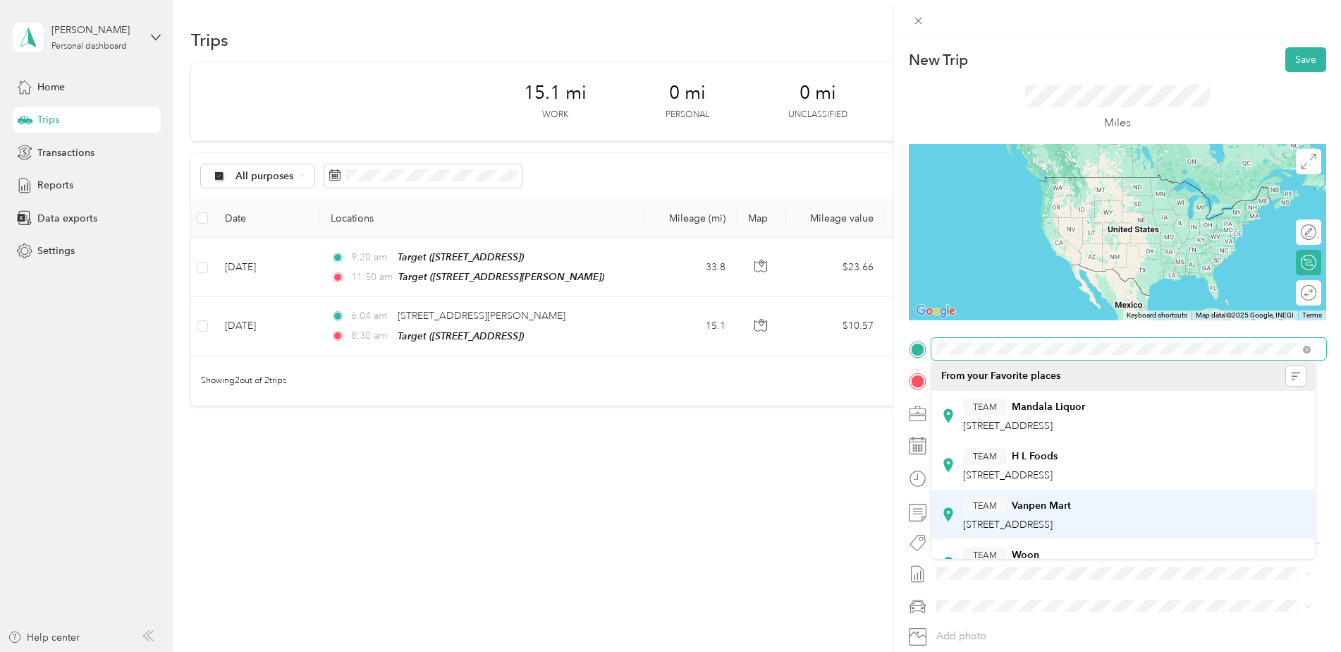
scroll to position [71, 0]
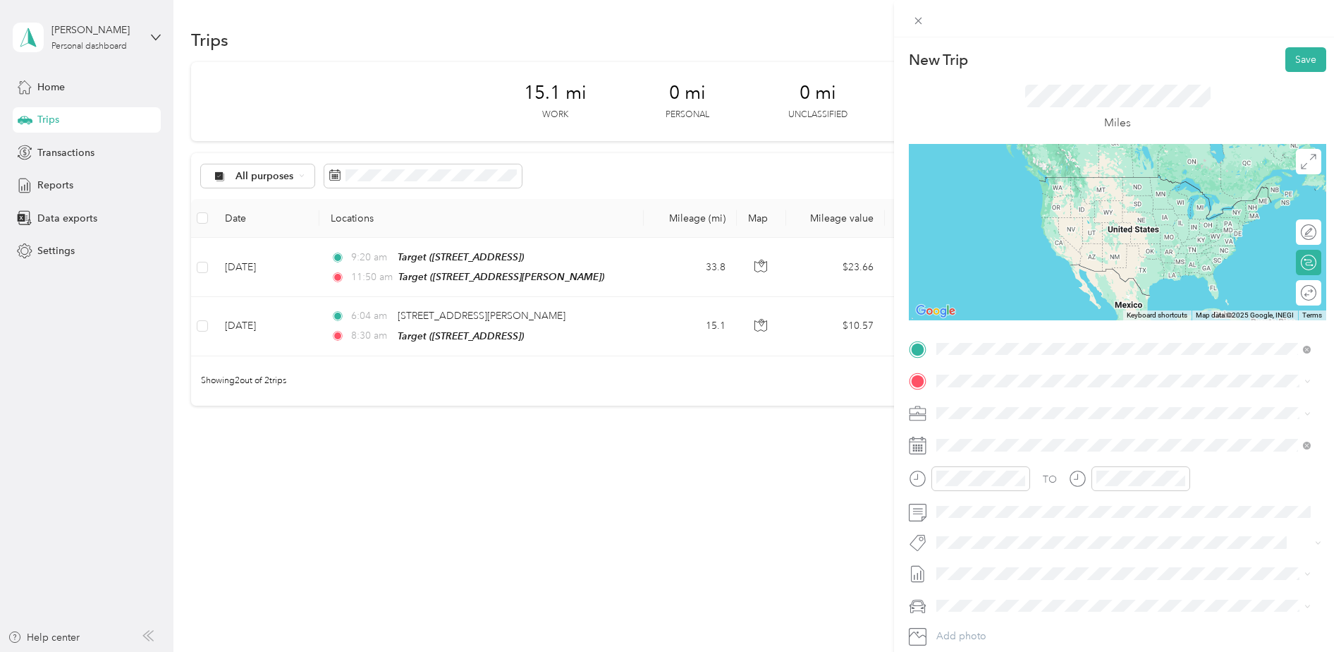
click at [992, 534] on button "TEAM" at bounding box center [985, 534] width 44 height 18
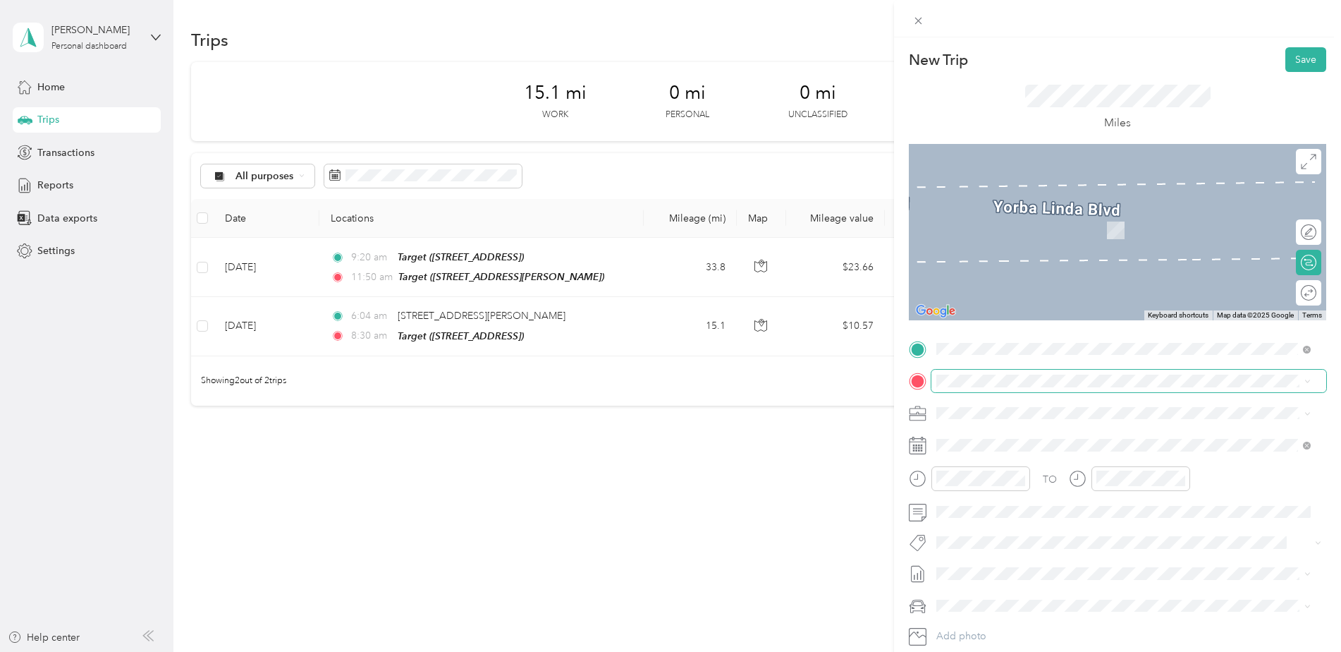
click at [975, 388] on span at bounding box center [1128, 380] width 395 height 23
click at [976, 389] on span at bounding box center [1128, 380] width 395 height 23
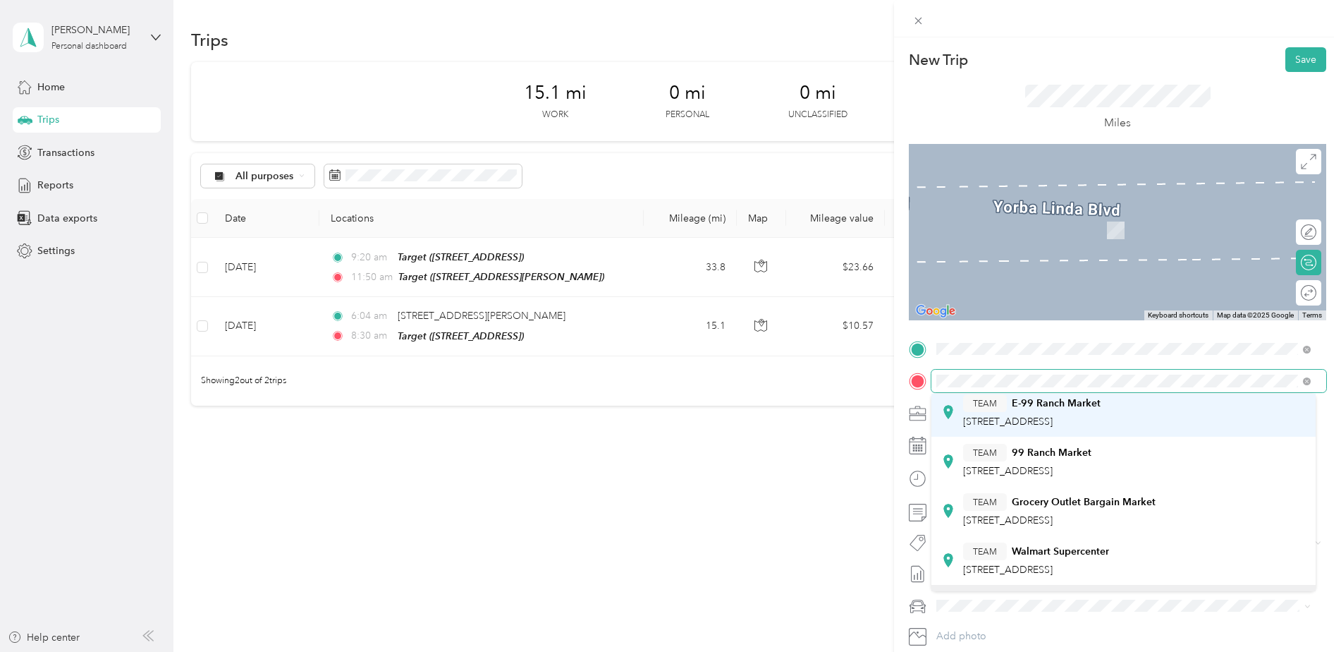
scroll to position [353, 0]
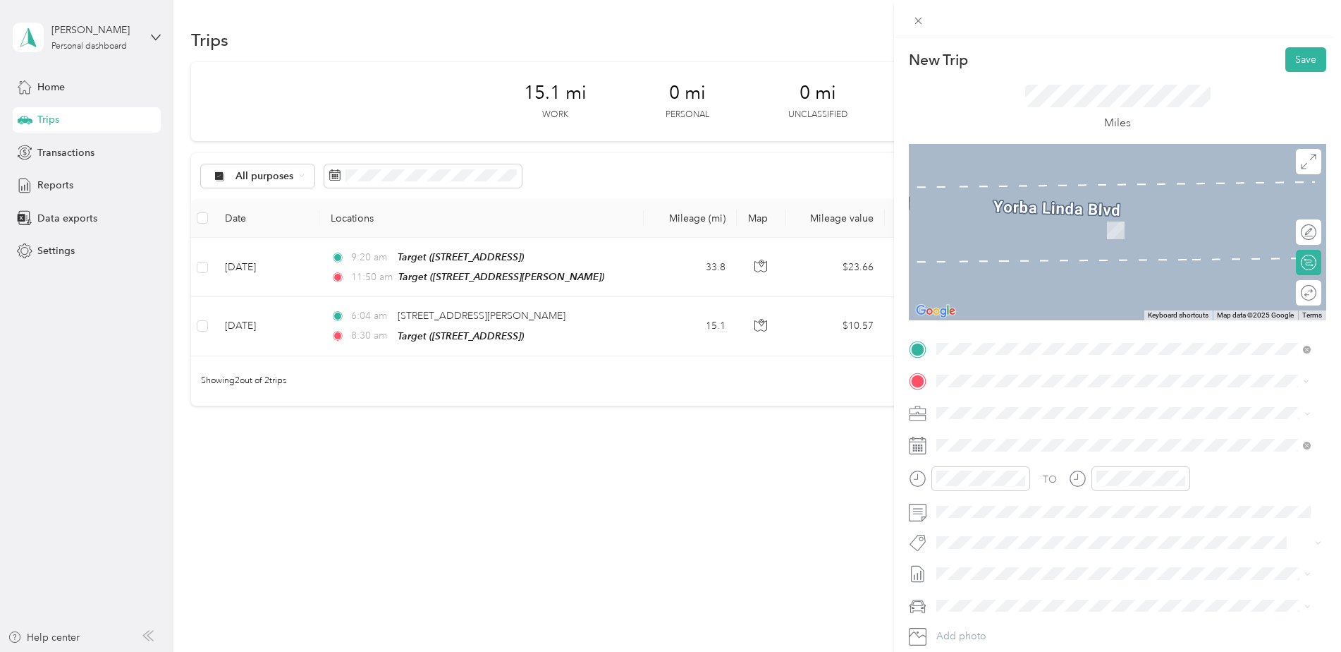
click at [1003, 525] on button "TEAM" at bounding box center [985, 531] width 44 height 18
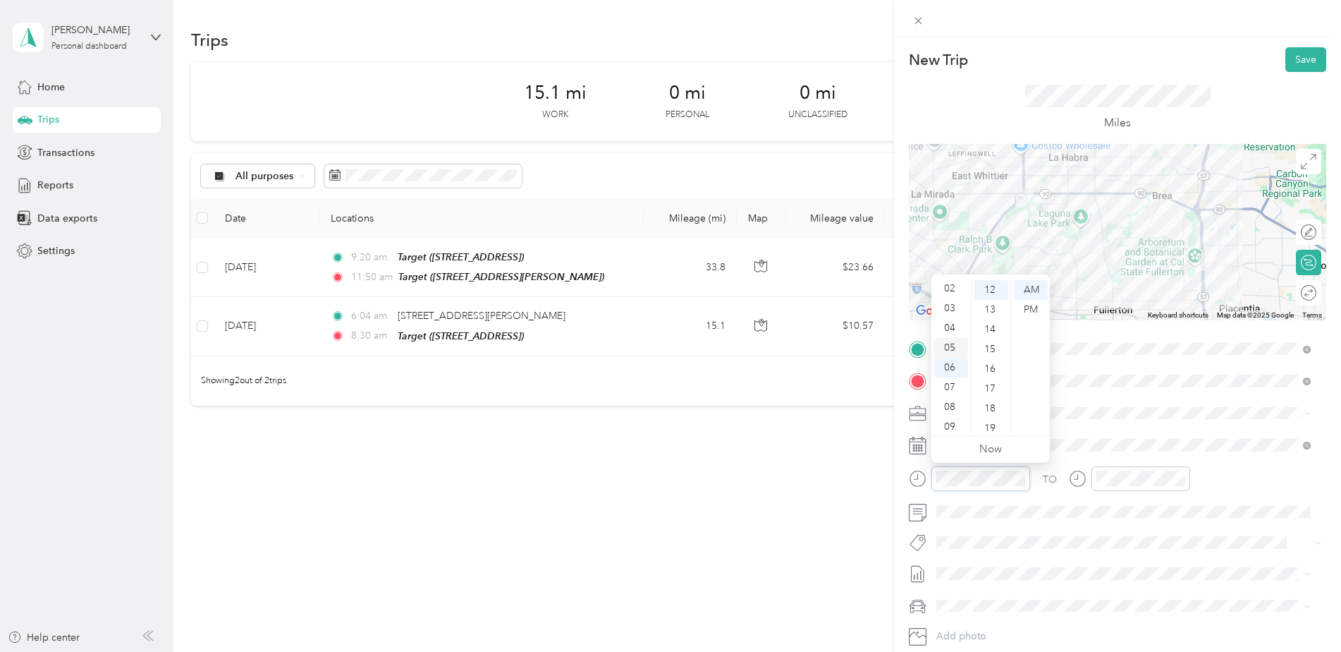
scroll to position [0, 0]
click at [953, 287] on div "12" at bounding box center [951, 290] width 34 height 20
click at [986, 351] on div "15" at bounding box center [991, 349] width 34 height 20
click at [1026, 304] on div "PM" at bounding box center [1031, 310] width 34 height 20
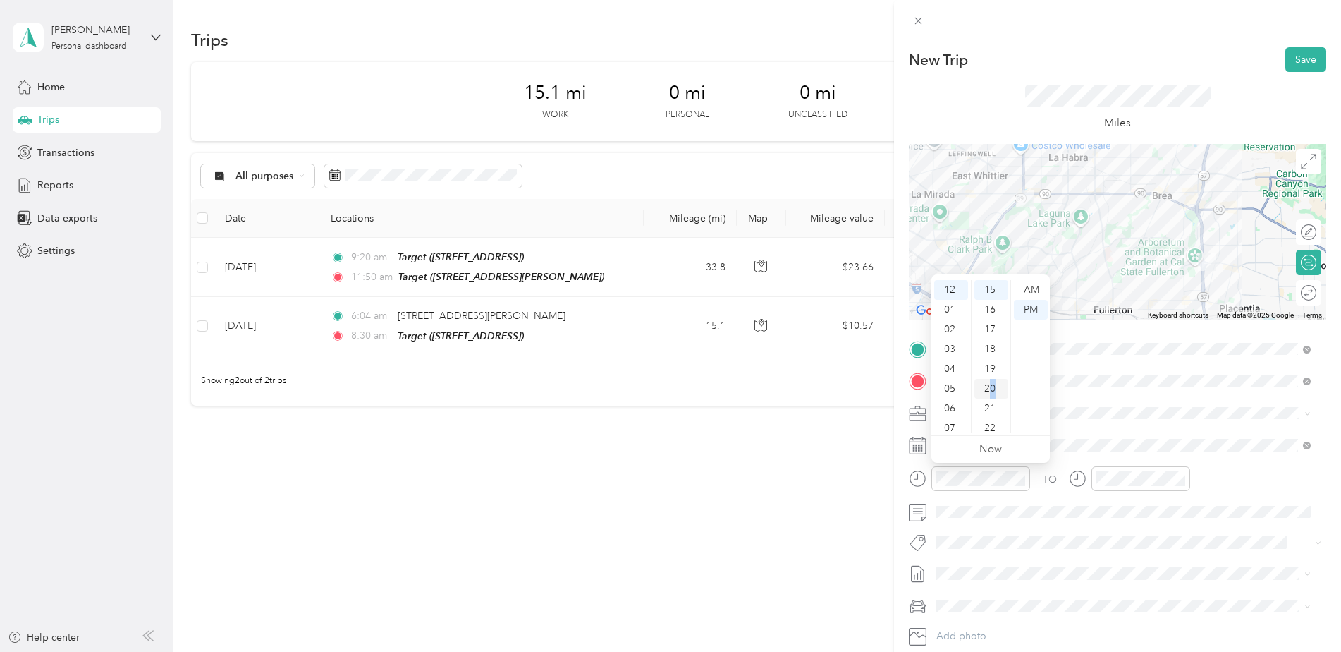
click at [994, 386] on div "20" at bounding box center [991, 389] width 34 height 20
drag, startPoint x: 994, startPoint y: 386, endPoint x: 1101, endPoint y: 469, distance: 135.7
click at [1101, 469] on div at bounding box center [1141, 478] width 99 height 25
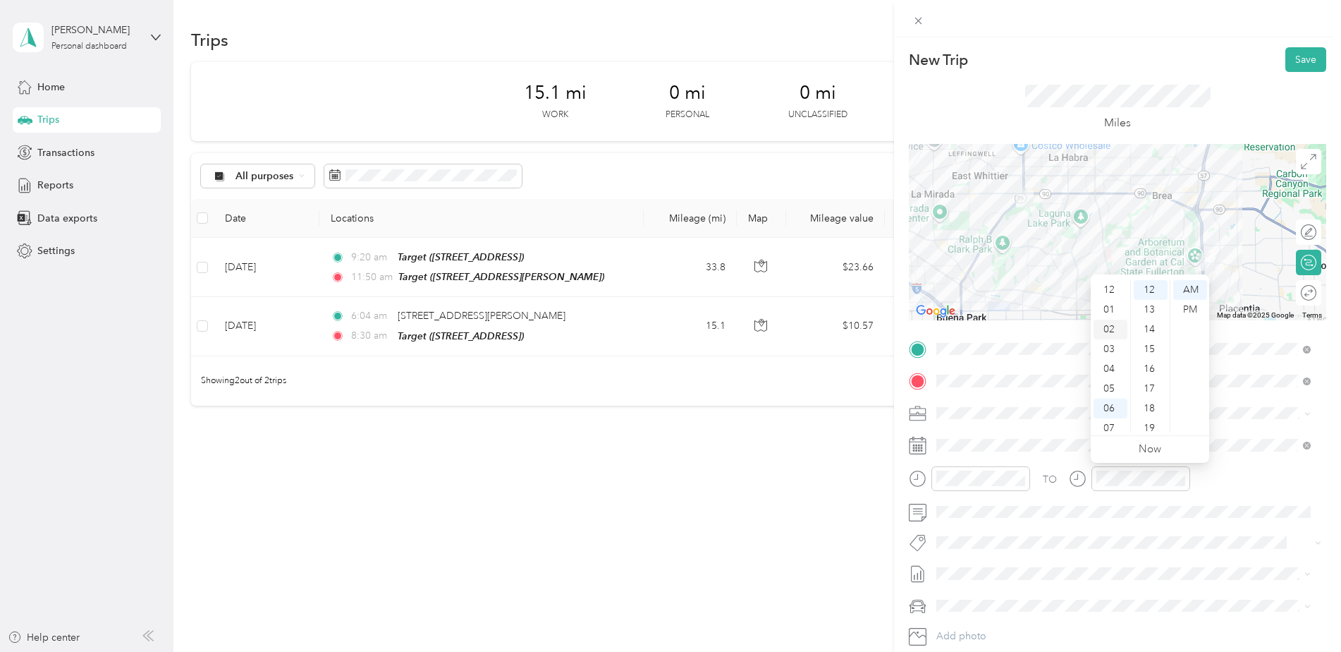
click at [1111, 332] on div "02" at bounding box center [1111, 329] width 34 height 20
click at [1147, 305] on div "01" at bounding box center [1151, 310] width 34 height 20
click at [1193, 306] on div "PM" at bounding box center [1190, 310] width 34 height 20
click at [1297, 57] on button "Save" at bounding box center [1305, 59] width 41 height 25
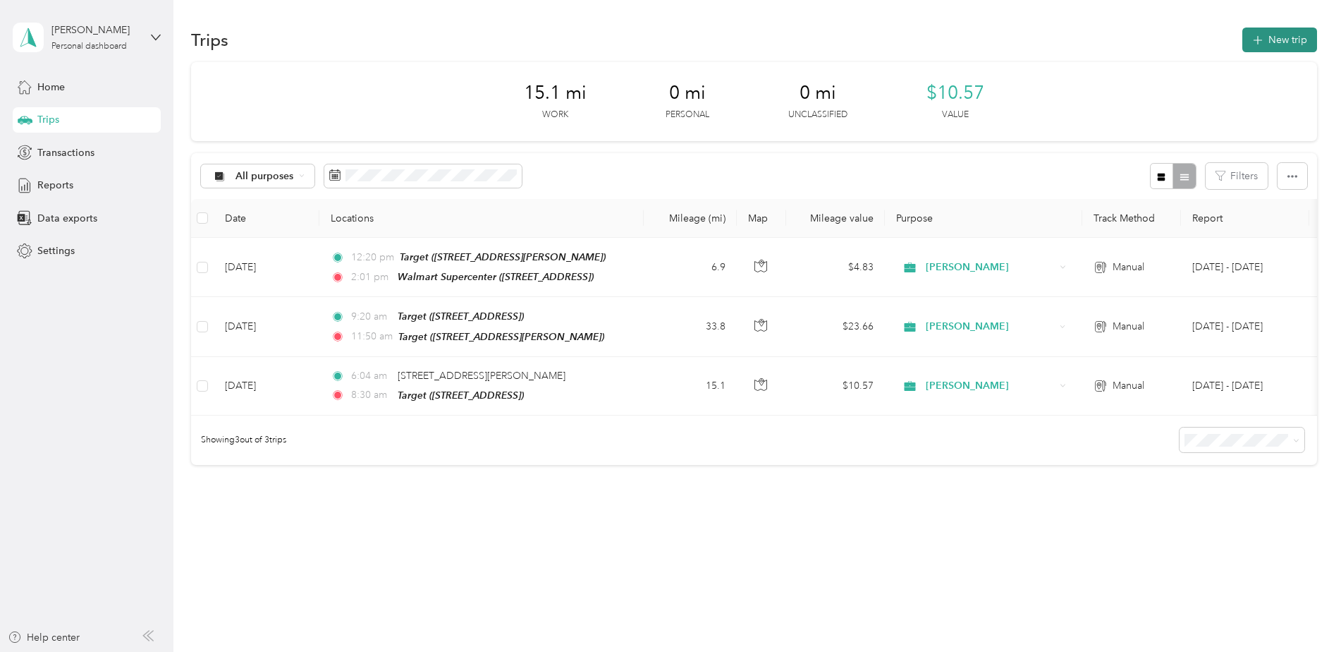
click at [1266, 47] on button "New trip" at bounding box center [1279, 39] width 75 height 25
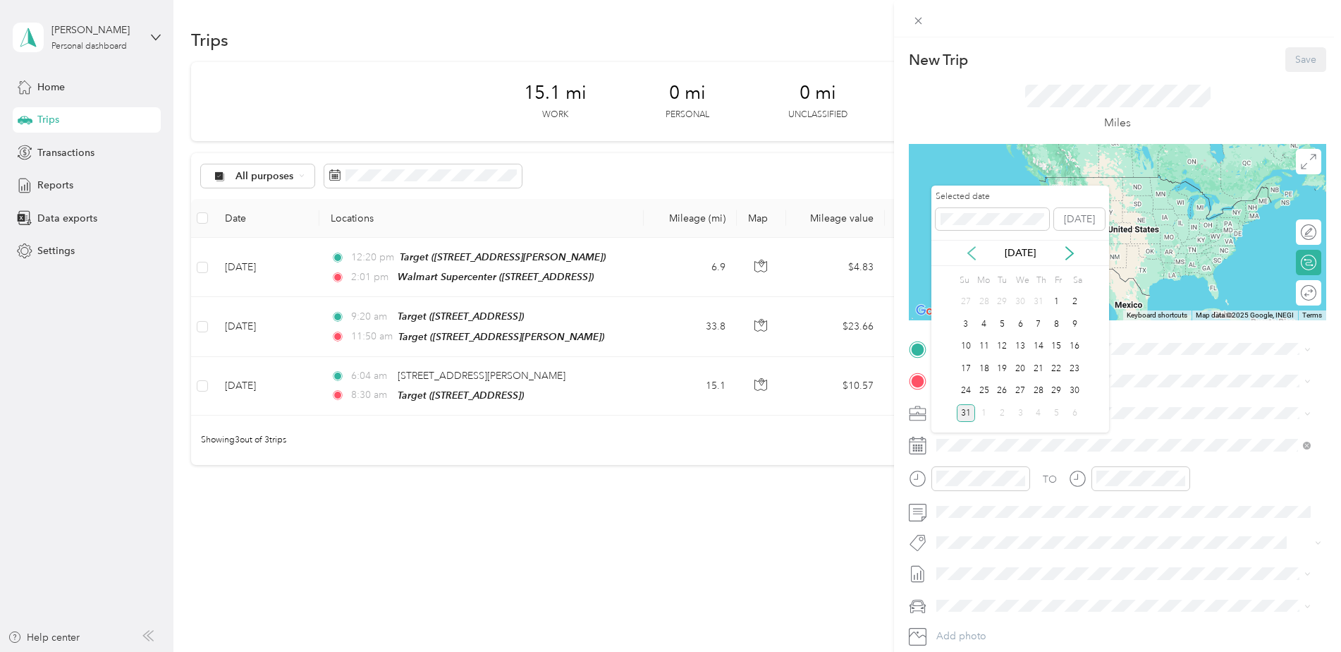
click at [972, 248] on icon at bounding box center [972, 253] width 14 height 14
click at [1022, 386] on div "30" at bounding box center [1020, 391] width 18 height 18
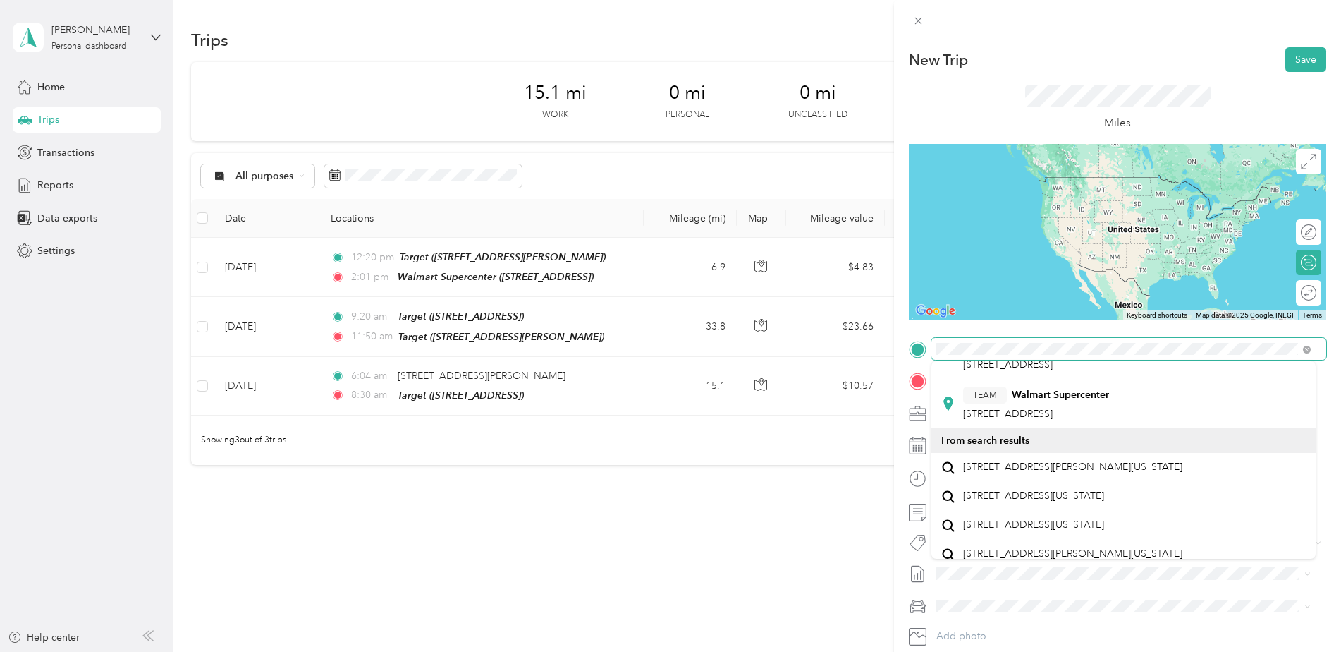
scroll to position [423, 0]
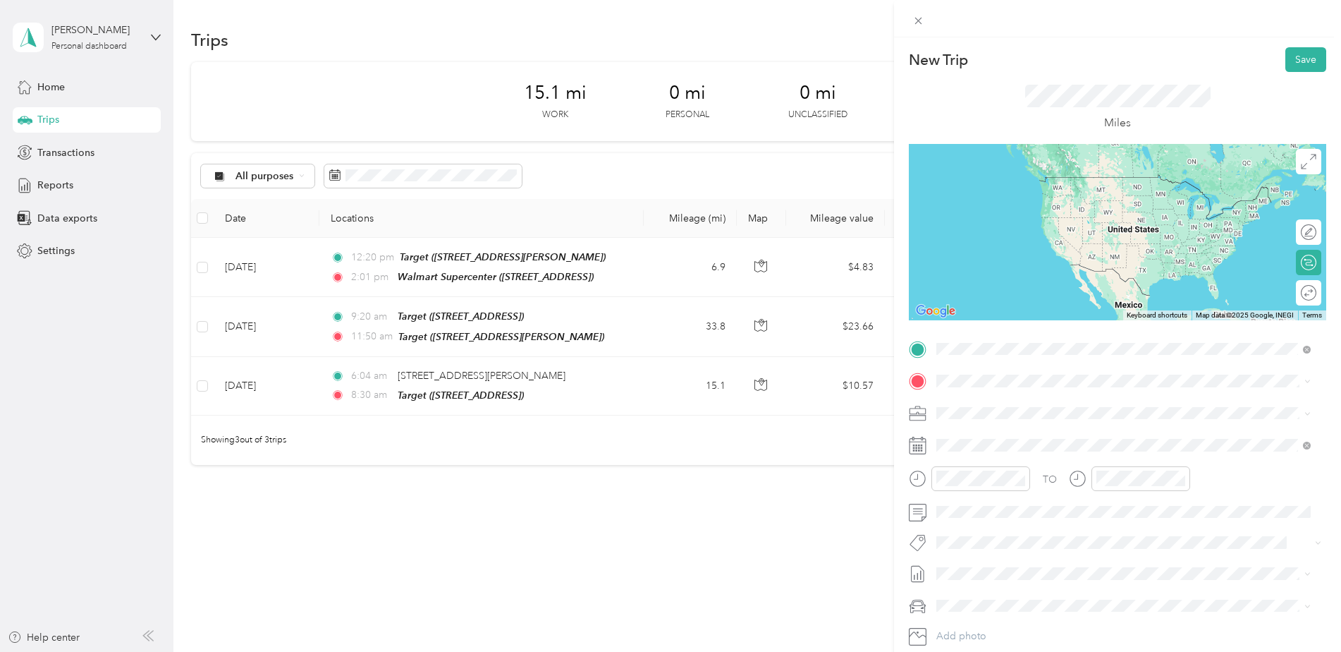
click at [1022, 429] on strong "Walmart Supercenter" at bounding box center [1060, 428] width 97 height 13
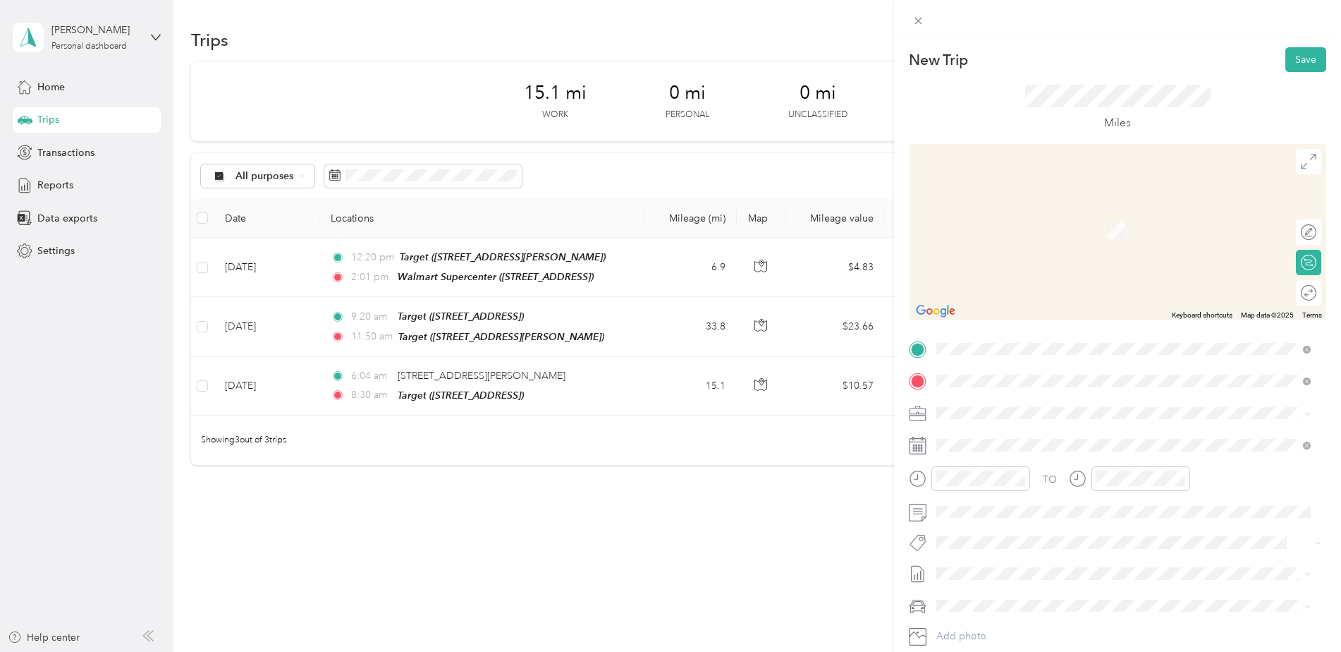
click at [963, 427] on span "[STREET_ADDRESS][PERSON_NAME][US_STATE]" at bounding box center [1072, 431] width 219 height 13
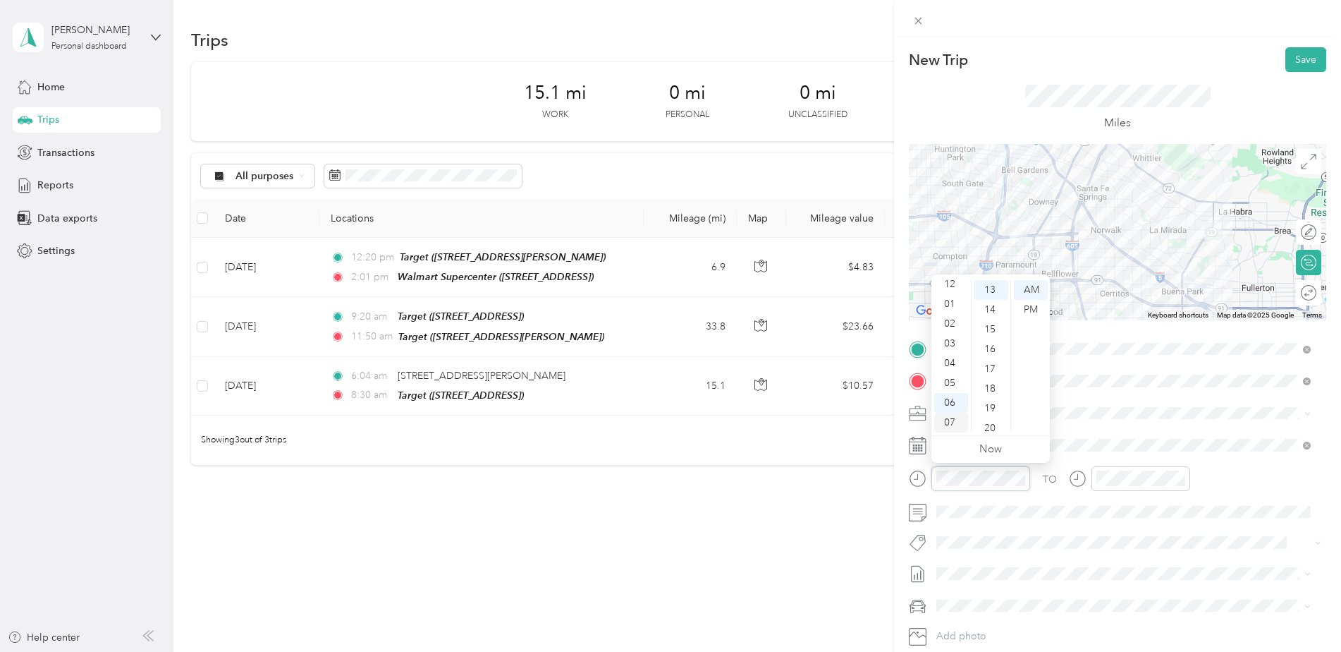
scroll to position [0, 0]
click at [958, 331] on div "02" at bounding box center [951, 329] width 34 height 20
click at [994, 360] on div "17" at bounding box center [991, 369] width 34 height 20
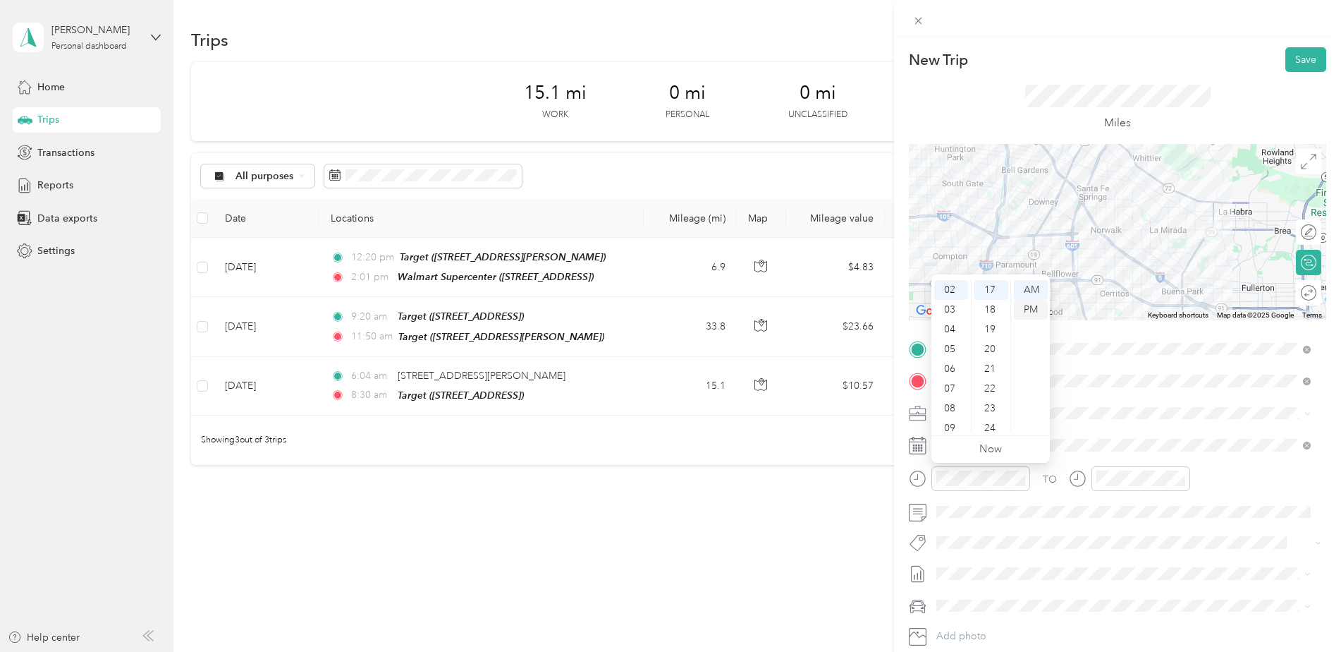
click at [1034, 307] on div "PM" at bounding box center [1031, 310] width 34 height 20
click at [1108, 469] on div at bounding box center [1141, 478] width 99 height 25
click at [1113, 321] on div "02" at bounding box center [1111, 329] width 34 height 20
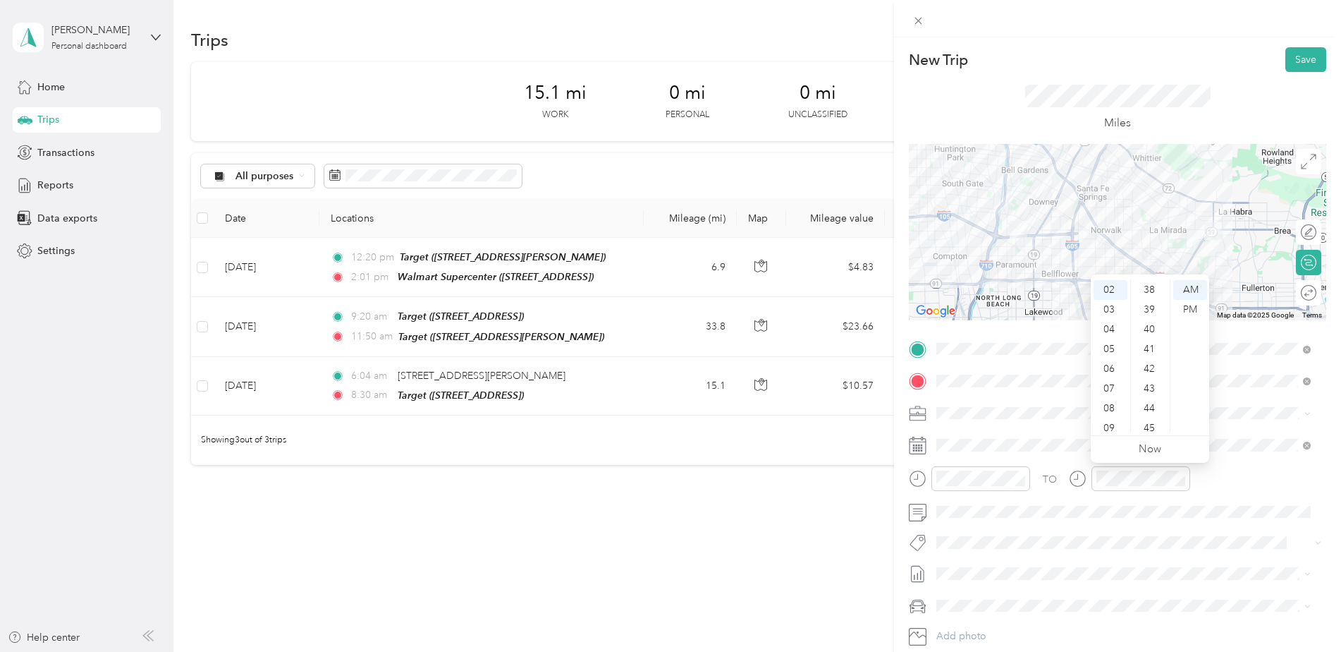
click at [1151, 391] on div "43" at bounding box center [1151, 389] width 34 height 20
click at [1143, 345] on div "53" at bounding box center [1151, 346] width 34 height 20
click at [1194, 307] on div "PM" at bounding box center [1190, 310] width 34 height 20
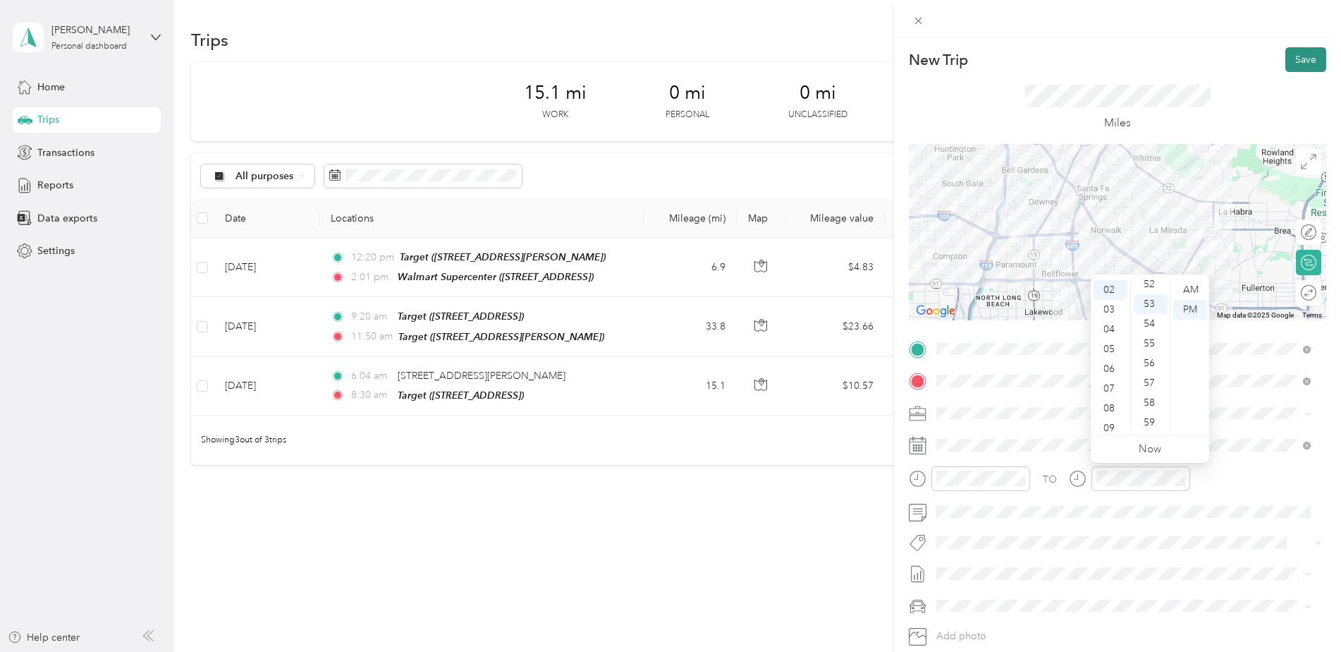
click at [1307, 53] on button "Save" at bounding box center [1305, 59] width 41 height 25
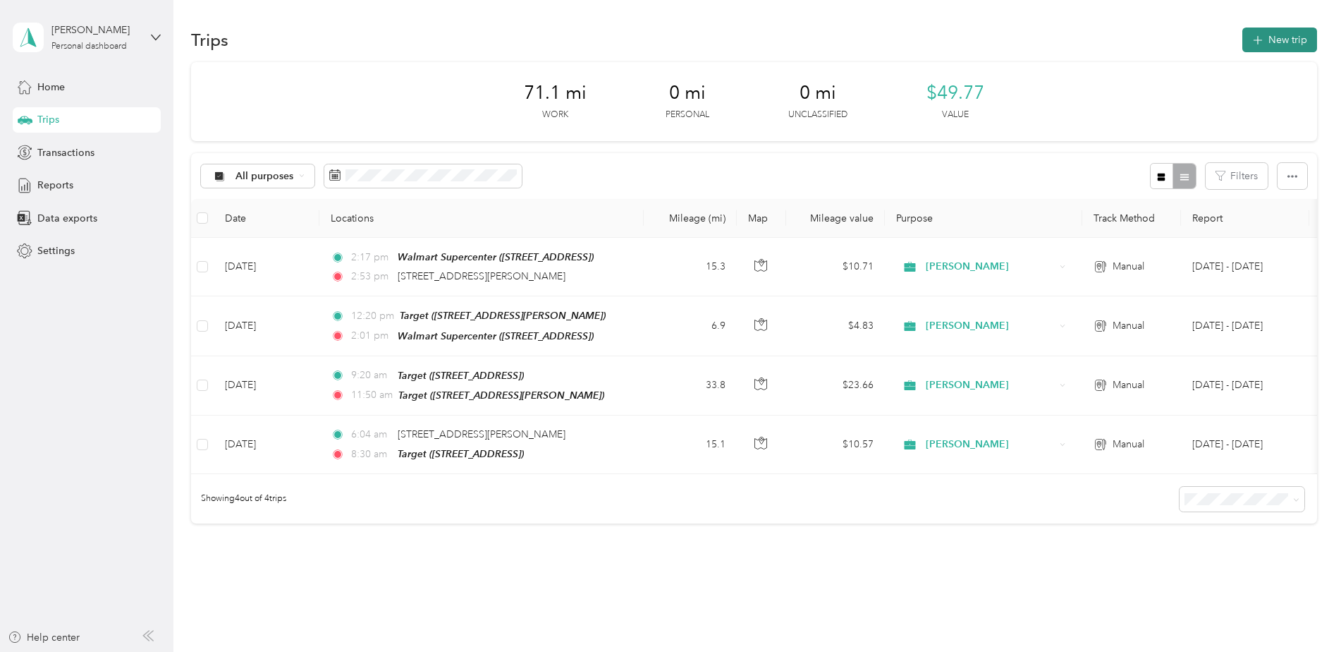
click at [1289, 27] on button "New trip" at bounding box center [1279, 39] width 75 height 25
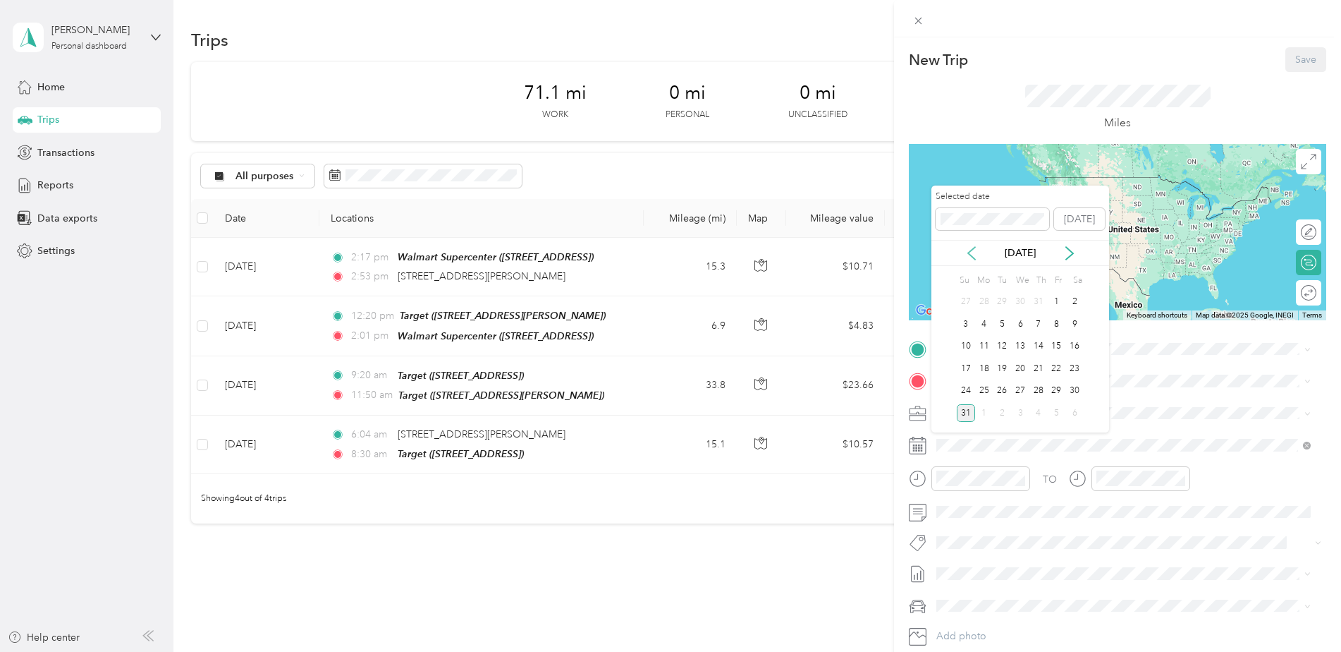
click at [967, 252] on icon at bounding box center [972, 253] width 14 height 14
click at [1041, 386] on div "31" at bounding box center [1038, 391] width 18 height 18
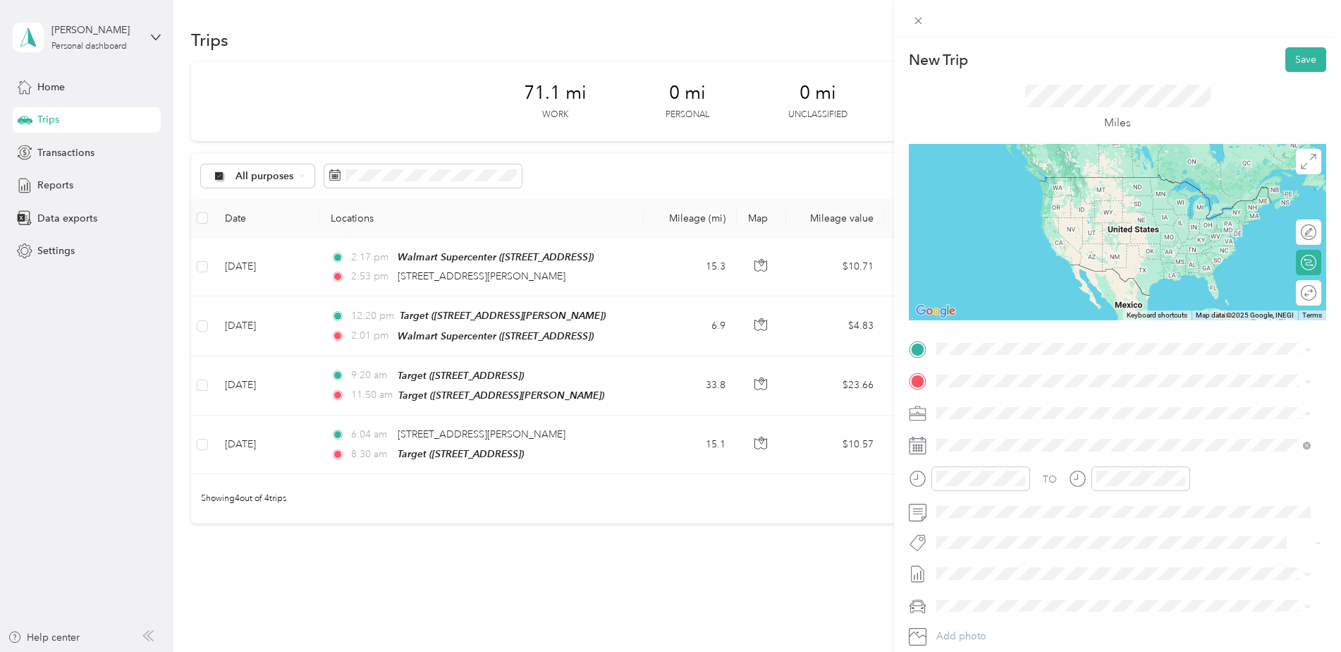
click at [1025, 398] on span "[STREET_ADDRESS][PERSON_NAME][US_STATE]" at bounding box center [1072, 392] width 219 height 13
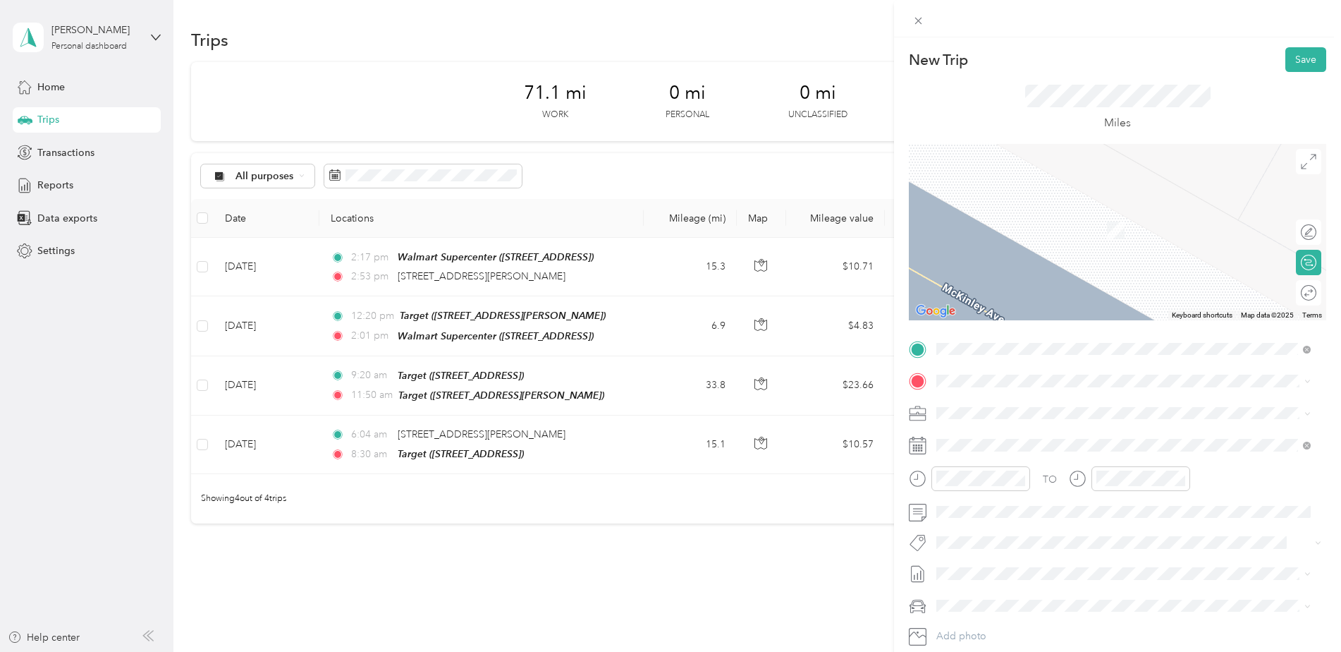
click at [998, 489] on button "TEAM" at bounding box center [985, 486] width 44 height 18
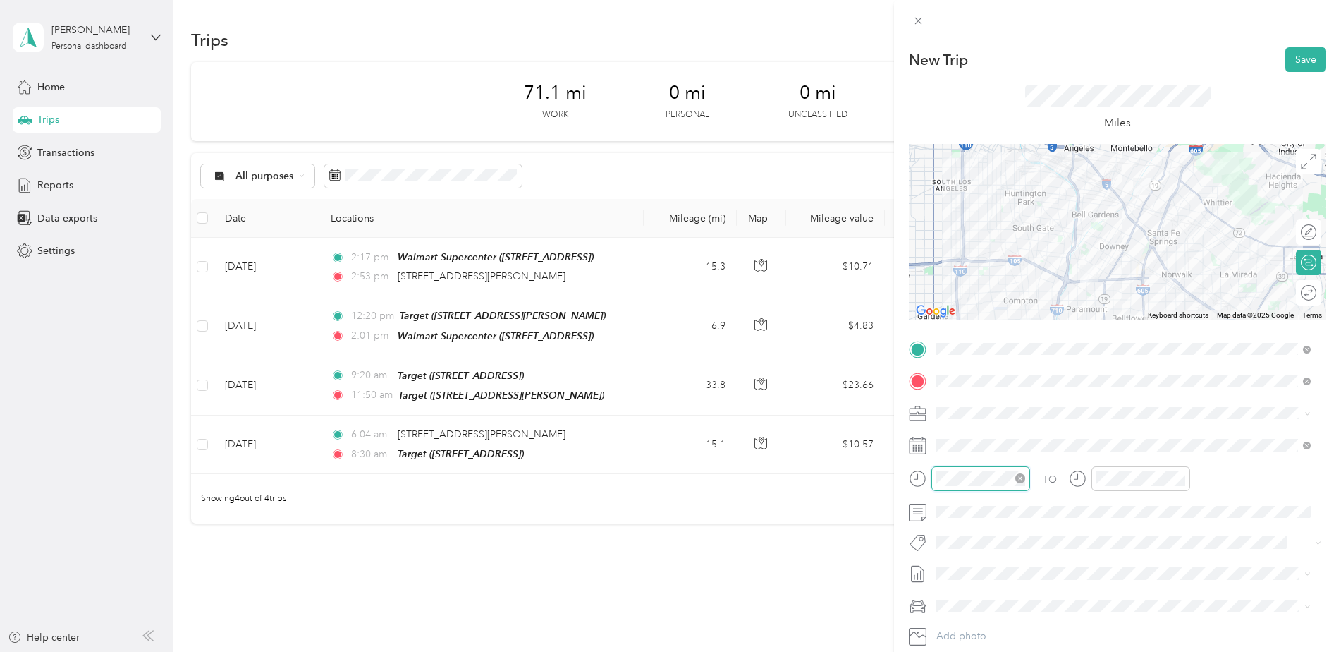
scroll to position [750, 0]
click at [951, 319] on div "06" at bounding box center [951, 324] width 34 height 20
click at [994, 303] on div "03" at bounding box center [991, 304] width 34 height 20
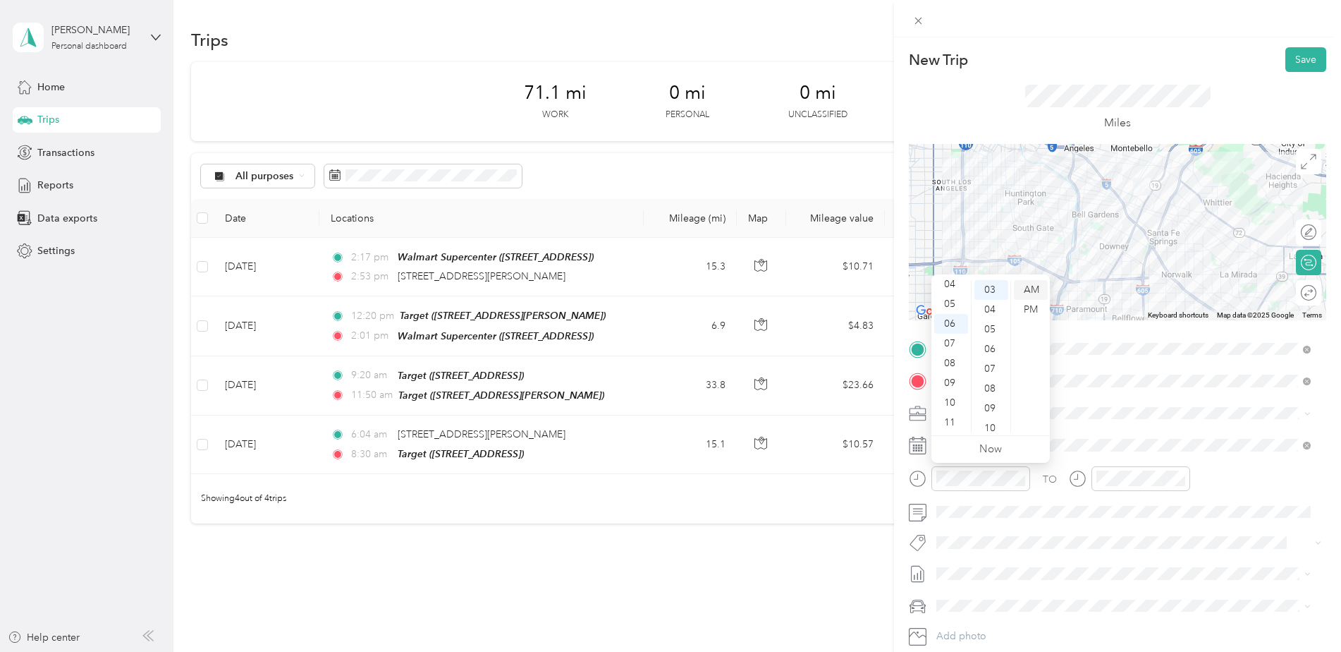
click at [1036, 282] on div "AM" at bounding box center [1031, 290] width 34 height 20
click at [1114, 357] on div "08" at bounding box center [1111, 363] width 34 height 20
click at [1156, 298] on div "03" at bounding box center [1151, 304] width 34 height 20
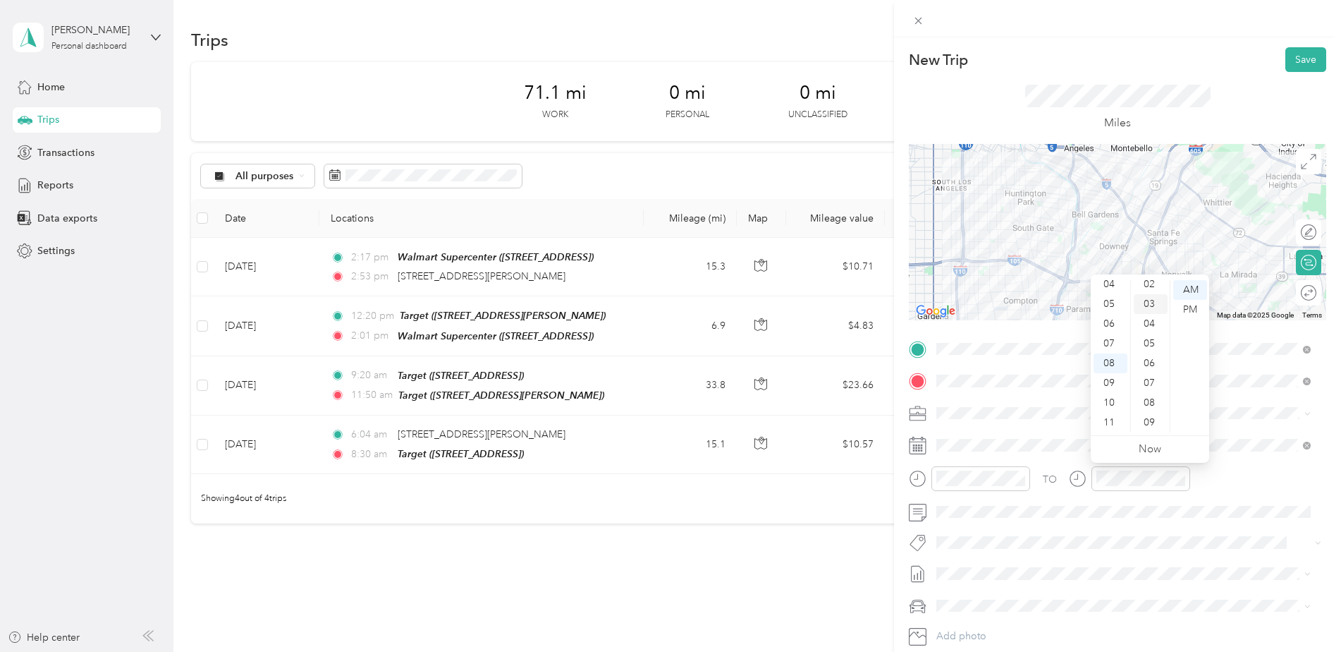
scroll to position [59, 0]
drag, startPoint x: 1189, startPoint y: 288, endPoint x: 1194, endPoint y: 300, distance: 13.0
click at [1190, 289] on div "AM" at bounding box center [1190, 290] width 34 height 20
click at [1297, 57] on button "Save" at bounding box center [1305, 59] width 41 height 25
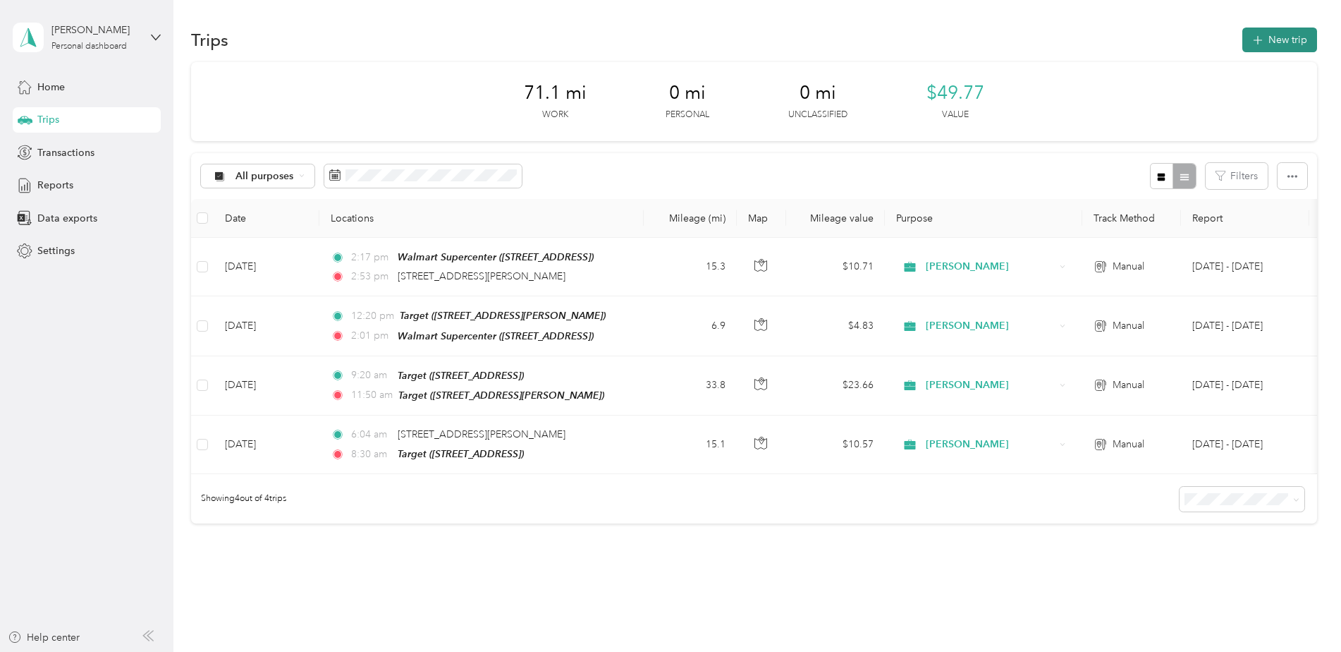
click at [1284, 37] on button "New trip" at bounding box center [1279, 39] width 75 height 25
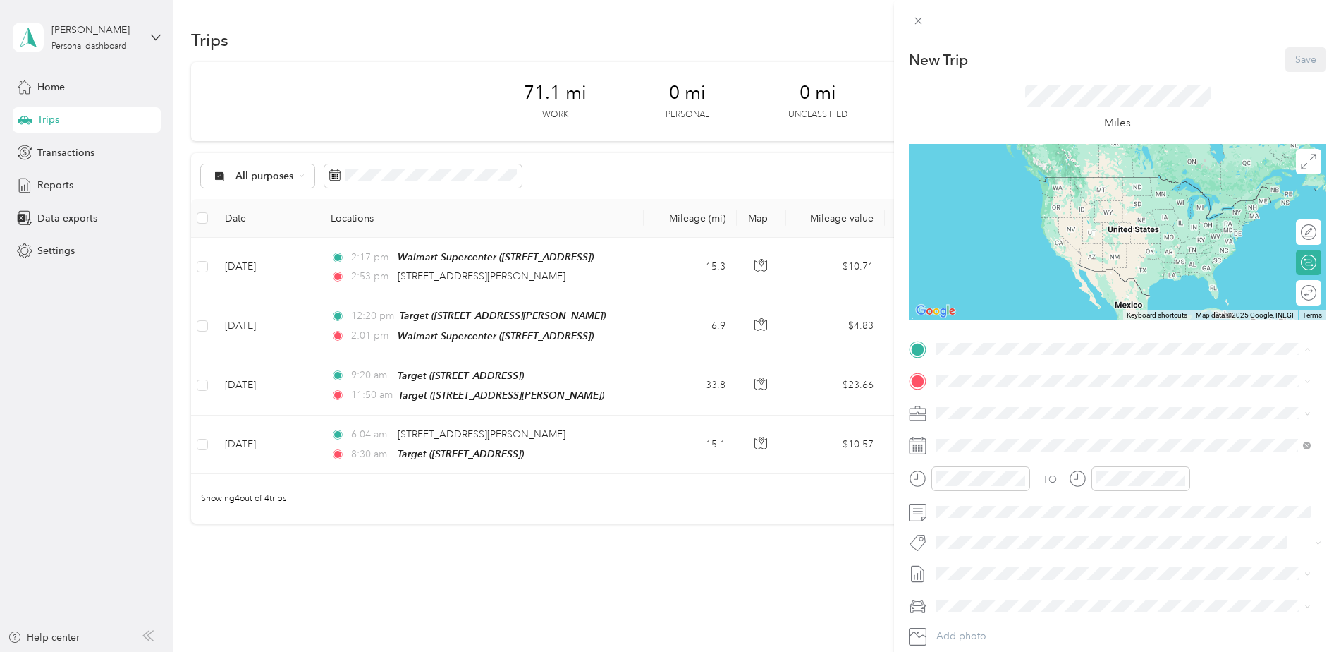
click at [458, 171] on div "New Trip Save This trip cannot be edited because it is either under review, app…" at bounding box center [670, 326] width 1341 height 652
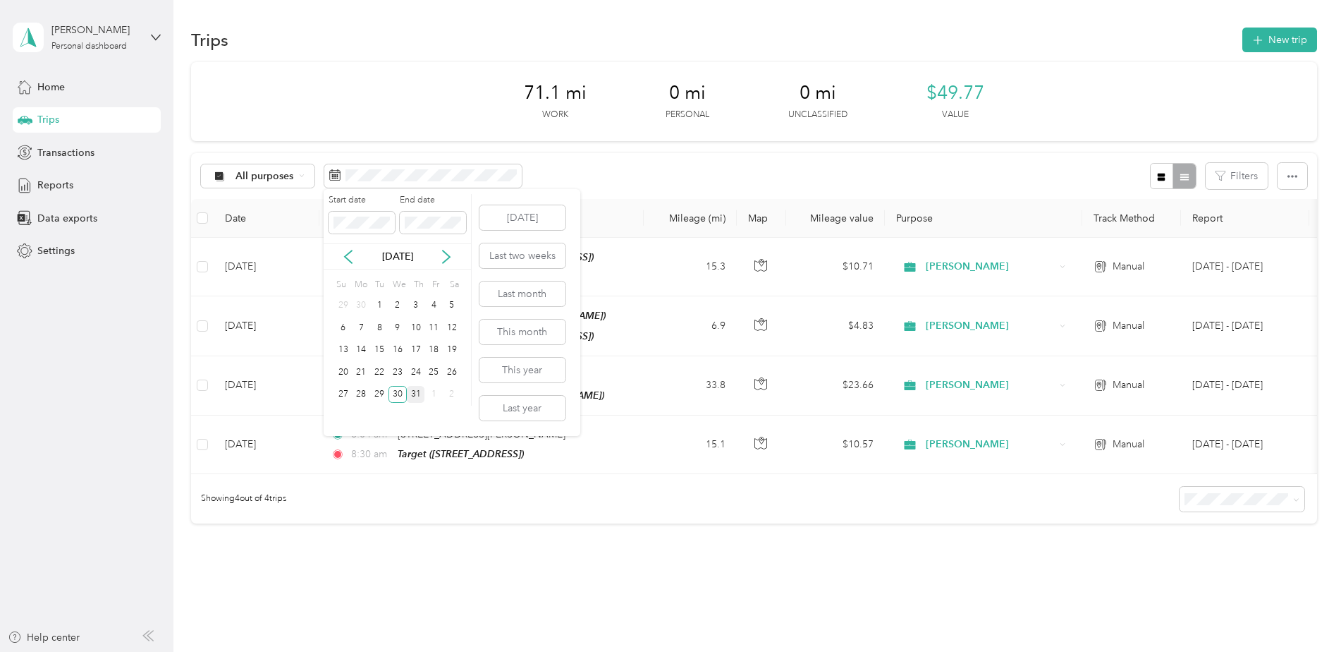
click at [417, 397] on div "31" at bounding box center [416, 395] width 18 height 18
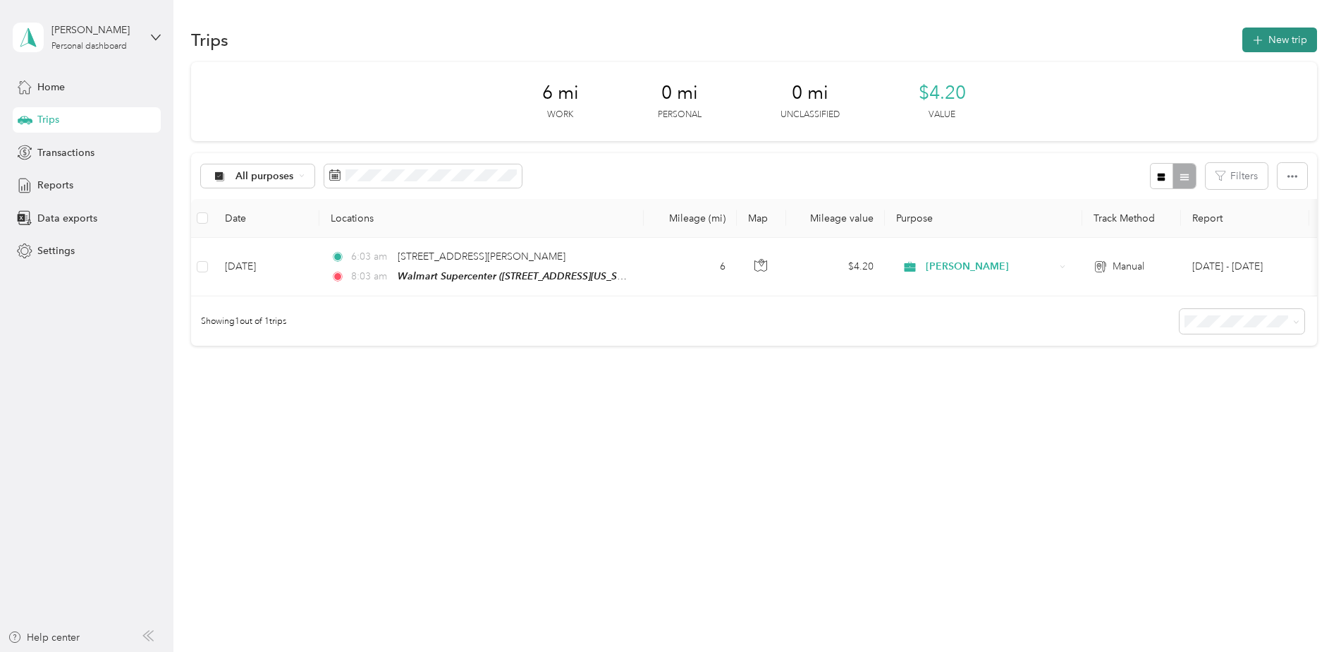
click at [1289, 39] on button "New trip" at bounding box center [1279, 39] width 75 height 25
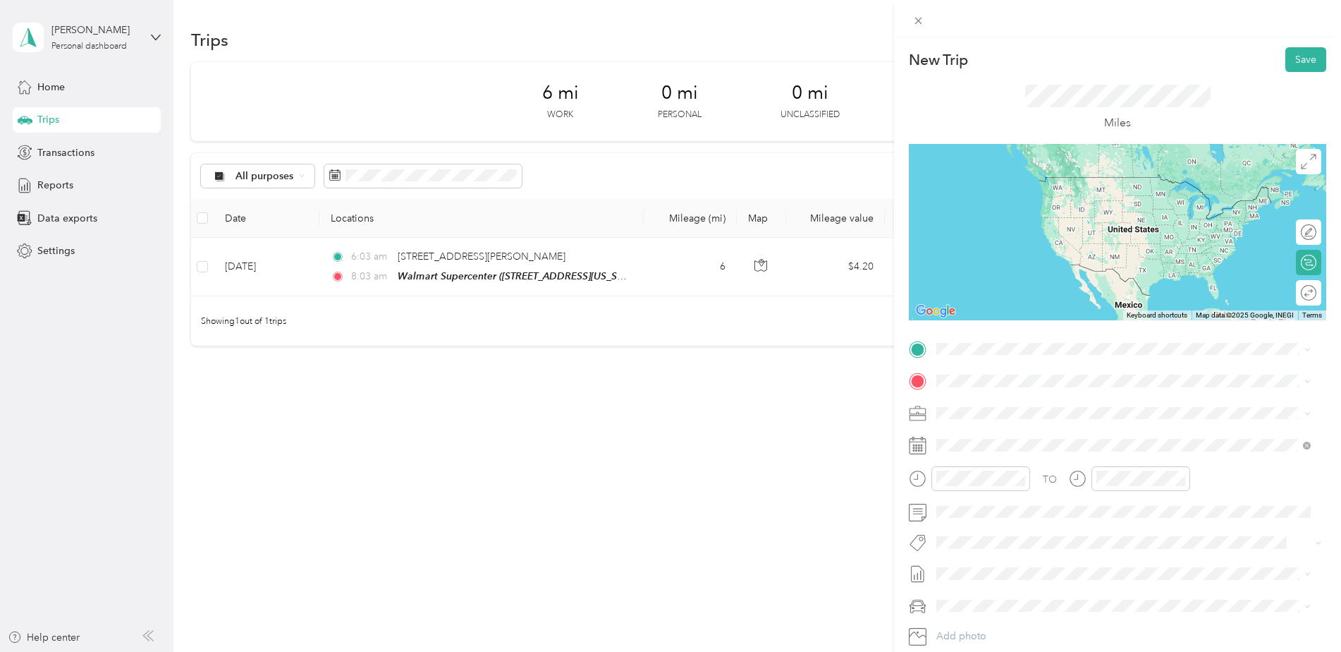
click at [1008, 467] on span "[STREET_ADDRESS][US_STATE]" at bounding box center [1033, 469] width 141 height 12
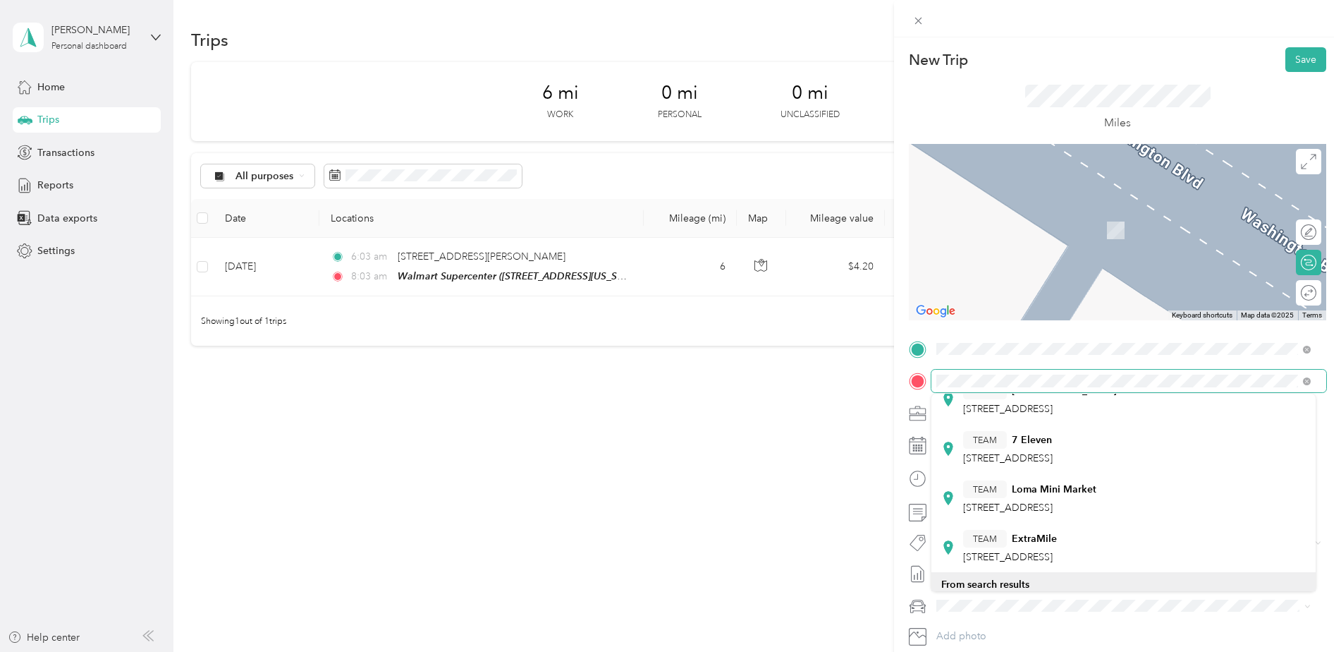
scroll to position [353, 0]
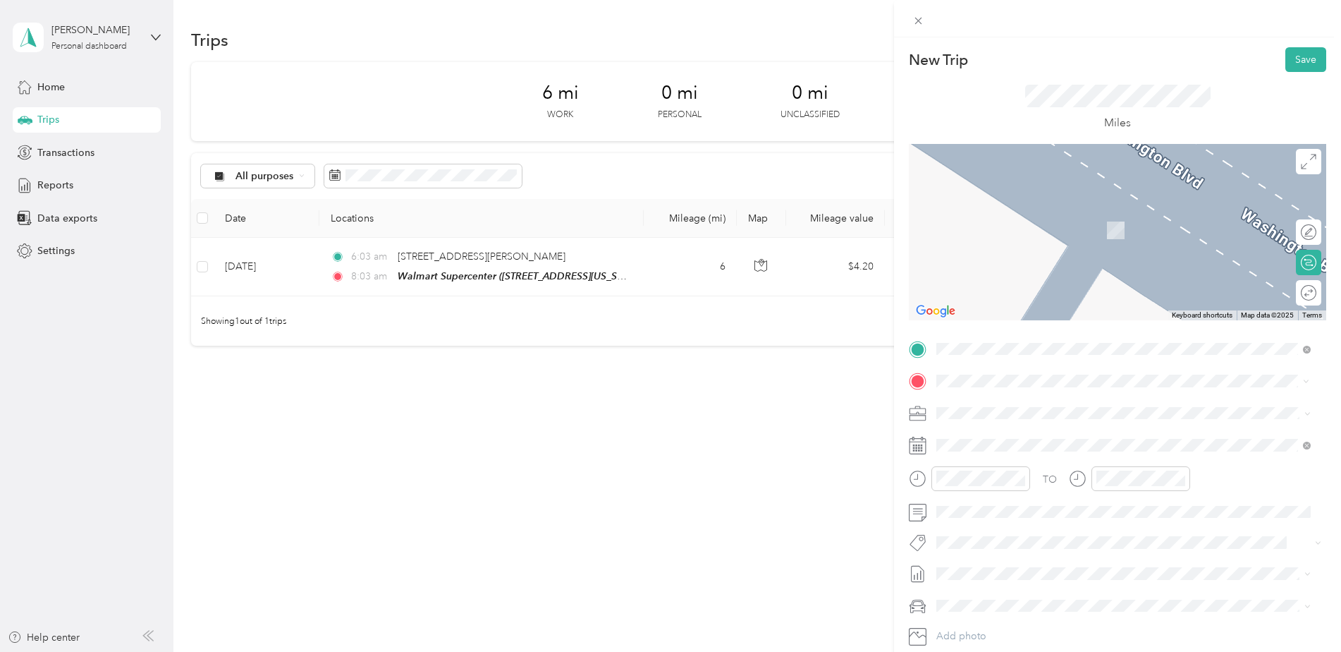
click at [1075, 435] on strong "Walmart Store" at bounding box center [1045, 439] width 66 height 13
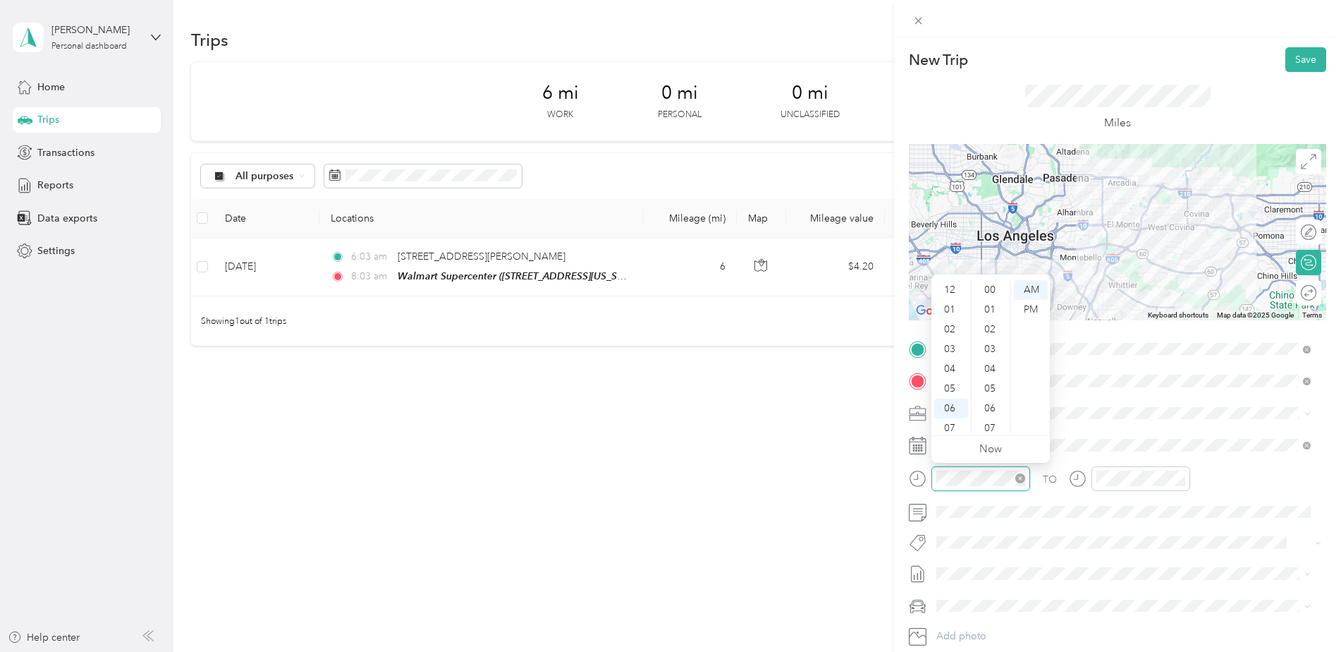
scroll to position [85, 0]
click at [955, 363] on div "08" at bounding box center [951, 363] width 34 height 20
click at [994, 329] on div "42" at bounding box center [991, 329] width 34 height 20
click at [1040, 288] on div "AM" at bounding box center [1031, 290] width 34 height 20
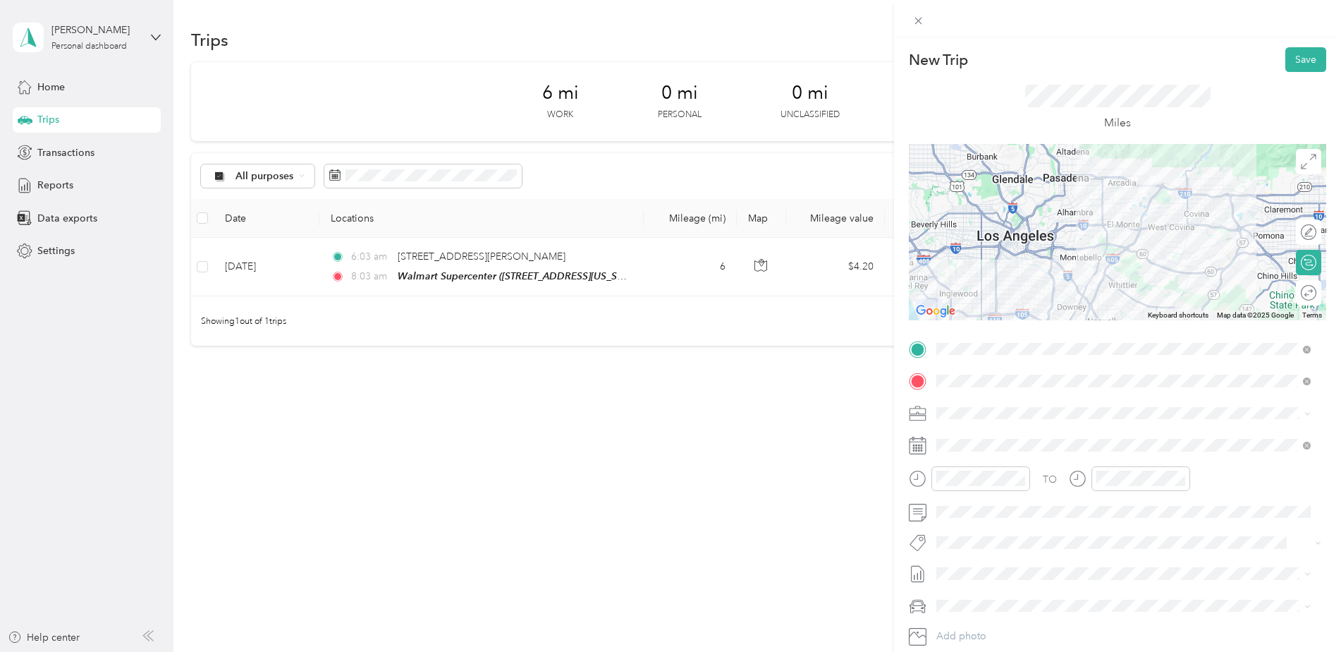
click at [1178, 423] on span at bounding box center [1128, 413] width 395 height 23
click at [1112, 399] on div "10" at bounding box center [1111, 403] width 34 height 20
click at [1154, 314] on div "01" at bounding box center [1151, 310] width 34 height 20
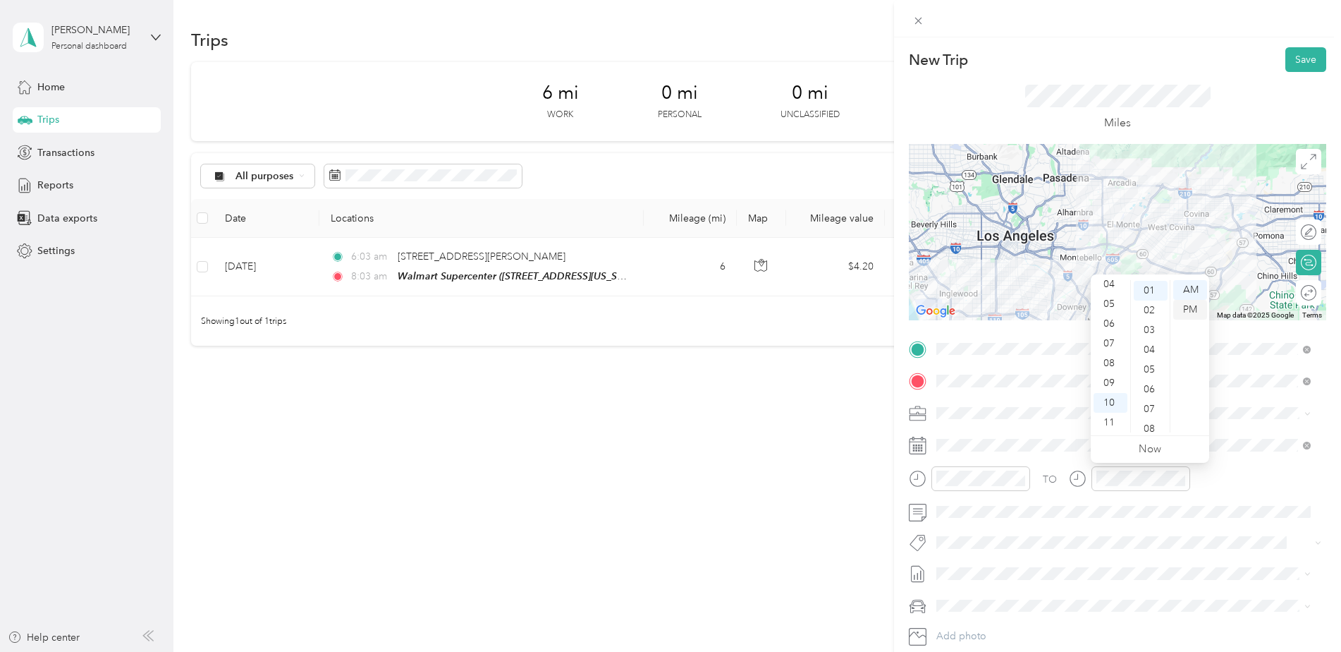
scroll to position [20, 0]
click at [1193, 291] on div "AM" at bounding box center [1190, 290] width 34 height 20
click at [1044, 535] on span at bounding box center [1116, 542] width 371 height 15
click at [1297, 57] on button "Save" at bounding box center [1305, 59] width 41 height 25
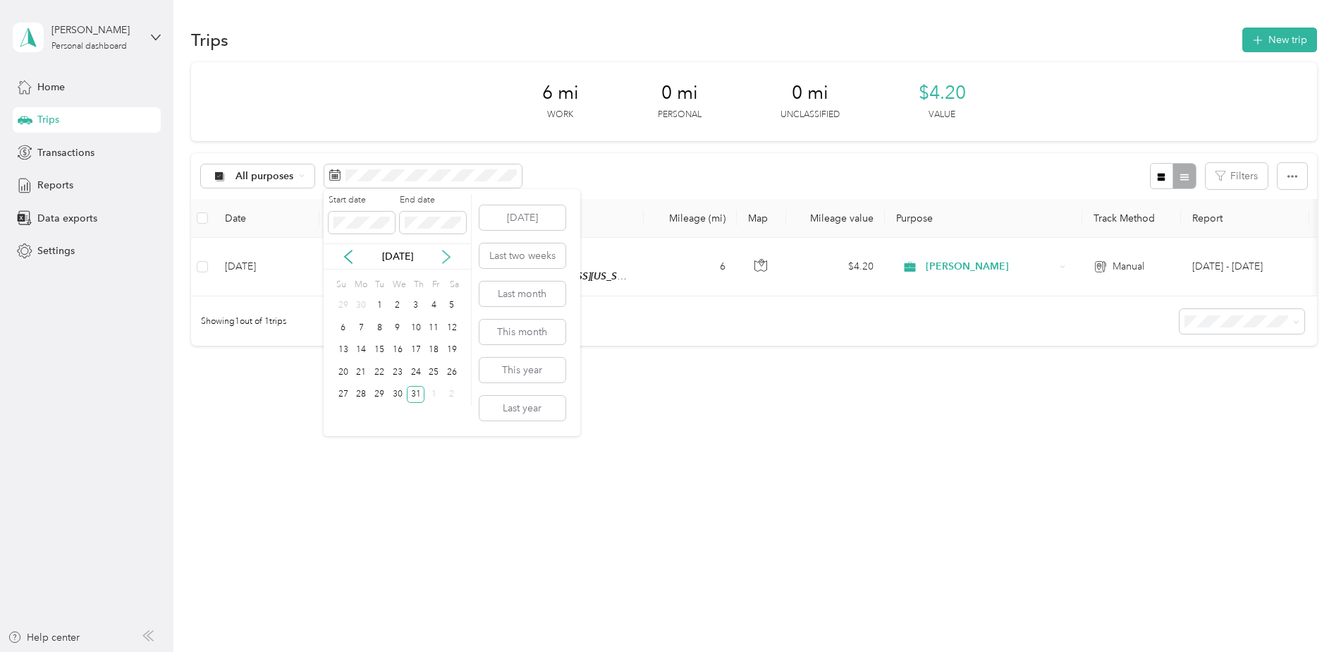
click at [444, 256] on icon at bounding box center [446, 257] width 14 height 14
click at [329, 403] on div "Start date End date [DATE] Su Mo Tu We Th Fr Sa 27 28 29 30 31 1 2 3 4 5 6 7 8 …" at bounding box center [398, 310] width 148 height 233
click at [337, 414] on div "31" at bounding box center [343, 417] width 18 height 18
click at [341, 417] on div "31" at bounding box center [343, 417] width 18 height 18
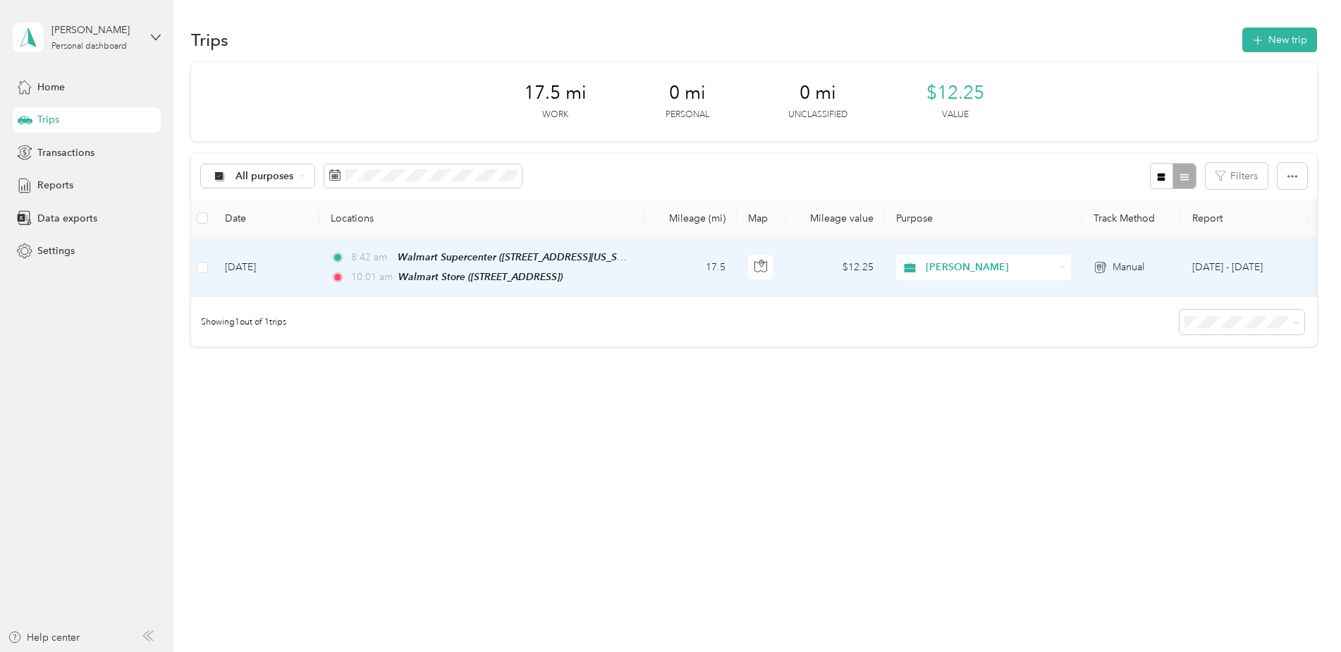
click at [876, 255] on td "$12.25" at bounding box center [835, 267] width 99 height 59
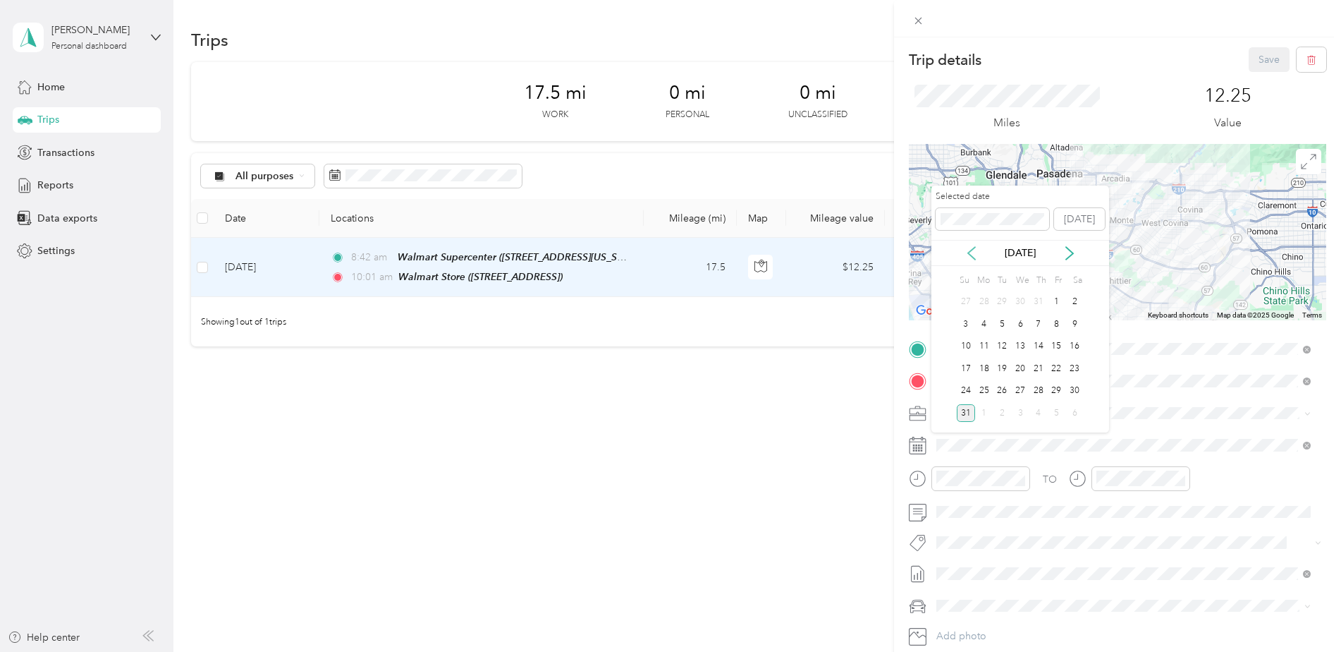
click at [977, 252] on icon at bounding box center [972, 253] width 14 height 14
click at [1036, 394] on div "31" at bounding box center [1038, 391] width 18 height 18
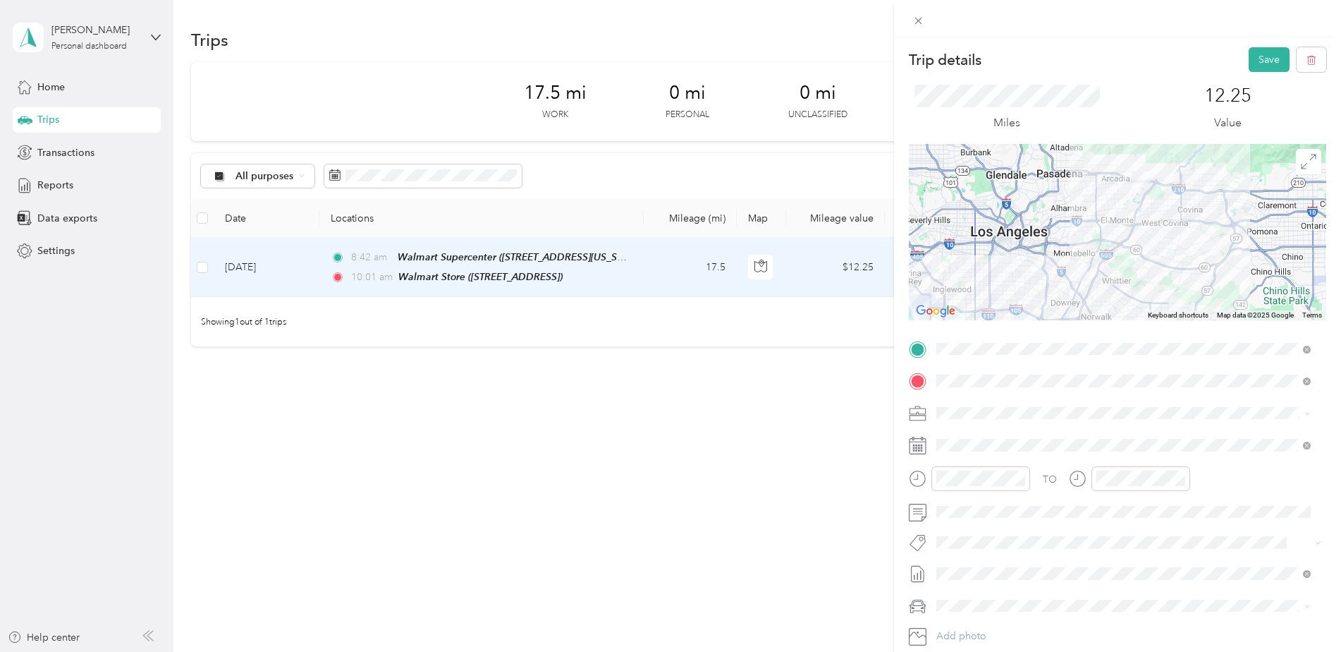
click at [1036, 394] on div "Selected date [DATE] [DATE] Su Mo Tu We Th Fr Sa 29 30 1 2 3 4 5 6 7 8 9 10 11 …" at bounding box center [1020, 303] width 178 height 247
click at [1258, 57] on button "Save" at bounding box center [1269, 59] width 41 height 25
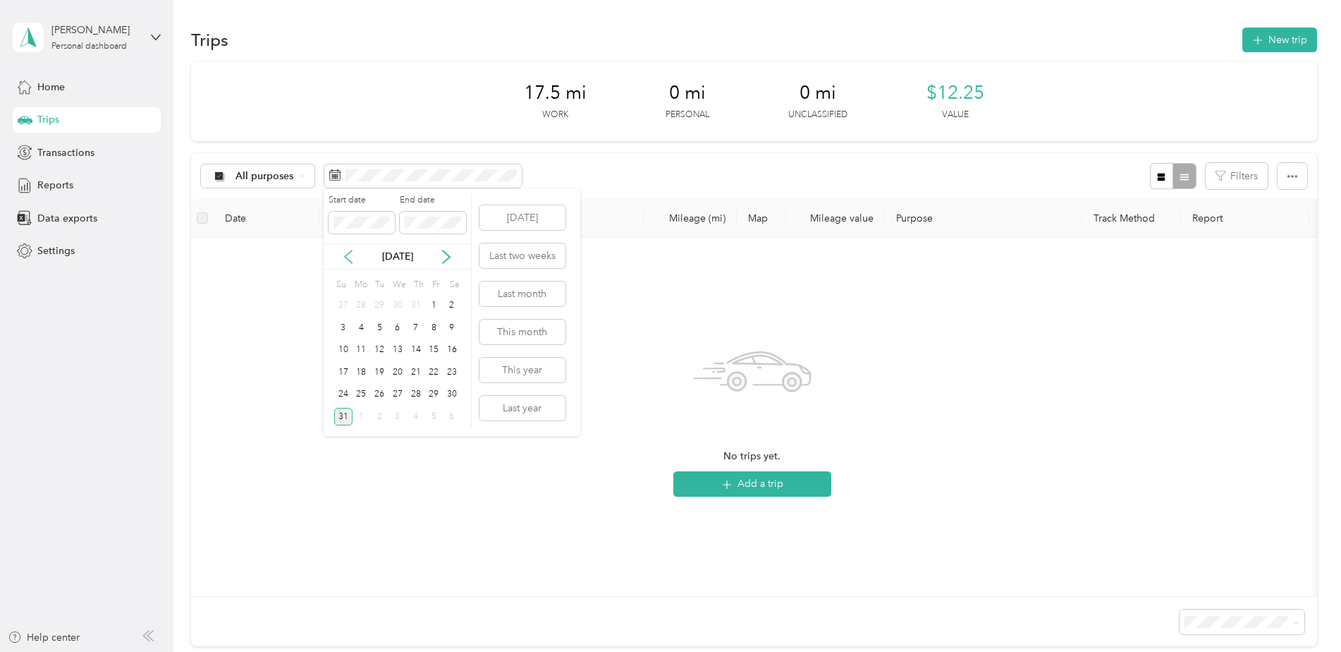
click at [348, 253] on icon at bounding box center [348, 257] width 14 height 14
click at [413, 394] on div "31" at bounding box center [416, 395] width 18 height 18
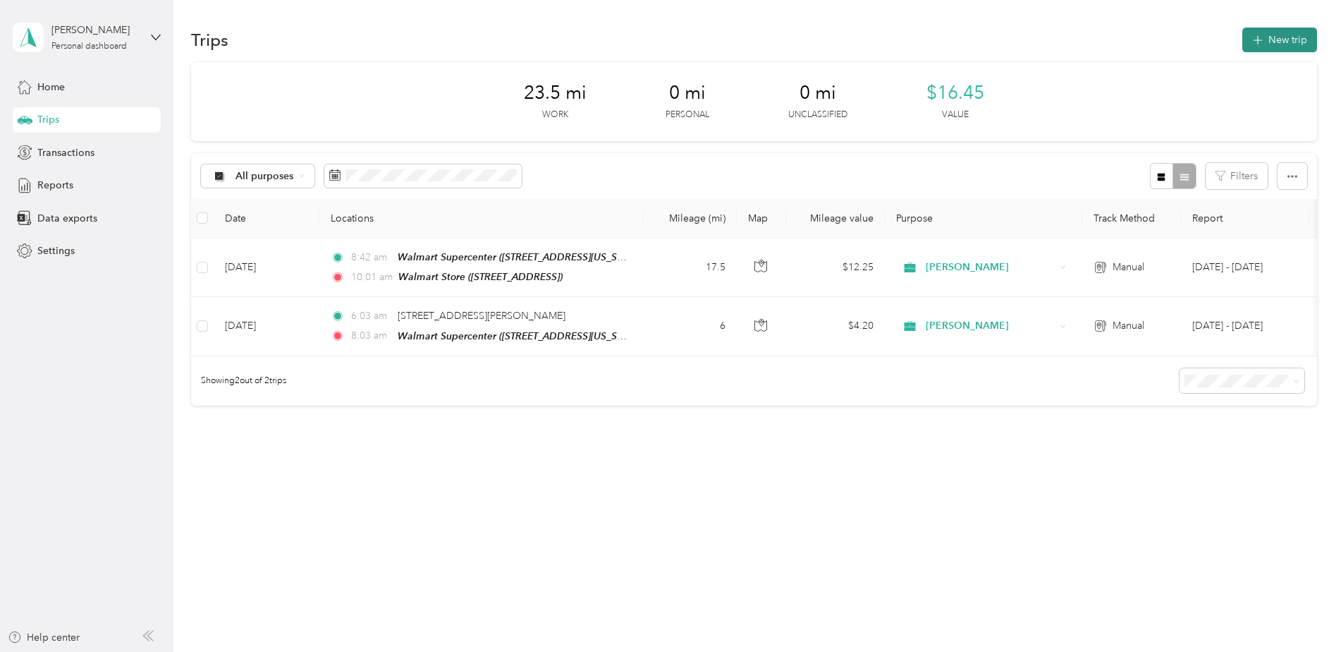
click at [1283, 42] on button "New trip" at bounding box center [1279, 39] width 75 height 25
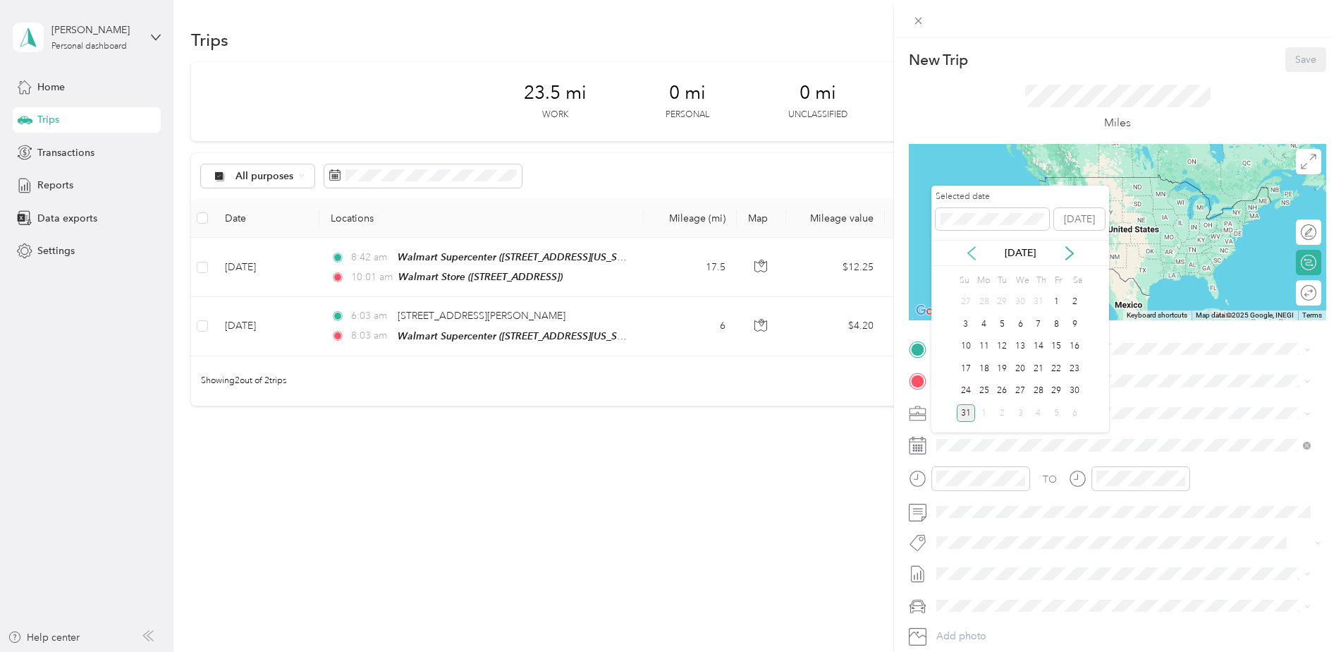
click at [970, 256] on icon at bounding box center [972, 253] width 14 height 14
click at [1038, 394] on div "31" at bounding box center [1038, 391] width 18 height 18
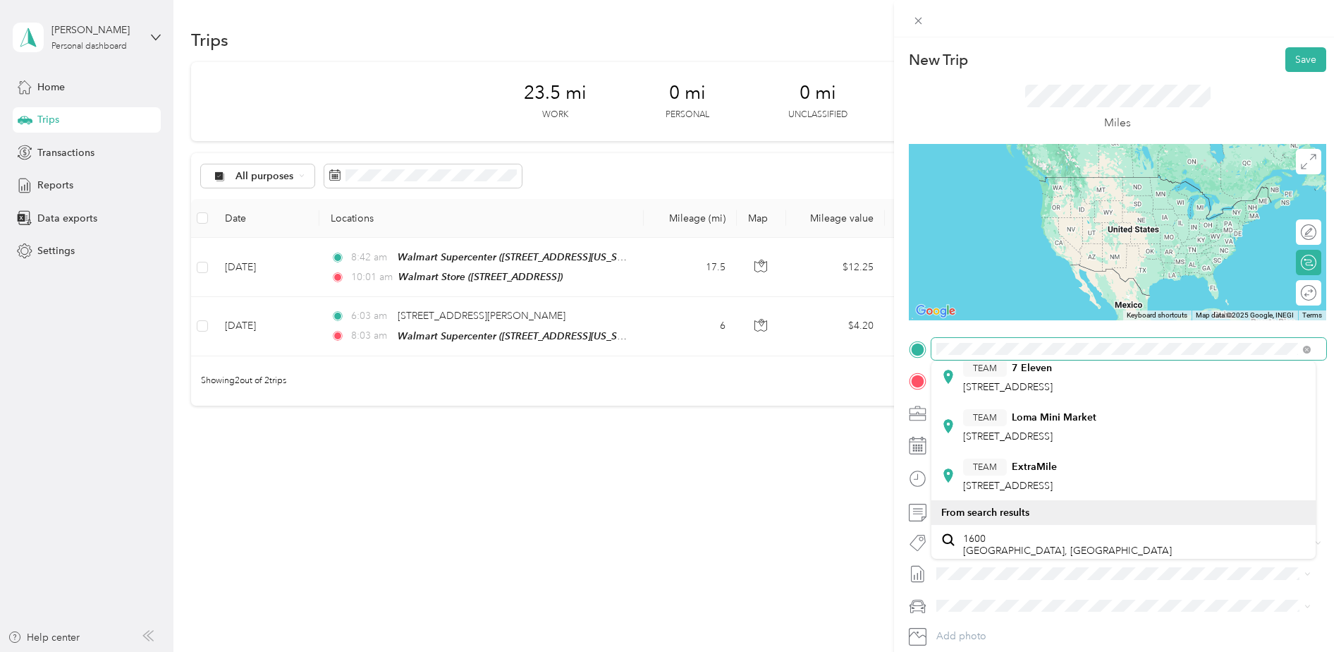
scroll to position [353, 0]
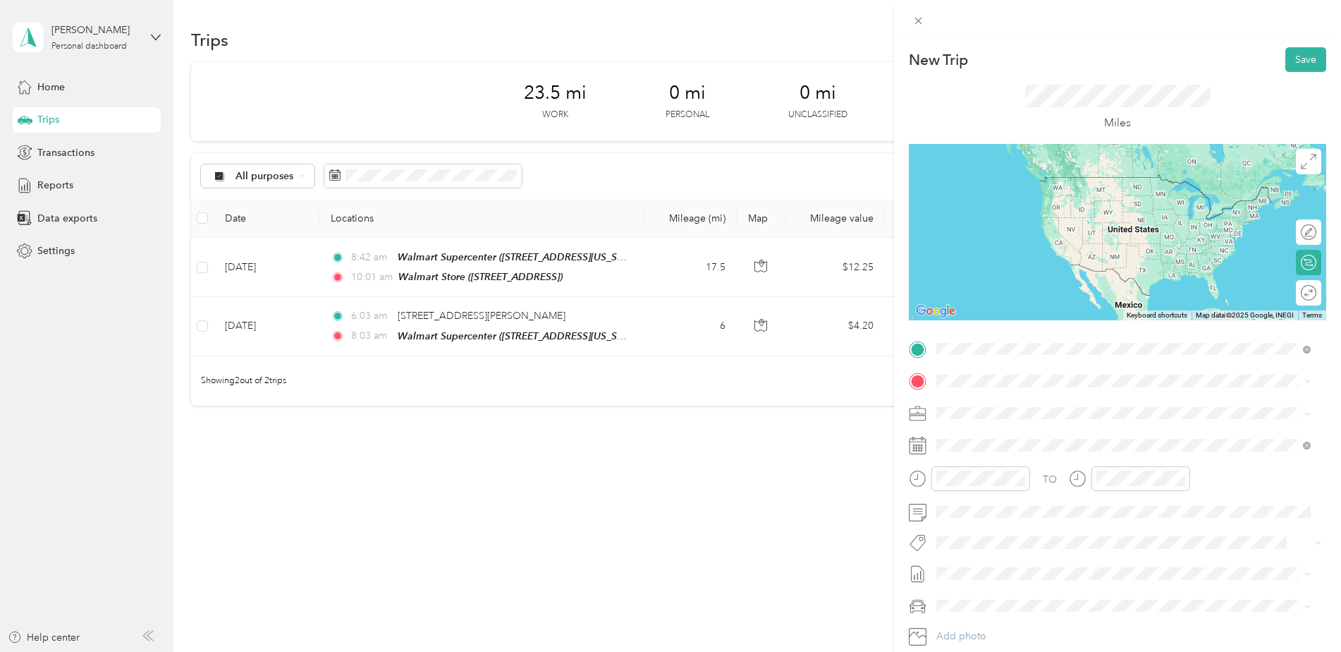
click at [1031, 420] on span "[STREET_ADDRESS]" at bounding box center [1008, 426] width 90 height 12
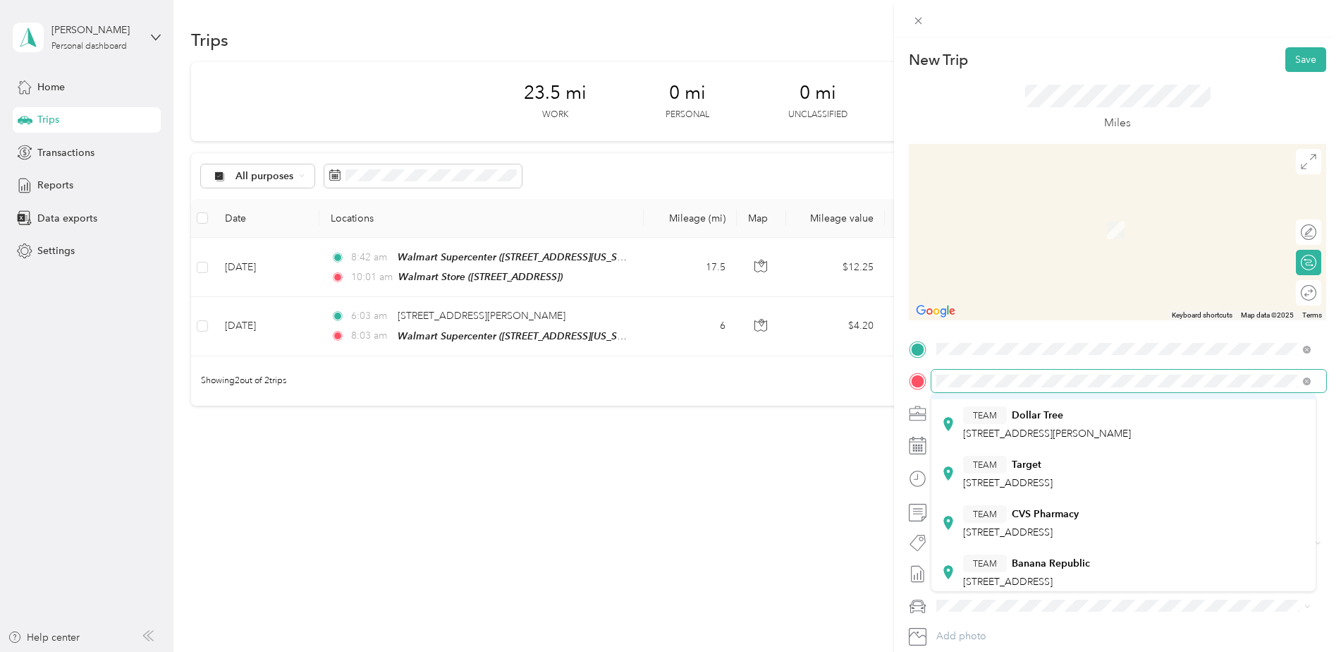
scroll to position [212, 0]
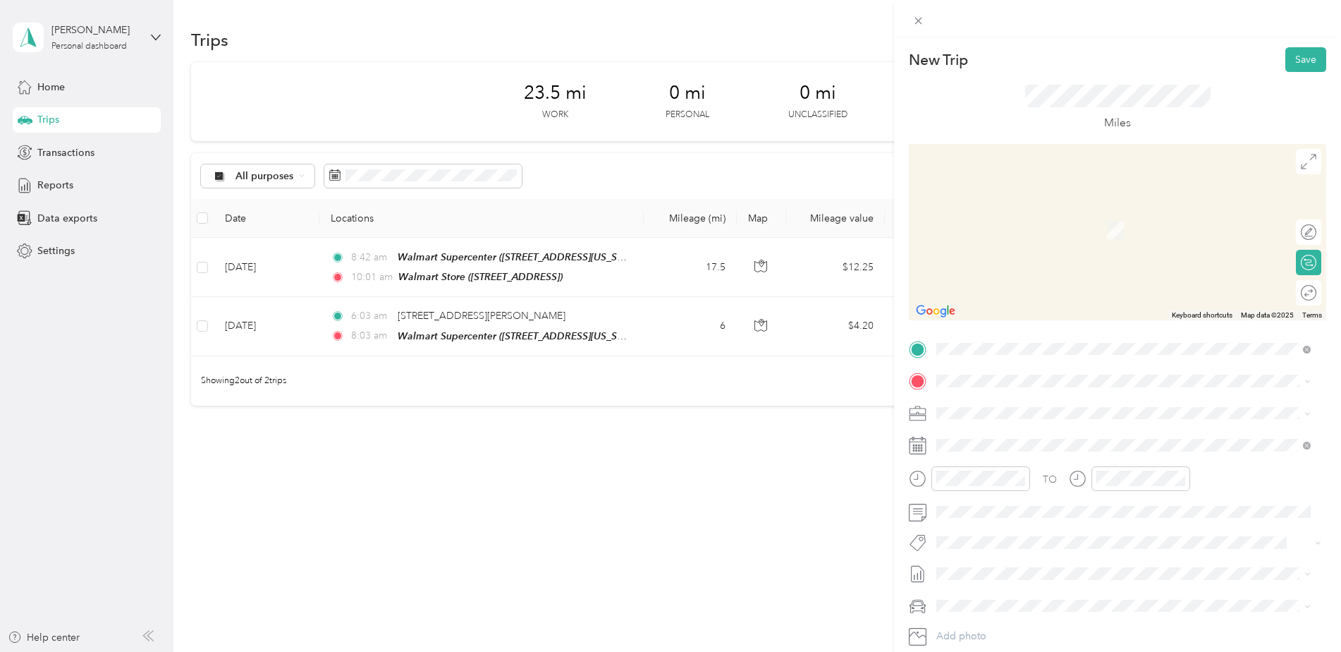
click at [991, 431] on div "TEAM Target [STREET_ADDRESS]" at bounding box center [1008, 444] width 90 height 35
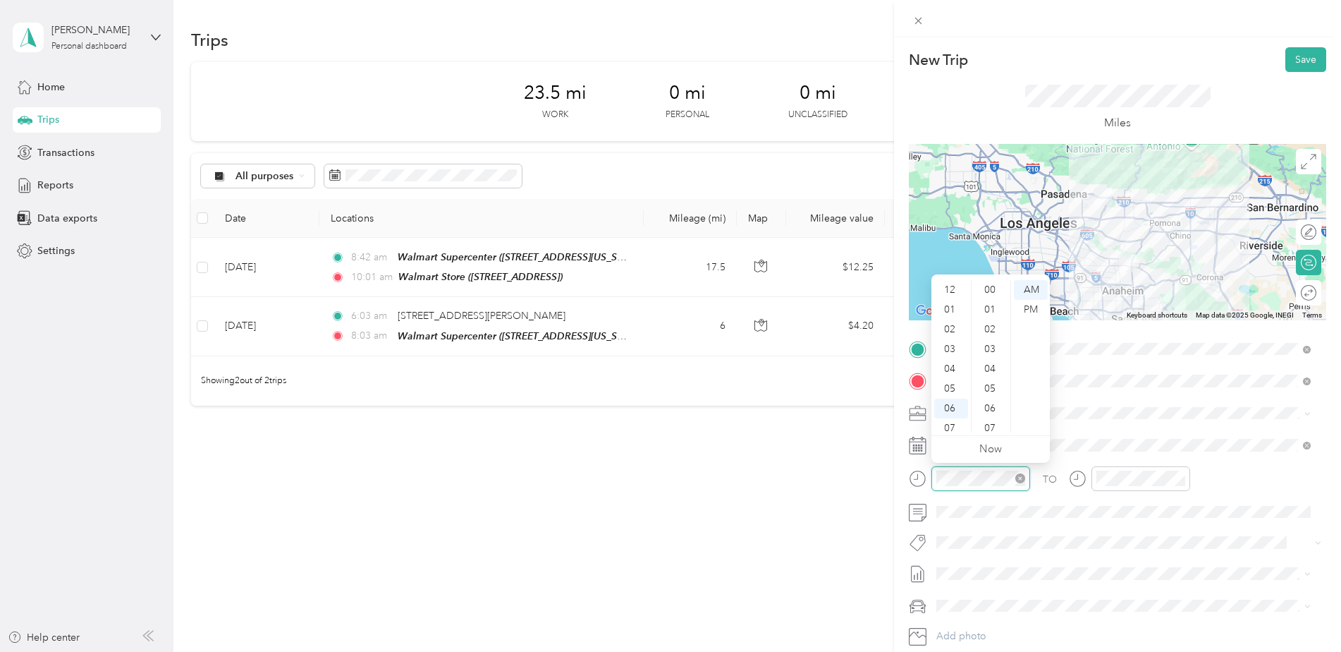
scroll to position [85, 0]
click at [950, 401] on div "10" at bounding box center [951, 403] width 34 height 20
click at [988, 405] on div "30" at bounding box center [991, 408] width 34 height 20
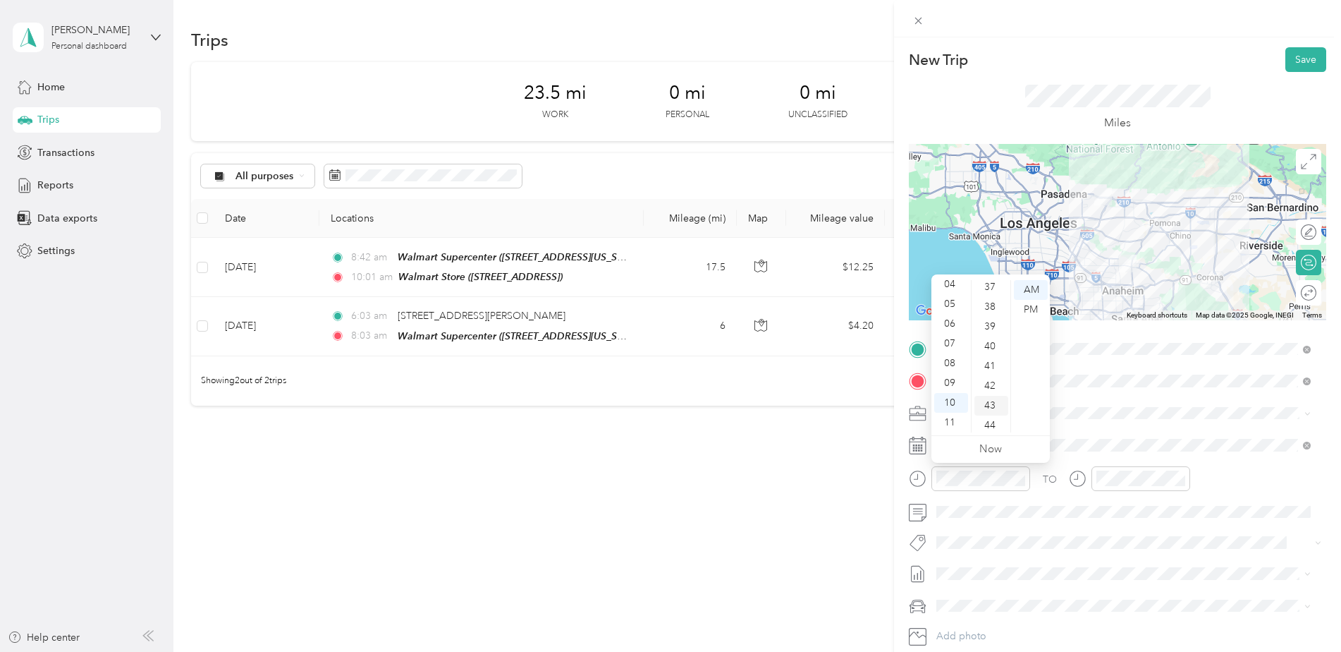
click at [997, 405] on div "43" at bounding box center [991, 406] width 34 height 20
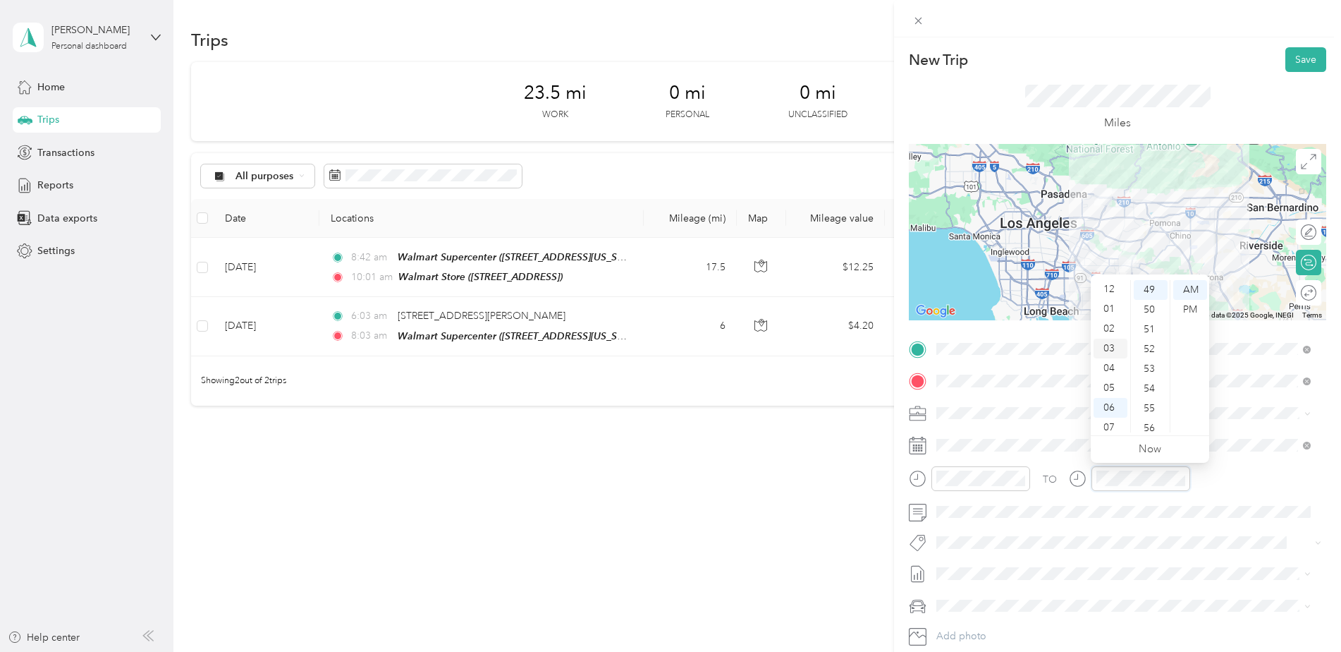
scroll to position [0, 0]
click at [1116, 292] on div "12" at bounding box center [1111, 290] width 34 height 20
click at [1150, 295] on div "03" at bounding box center [1151, 298] width 34 height 20
click at [1192, 309] on div "PM" at bounding box center [1190, 310] width 34 height 20
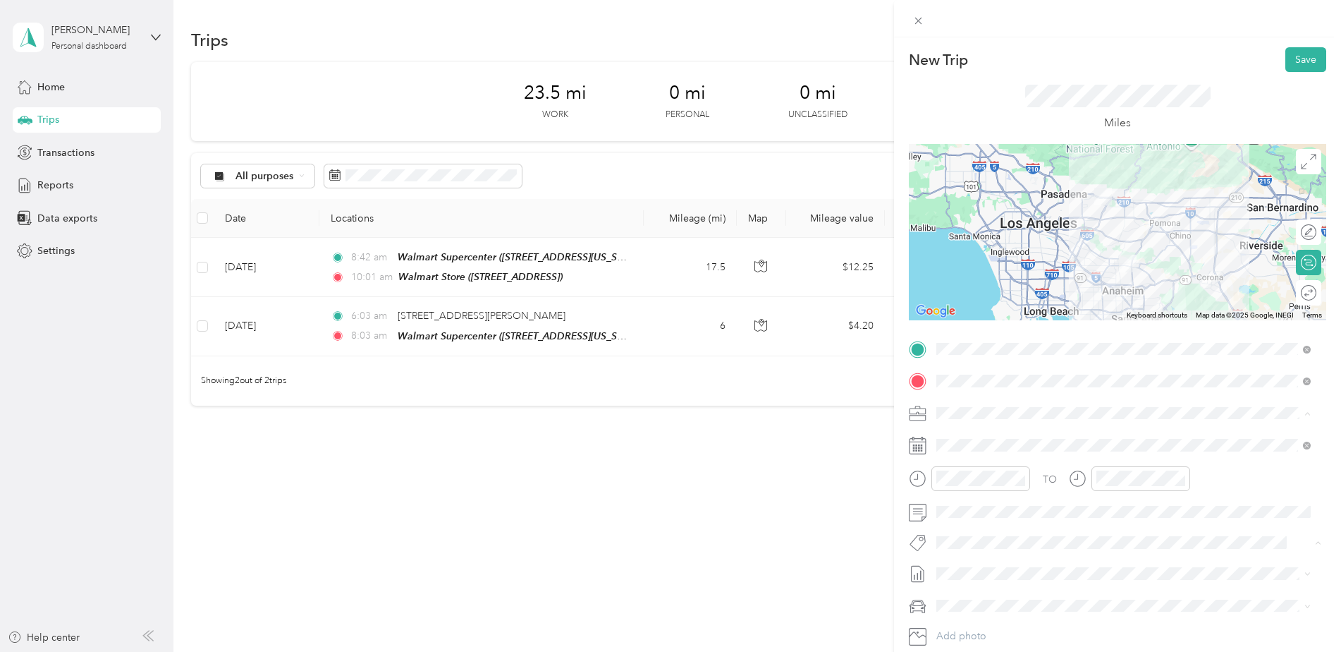
click at [1229, 582] on div "No tags found" at bounding box center [1123, 580] width 384 height 52
click at [1297, 52] on button "Save" at bounding box center [1305, 59] width 41 height 25
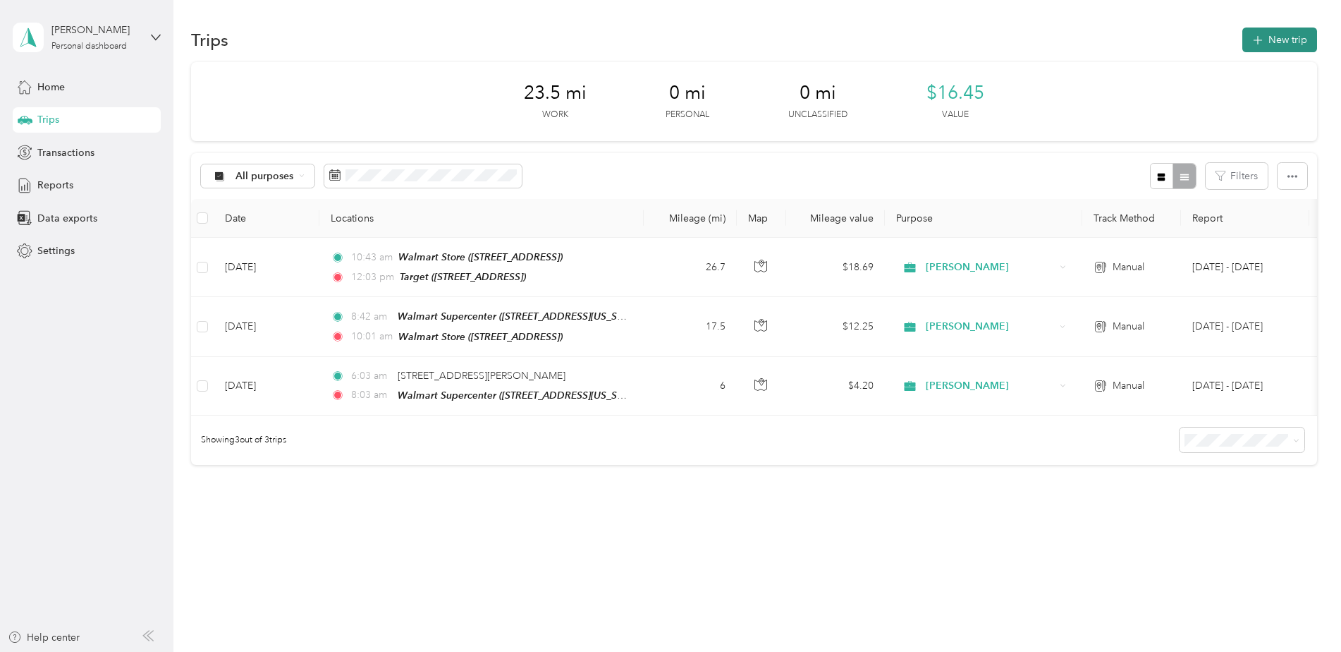
click at [1281, 41] on button "New trip" at bounding box center [1279, 39] width 75 height 25
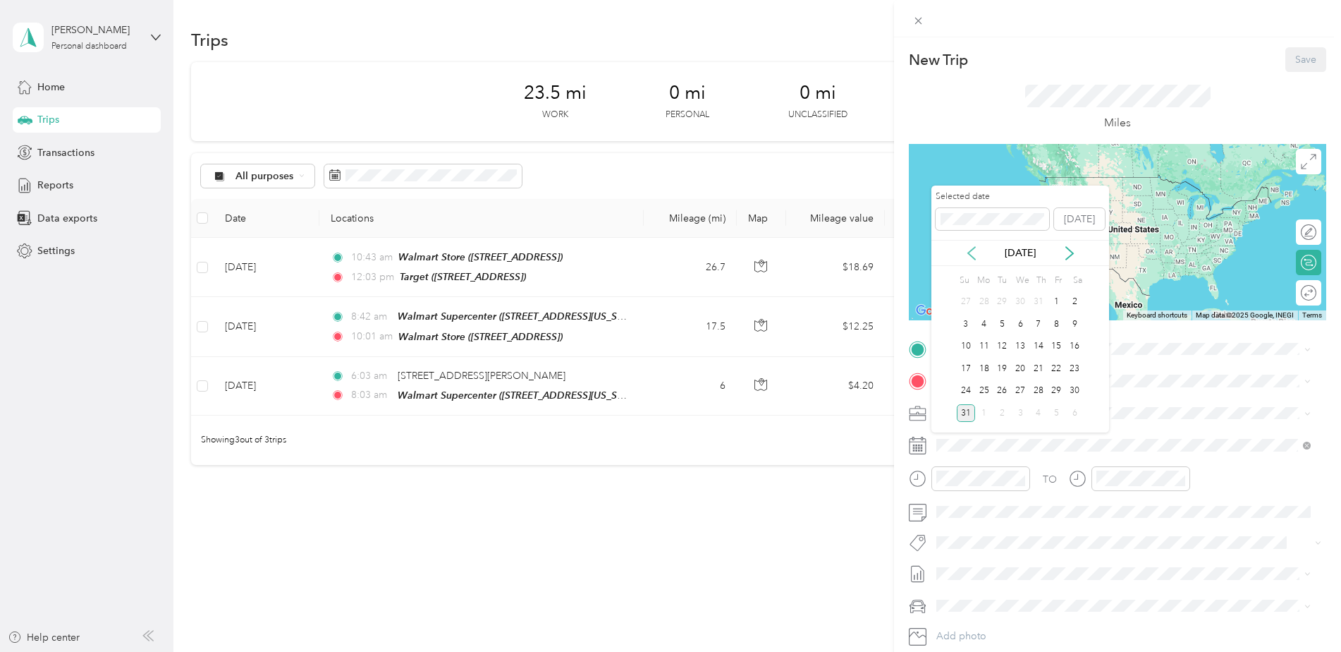
click at [970, 252] on icon at bounding box center [971, 253] width 7 height 13
click at [1041, 393] on div "31" at bounding box center [1038, 391] width 18 height 18
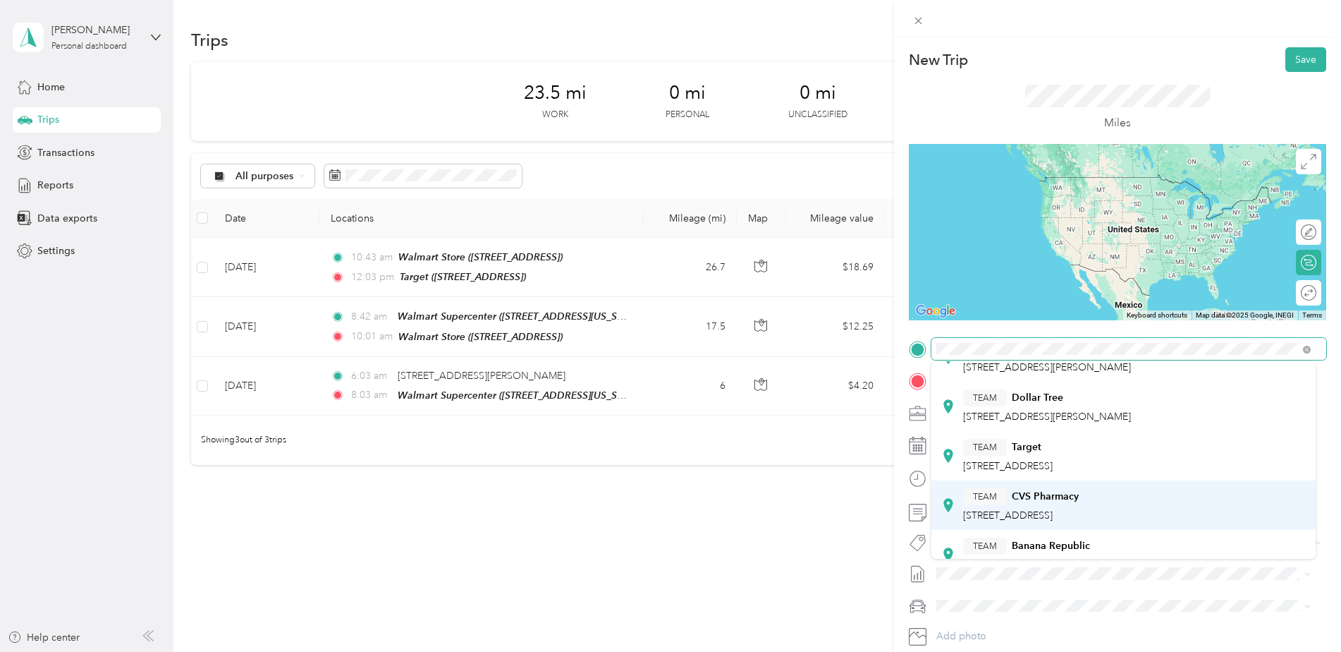
scroll to position [212, 0]
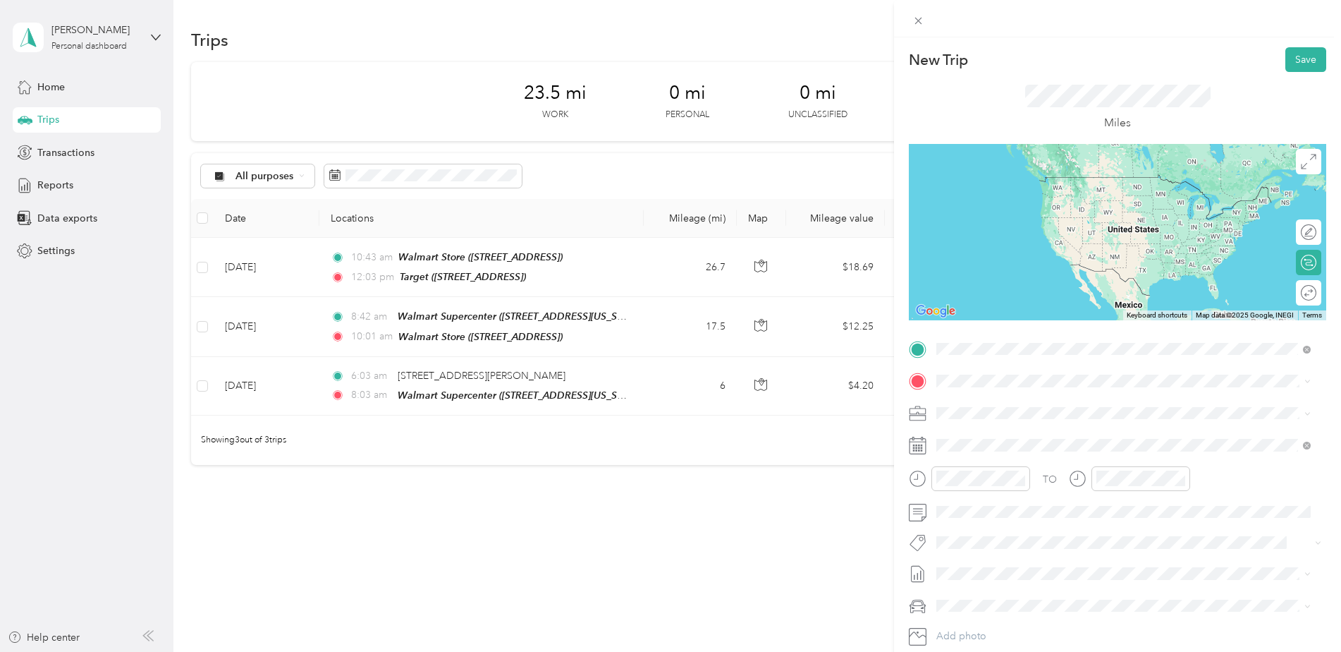
click at [1053, 399] on div "TEAM Target" at bounding box center [1008, 408] width 90 height 18
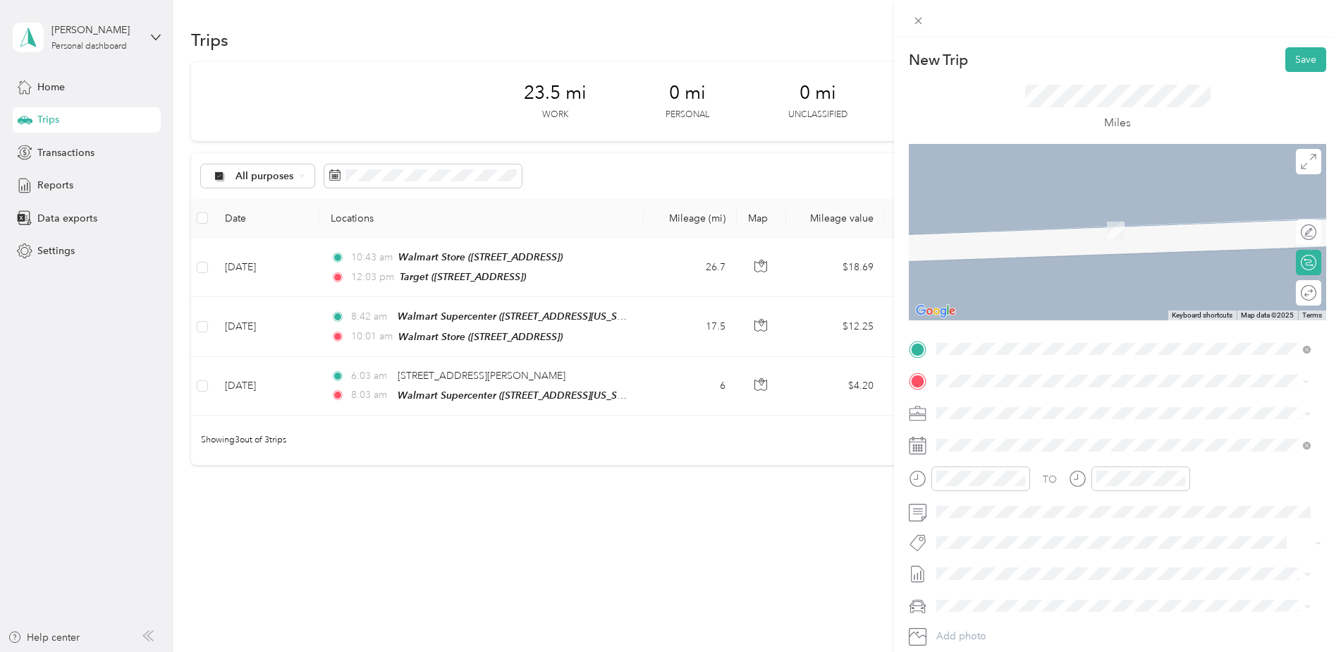
click at [979, 451] on div "TEAM Target [STREET_ADDRESS][PERSON_NAME]" at bounding box center [1047, 447] width 168 height 35
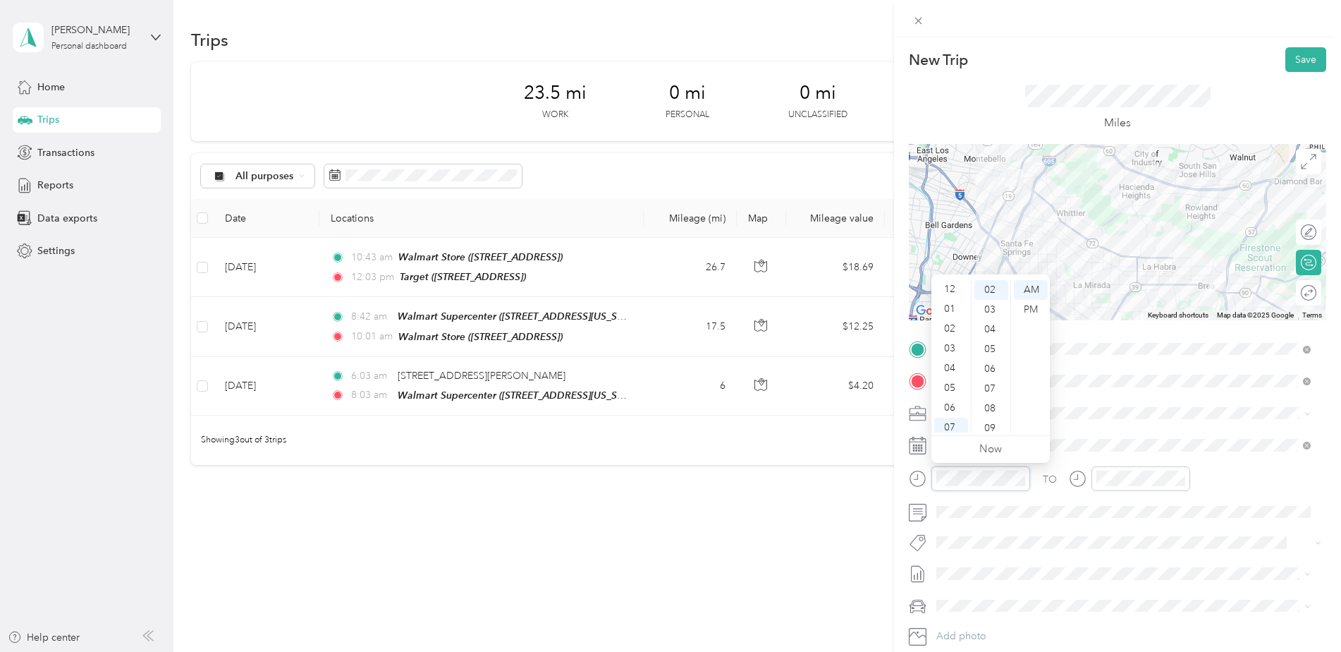
scroll to position [0, 0]
click at [953, 288] on div "12" at bounding box center [951, 290] width 34 height 20
click at [991, 389] on div "39" at bounding box center [991, 386] width 34 height 20
click at [1037, 307] on div "PM" at bounding box center [1031, 310] width 34 height 20
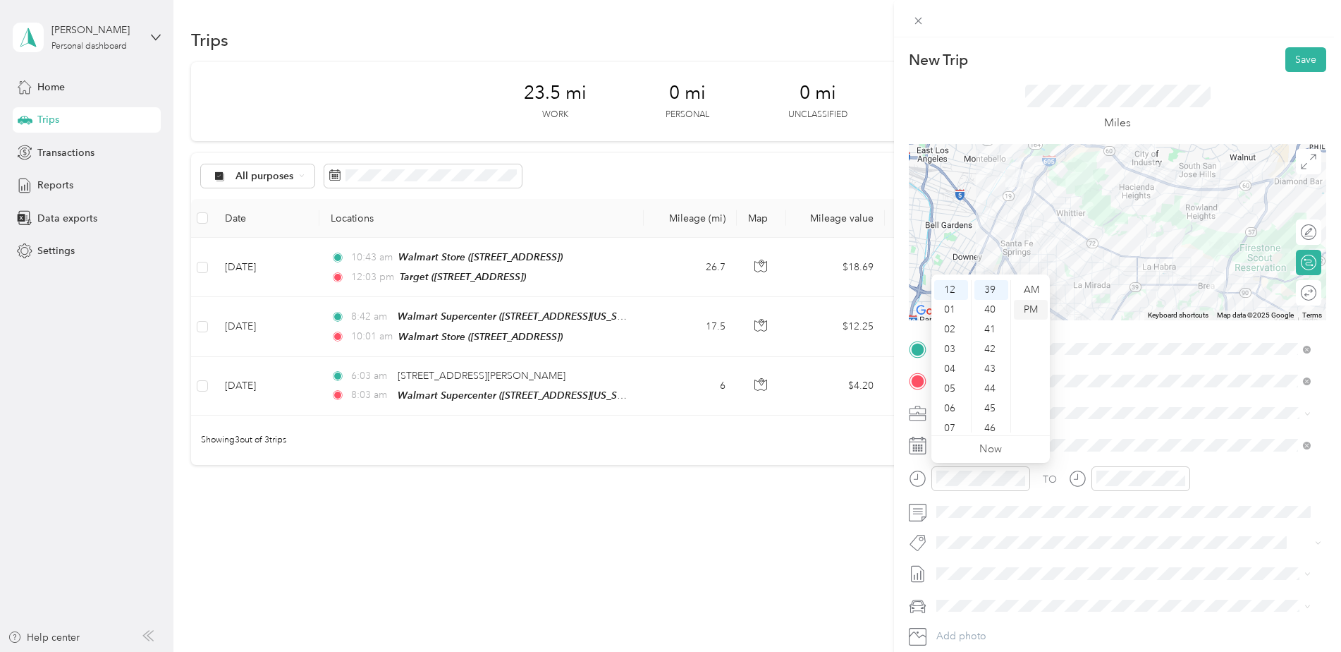
click at [1036, 308] on div "PM" at bounding box center [1031, 310] width 34 height 20
click at [990, 418] on div "59" at bounding box center [991, 422] width 34 height 20
click at [1134, 464] on div "TO Add photo" at bounding box center [1117, 508] width 417 height 341
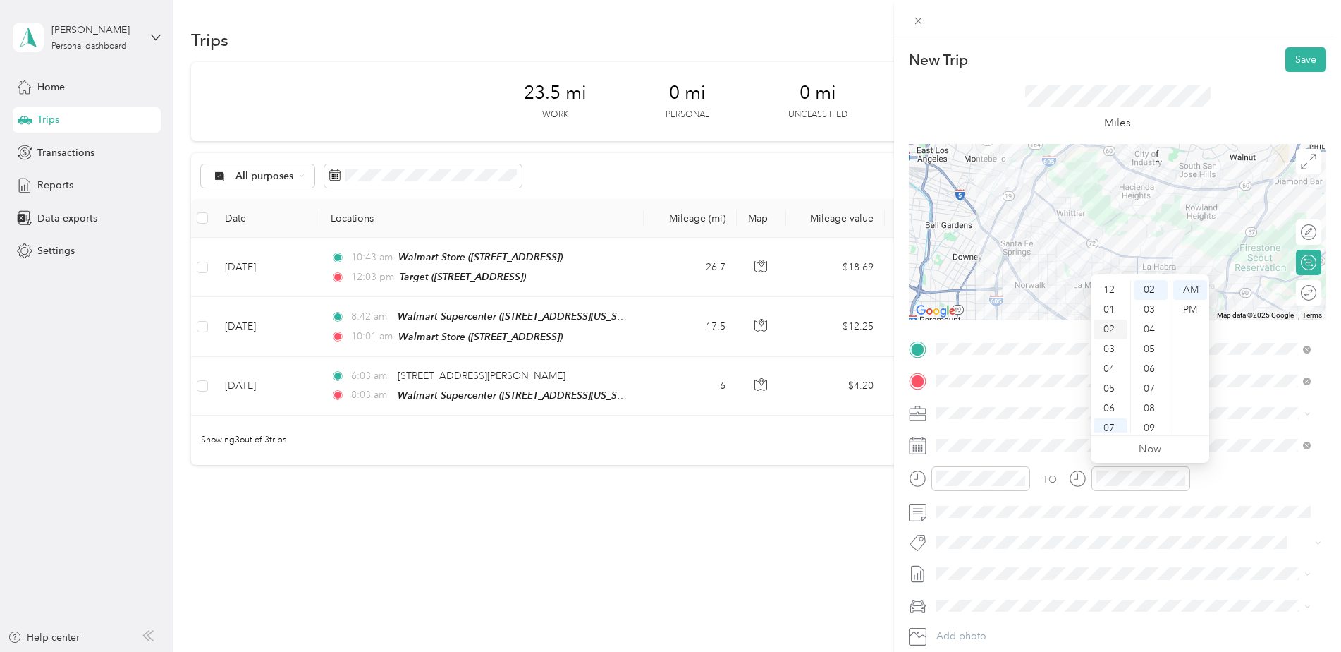
click at [1118, 326] on div "02" at bounding box center [1111, 329] width 34 height 20
click at [1153, 326] on div "04" at bounding box center [1151, 329] width 34 height 20
click at [1117, 487] on div at bounding box center [1141, 478] width 99 height 25
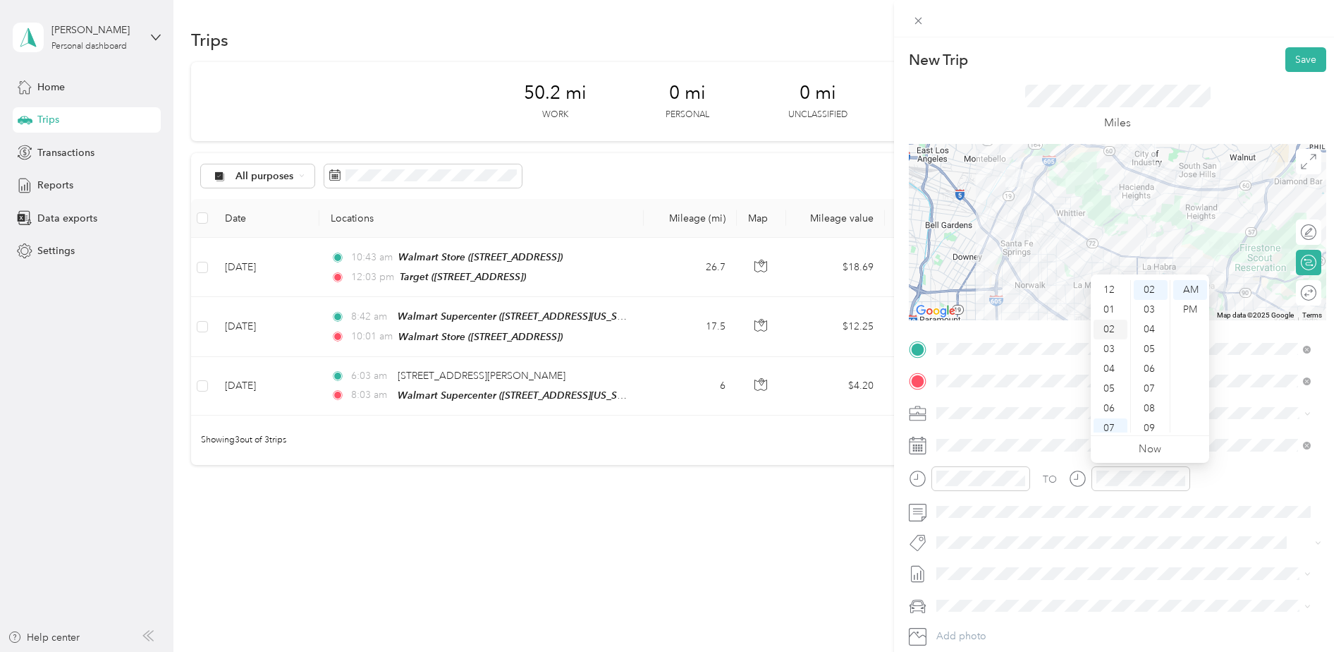
click at [1110, 334] on div "02" at bounding box center [1111, 329] width 34 height 20
click at [1146, 332] on div "04" at bounding box center [1151, 329] width 34 height 20
drag, startPoint x: 1190, startPoint y: 308, endPoint x: 1200, endPoint y: 320, distance: 16.0
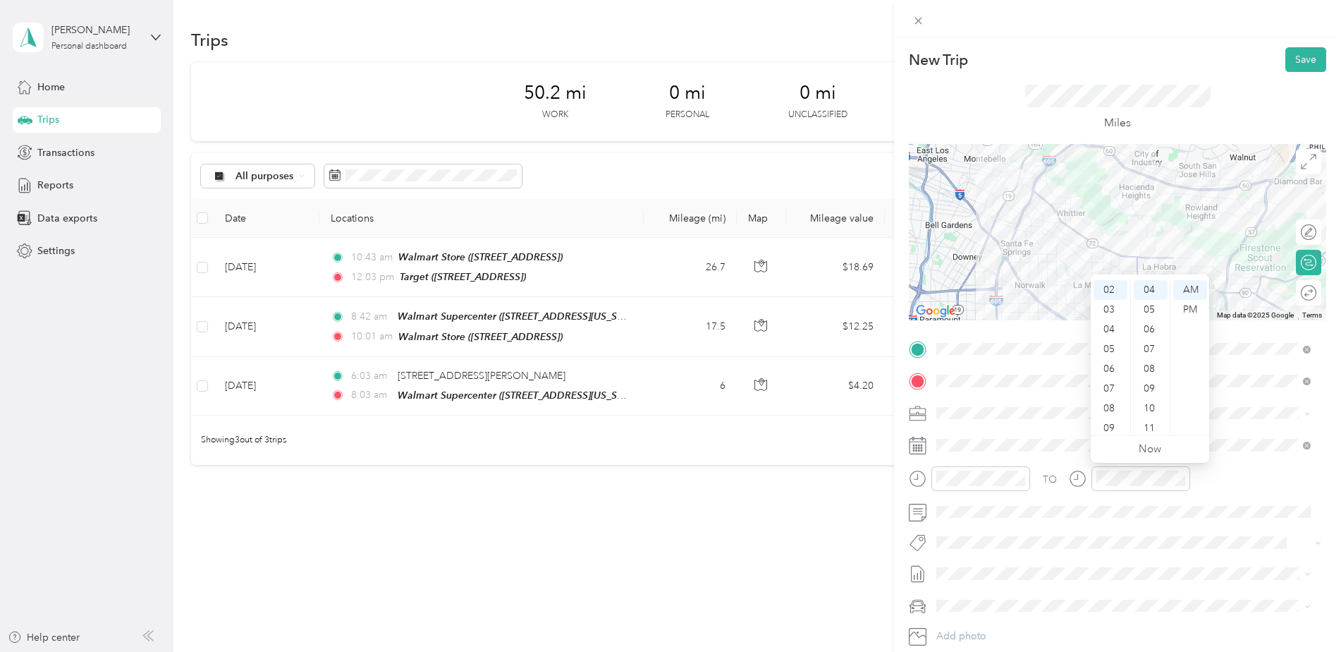
click at [1191, 308] on div "PM" at bounding box center [1190, 310] width 34 height 20
click at [1308, 51] on button "Save" at bounding box center [1305, 59] width 41 height 25
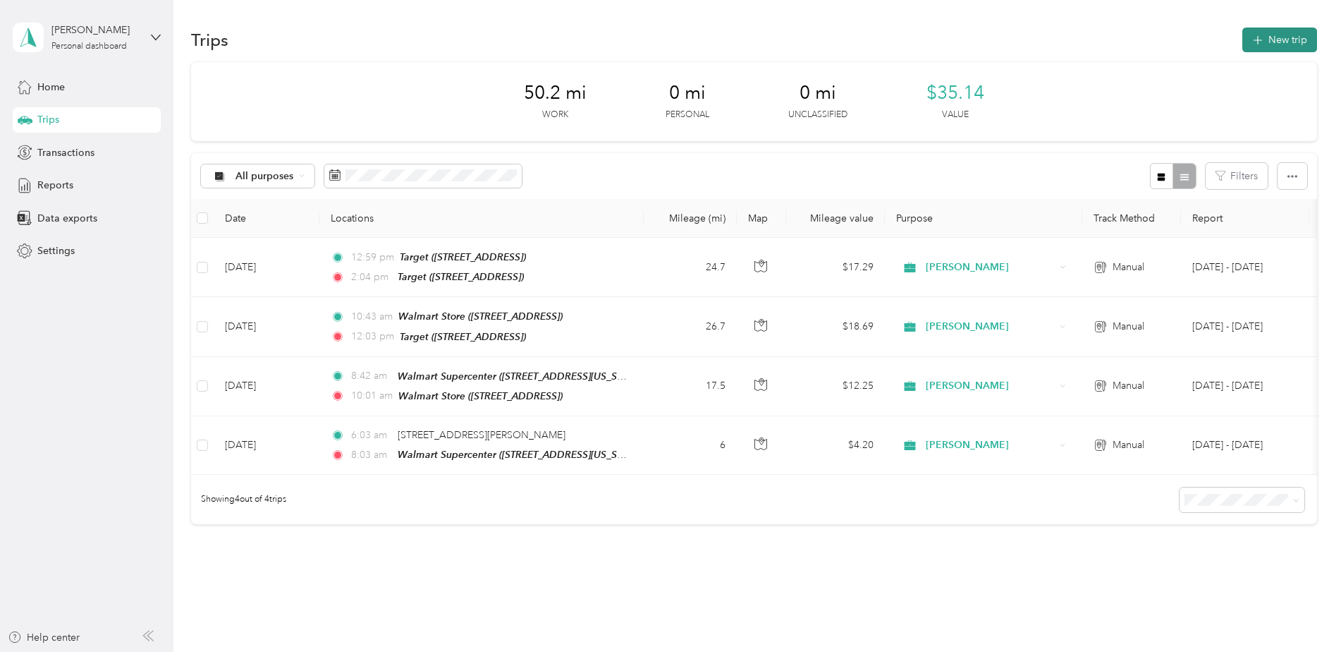
click at [1280, 46] on button "New trip" at bounding box center [1279, 39] width 75 height 25
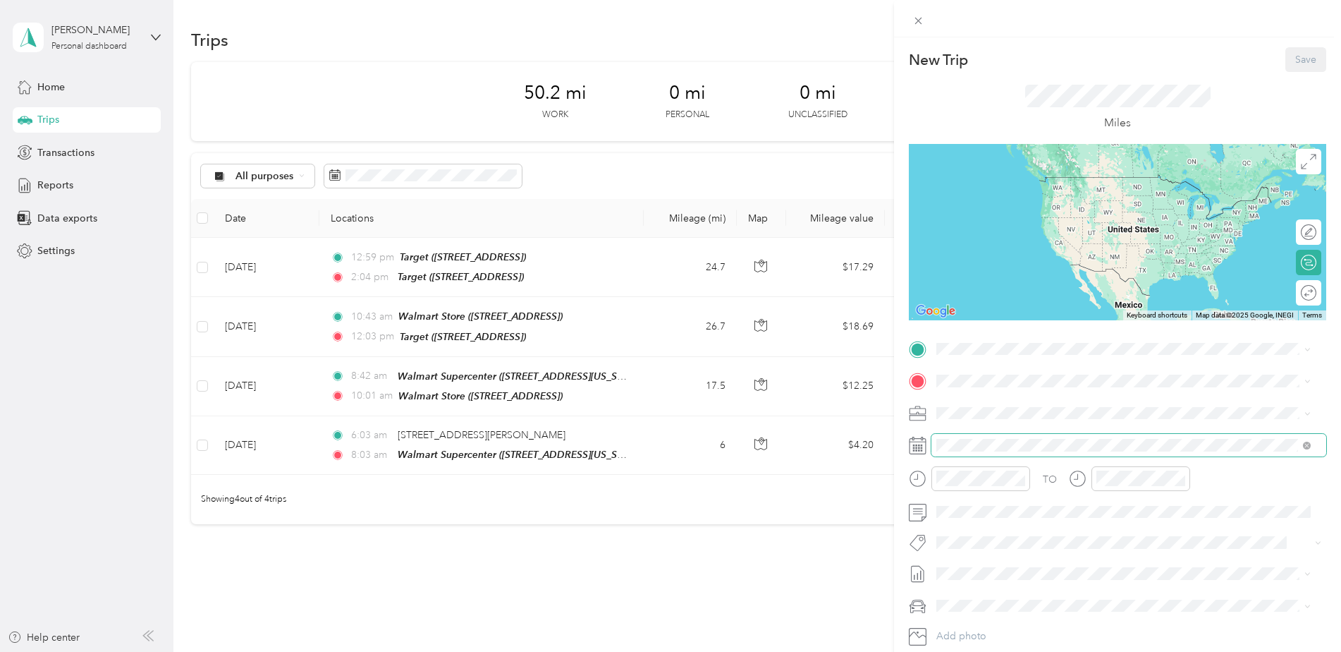
click at [995, 451] on span at bounding box center [1128, 445] width 395 height 23
click at [976, 429] on div "TO Add photo" at bounding box center [1117, 508] width 417 height 341
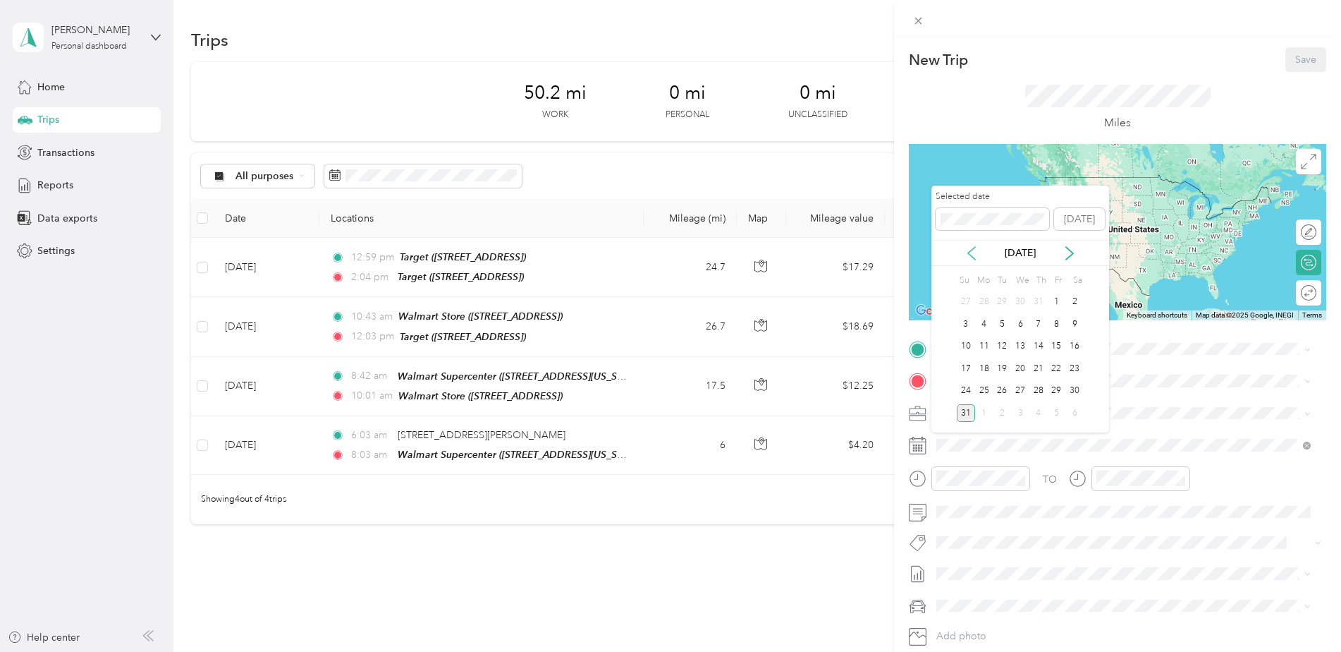
click at [967, 256] on icon at bounding box center [972, 253] width 14 height 14
click at [1039, 397] on div "31" at bounding box center [1038, 391] width 18 height 18
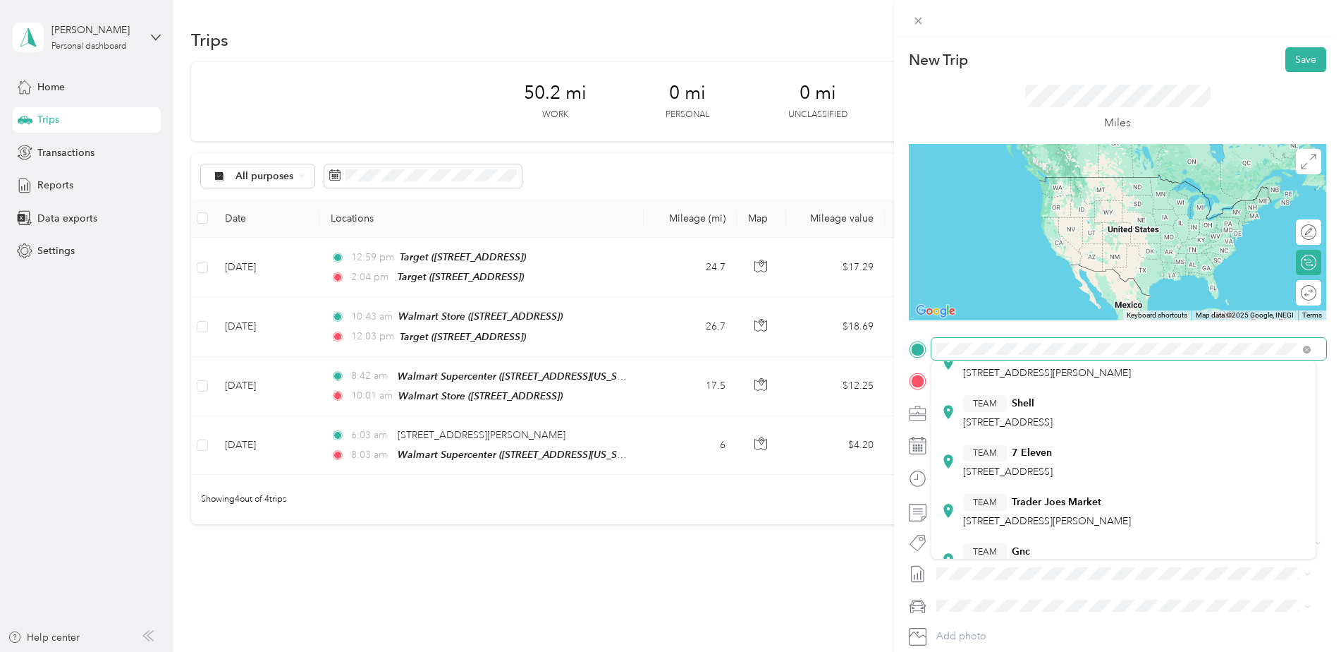
scroll to position [71, 0]
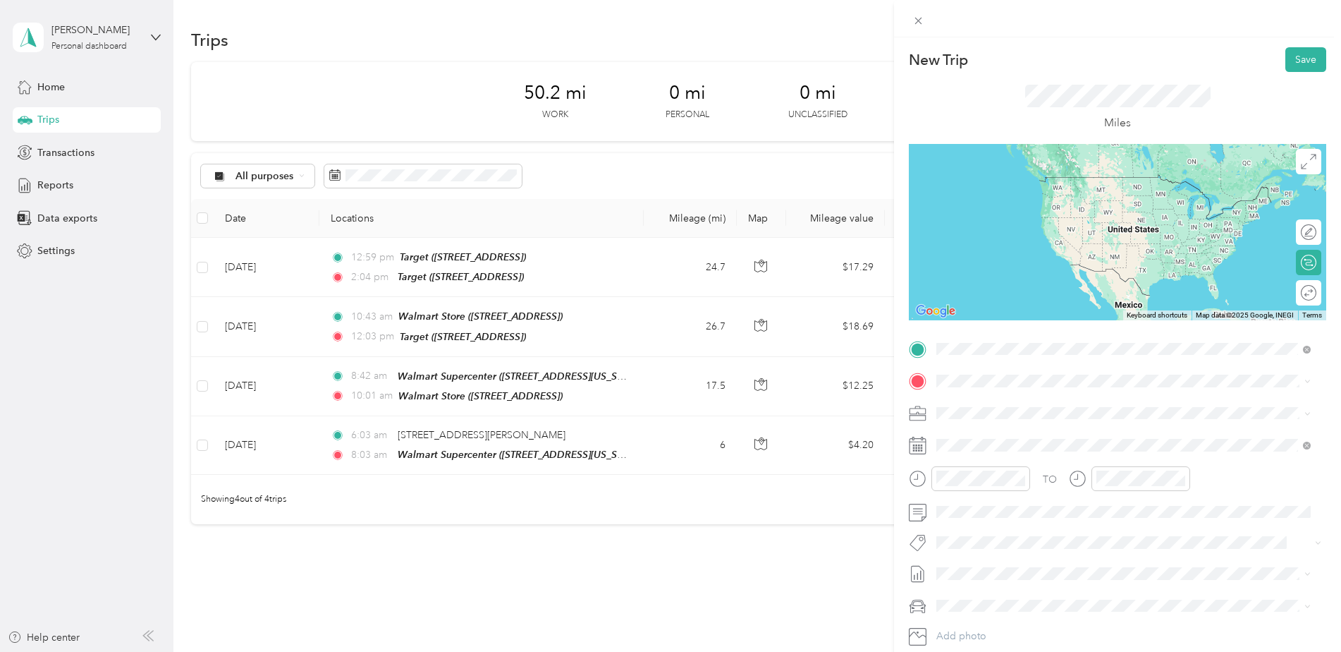
click at [1030, 388] on div "TEAM Walmart Supercenter" at bounding box center [1036, 386] width 146 height 18
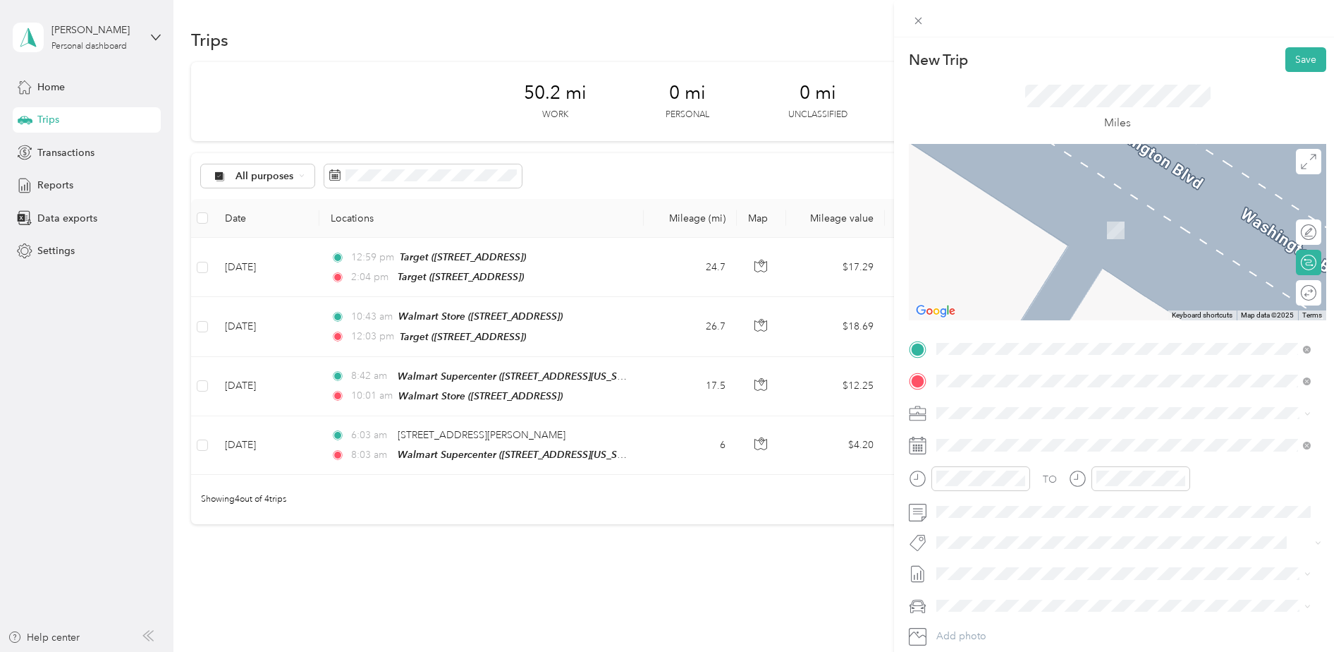
click at [977, 422] on li "[STREET_ADDRESS][PERSON_NAME][US_STATE]" at bounding box center [1123, 432] width 384 height 29
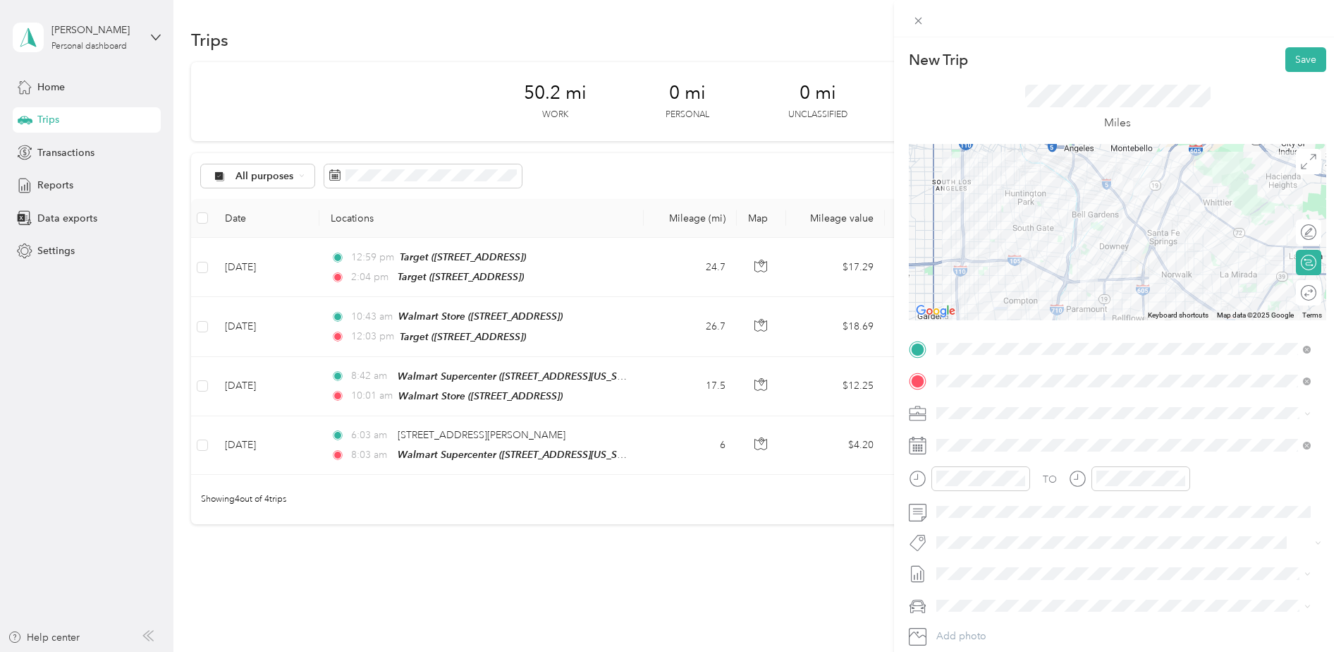
click at [972, 491] on div at bounding box center [969, 483] width 121 height 35
click at [961, 324] on div "02" at bounding box center [951, 329] width 34 height 20
click at [998, 314] on div "11" at bounding box center [991, 307] width 34 height 20
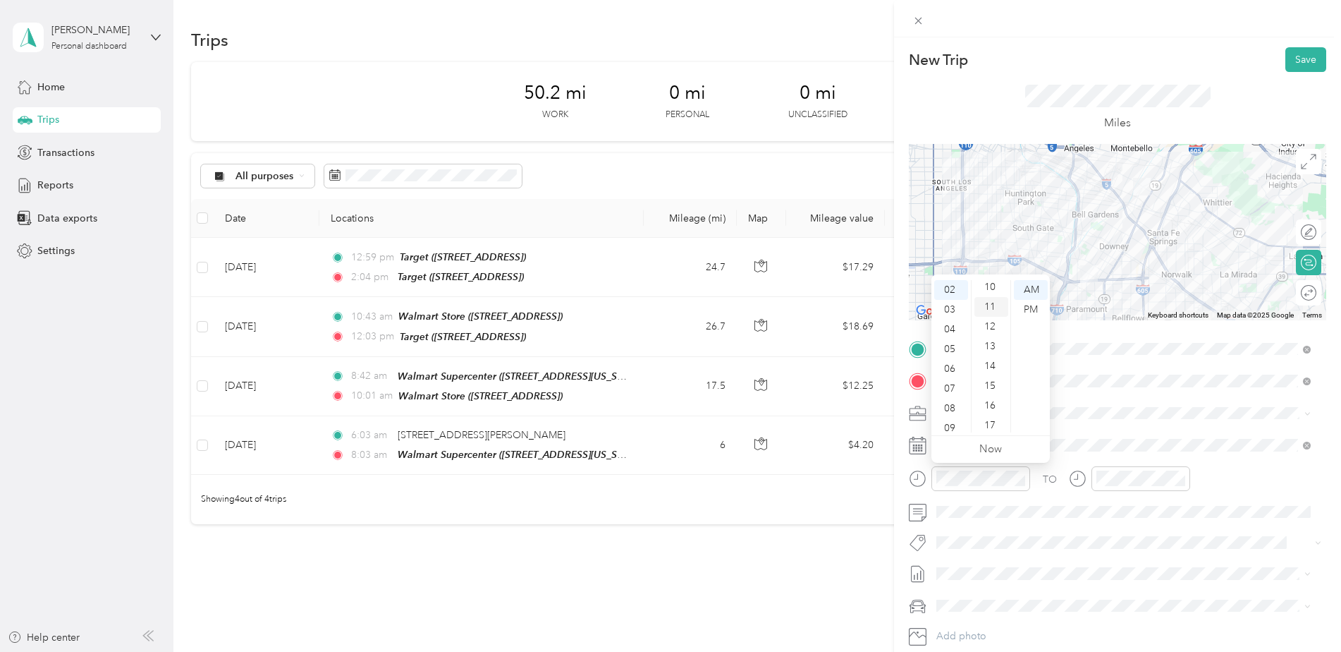
scroll to position [217, 0]
click at [1028, 301] on div "PM" at bounding box center [1031, 310] width 34 height 20
click at [1151, 490] on div at bounding box center [1141, 478] width 99 height 25
click at [1107, 325] on div "02" at bounding box center [1111, 329] width 34 height 20
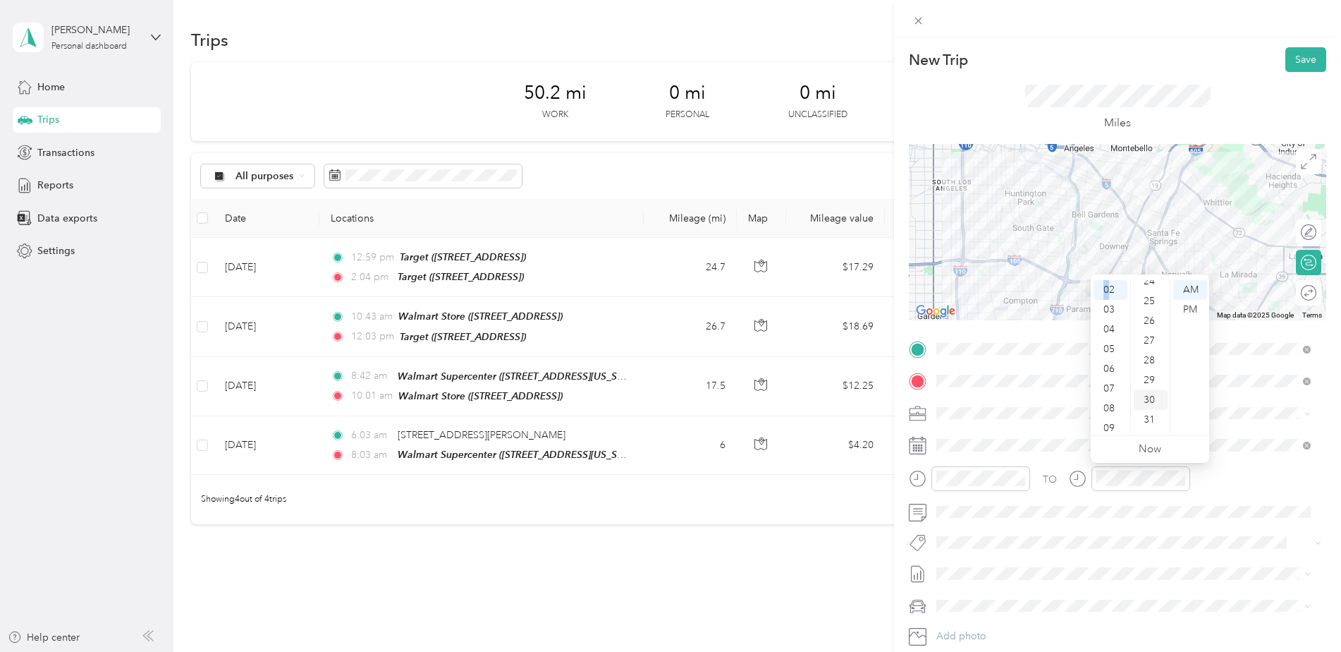
scroll to position [623, 0]
click at [1152, 356] on div "35" at bounding box center [1151, 358] width 34 height 20
click at [1192, 305] on div "PM" at bounding box center [1190, 310] width 34 height 20
click at [1289, 73] on div "Miles" at bounding box center [1117, 108] width 417 height 72
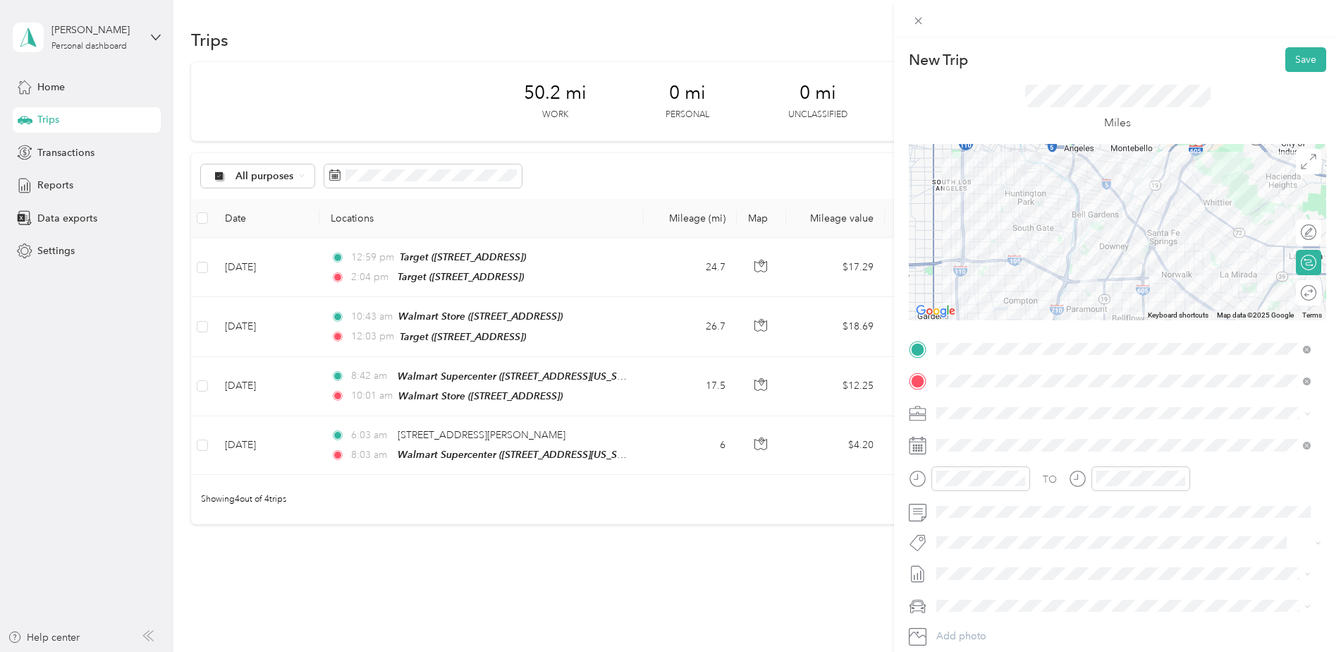
click at [1289, 72] on div "Miles" at bounding box center [1117, 108] width 417 height 72
drag, startPoint x: 1289, startPoint y: 72, endPoint x: 1292, endPoint y: 60, distance: 12.3
click at [1292, 60] on button "Save" at bounding box center [1305, 59] width 41 height 25
